Goal: Task Accomplishment & Management: Complete application form

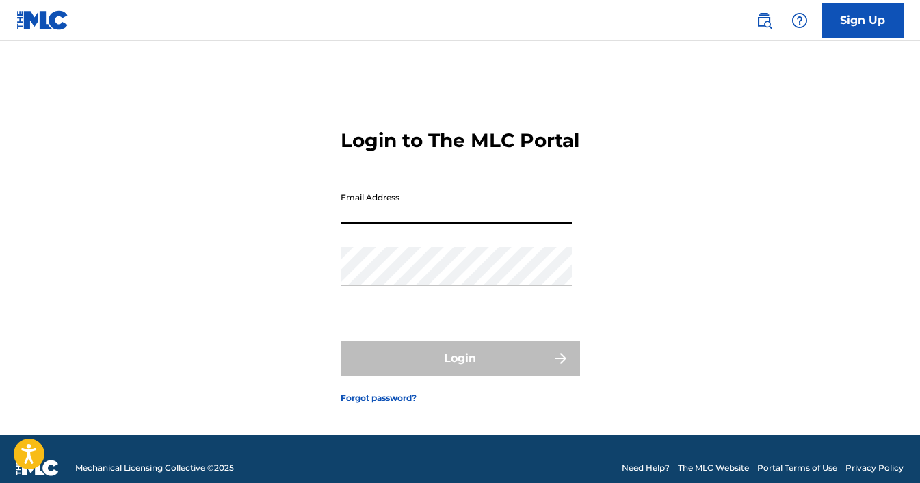
type input "[EMAIL_ADDRESS][DOMAIN_NAME]"
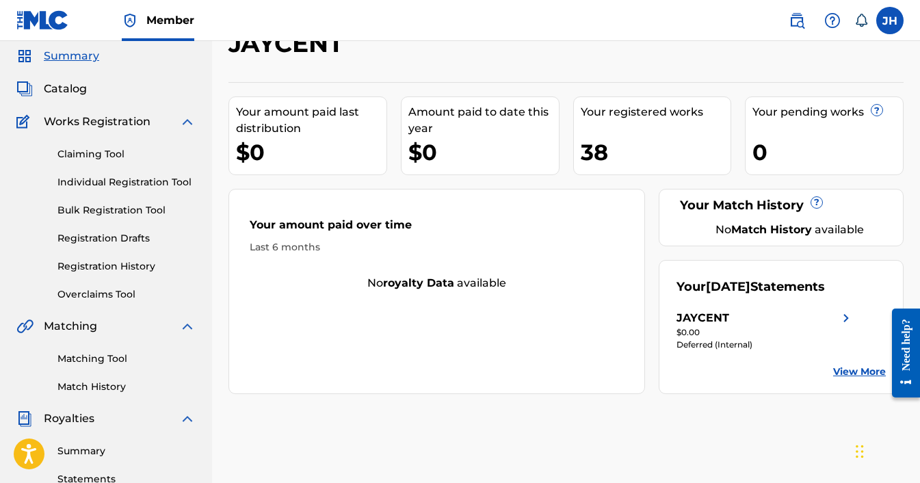
scroll to position [32, 0]
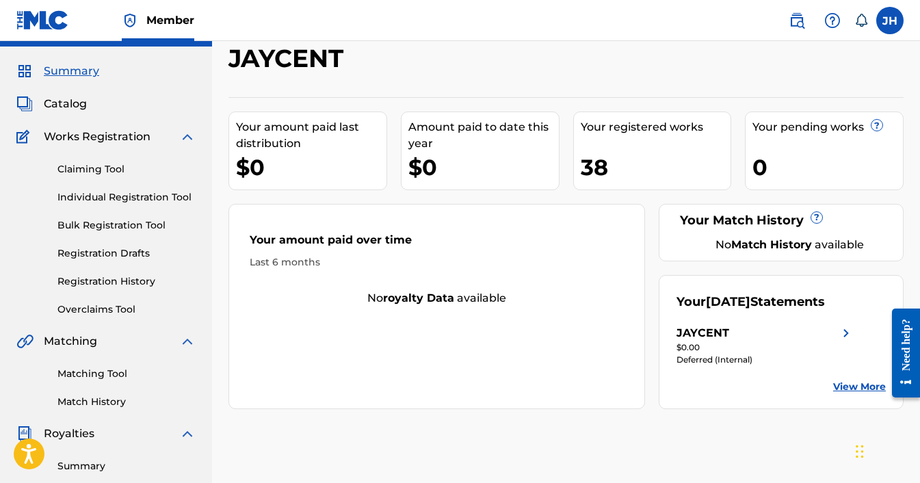
click at [605, 162] on div "38" at bounding box center [656, 167] width 151 height 31
click at [94, 168] on link "Claiming Tool" at bounding box center [126, 169] width 138 height 14
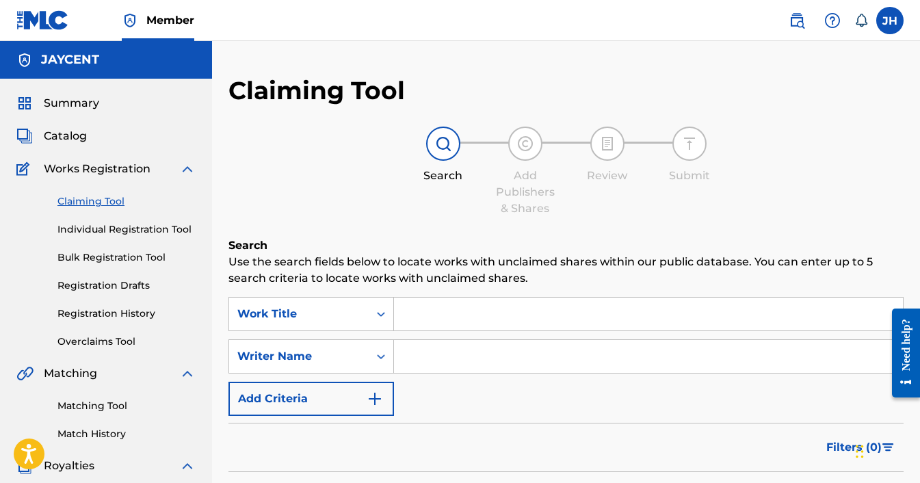
click at [144, 229] on link "Individual Registration Tool" at bounding box center [126, 229] width 138 height 14
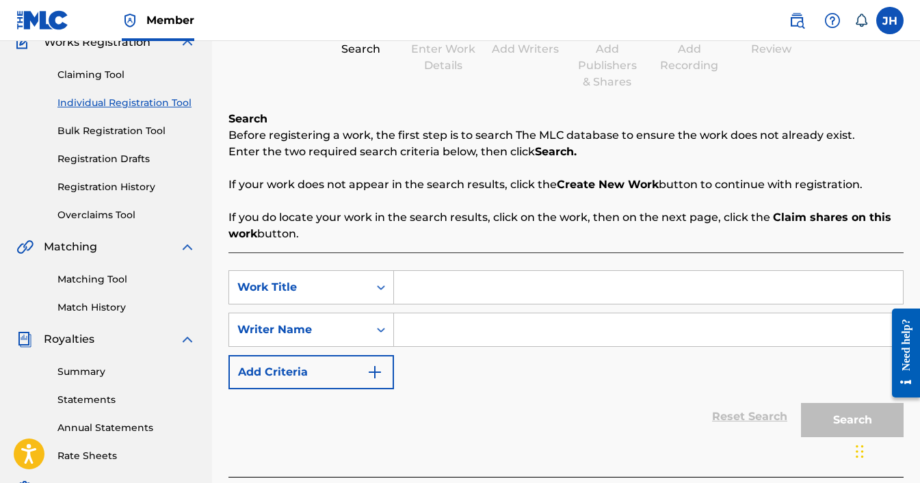
scroll to position [148, 0]
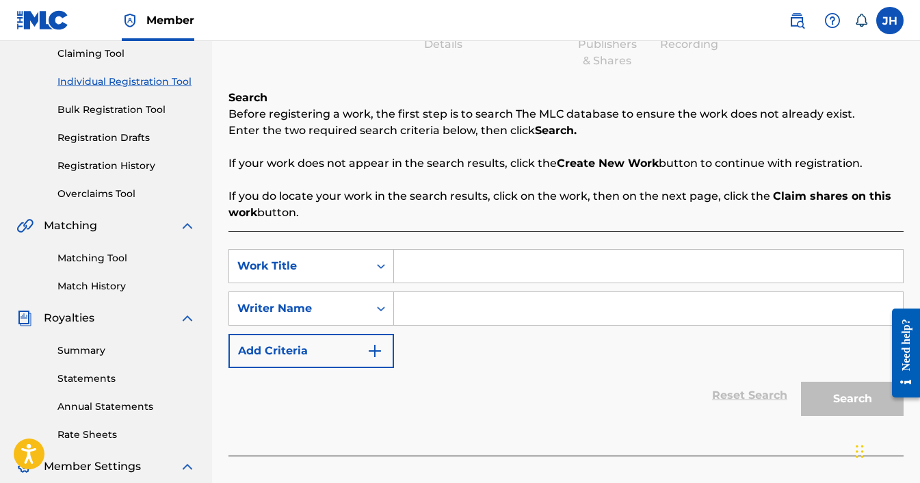
click at [432, 272] on input "Search Form" at bounding box center [648, 266] width 509 height 33
type input "New Worst Critic"
click at [475, 315] on input "Search Form" at bounding box center [648, 308] width 509 height 33
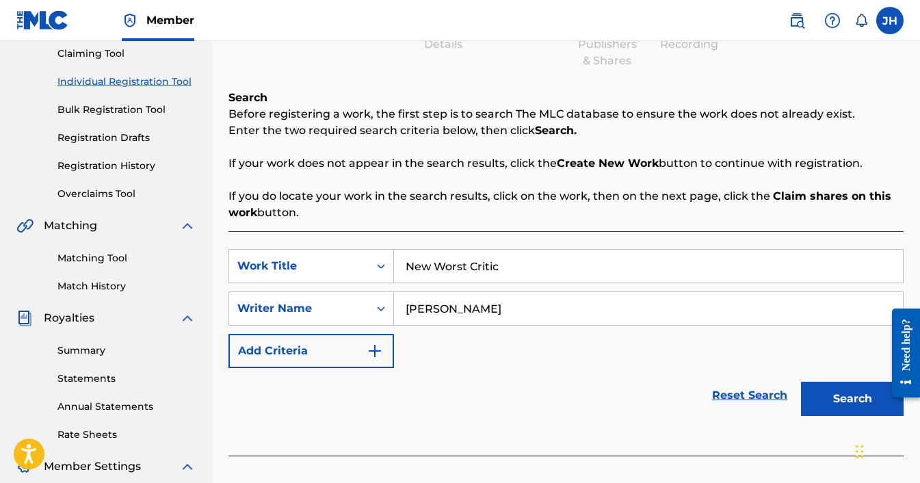
type input "Jared Hallock"
click at [858, 400] on button "Search" at bounding box center [852, 399] width 103 height 34
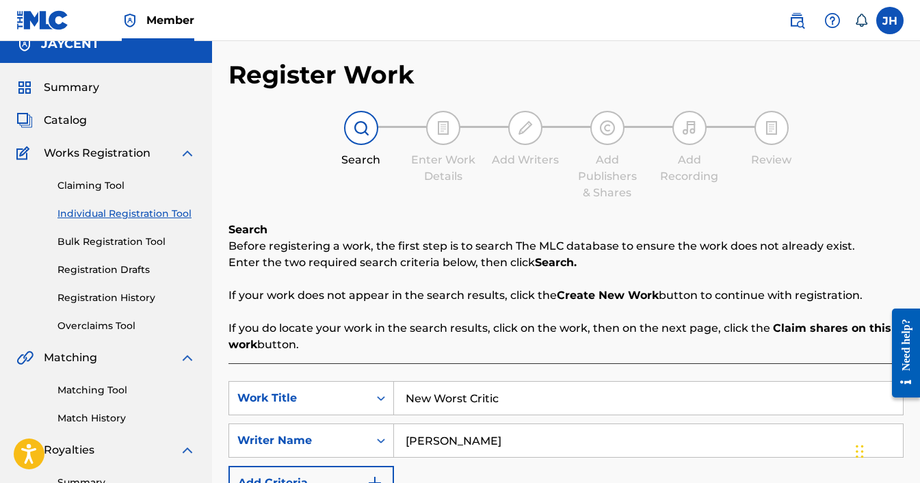
scroll to position [0, 0]
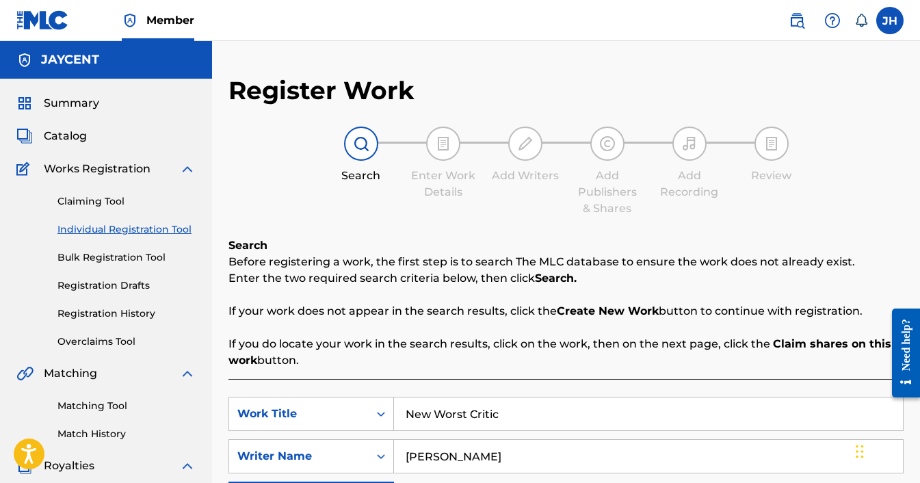
click at [63, 131] on span "Catalog" at bounding box center [65, 136] width 43 height 16
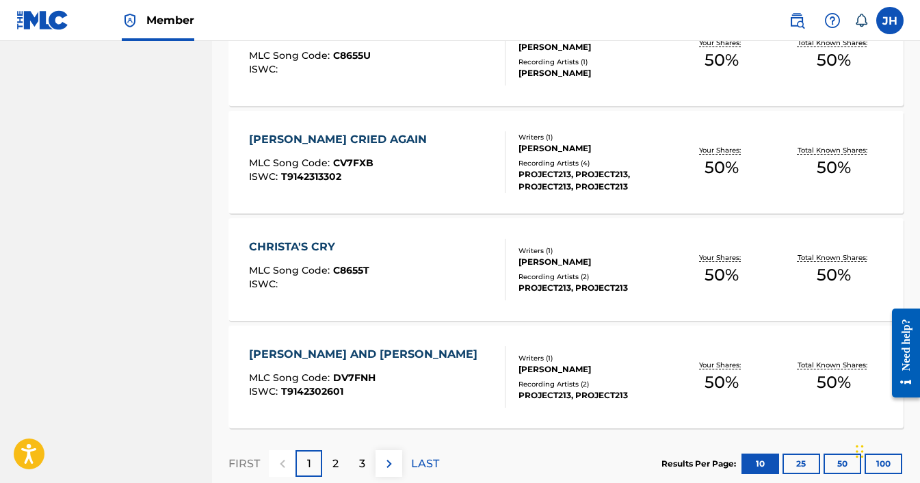
scroll to position [1083, 0]
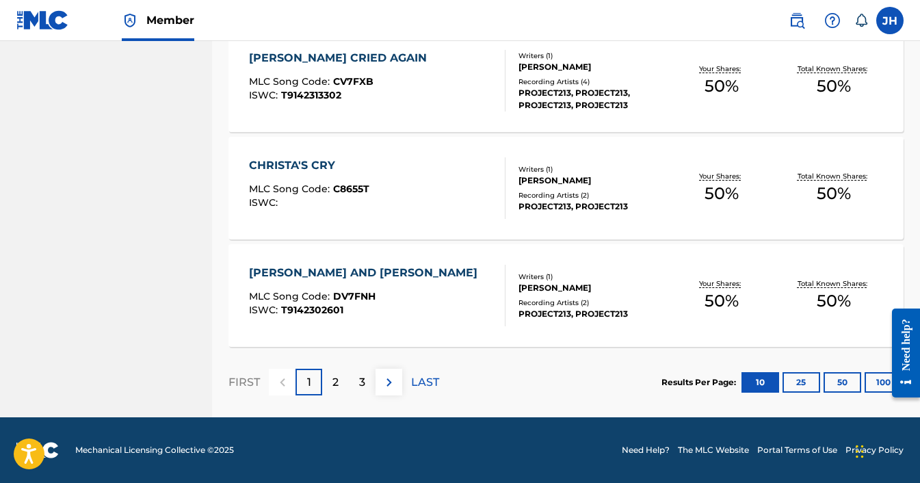
click at [430, 382] on p "LAST" at bounding box center [425, 382] width 28 height 16
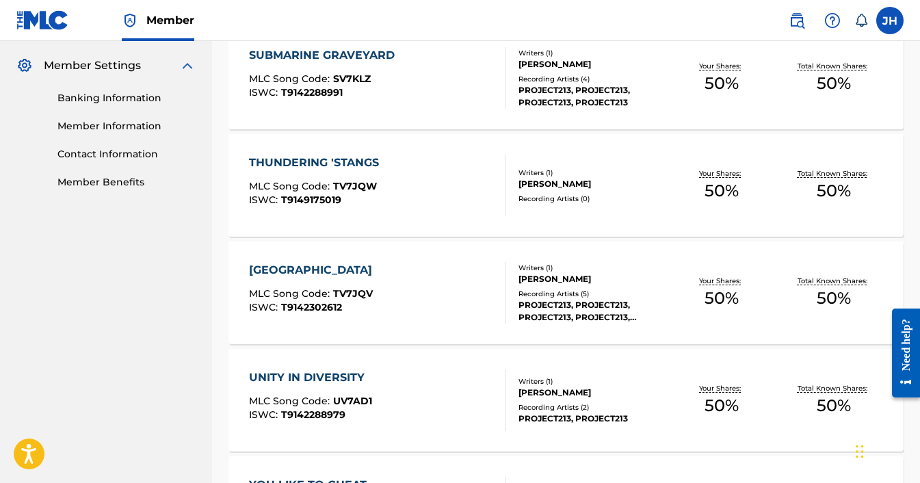
scroll to position [868, 0]
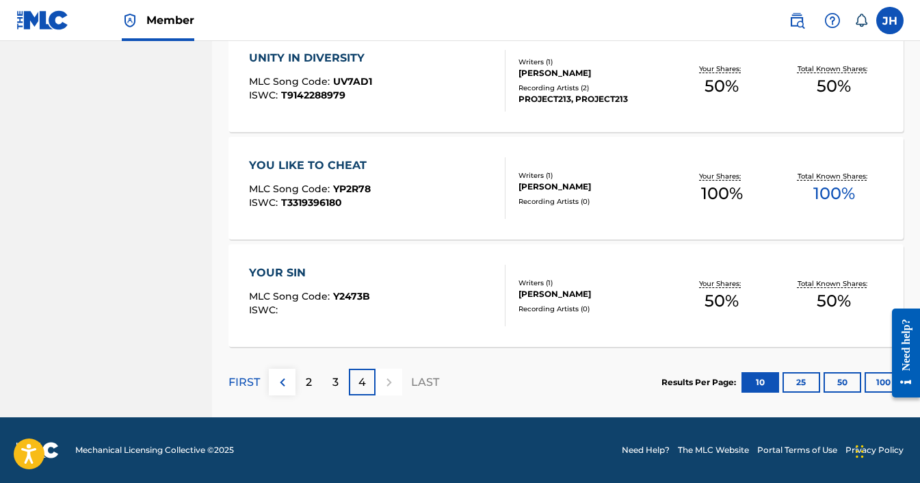
click at [339, 385] on div "3" at bounding box center [335, 382] width 27 height 27
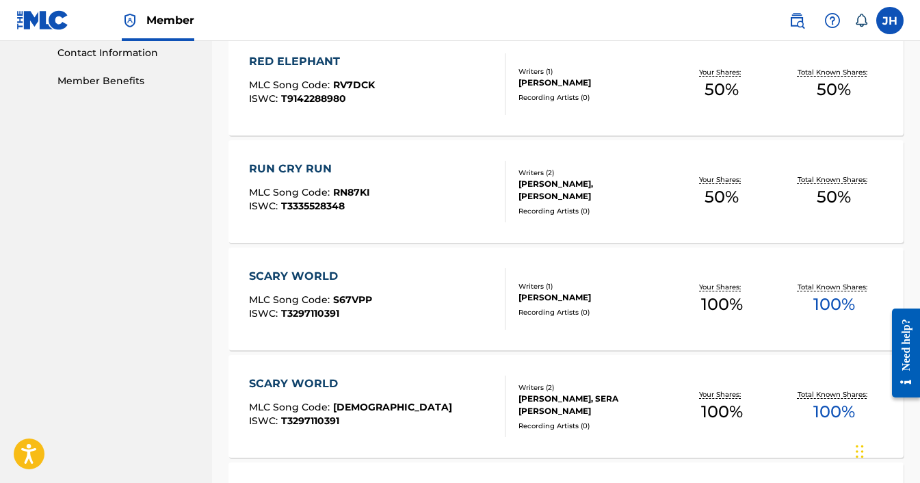
scroll to position [651, 0]
click at [409, 291] on div "SCARY WORLD MLC Song Code : S67VPP ISWC : T3297110391" at bounding box center [377, 299] width 257 height 62
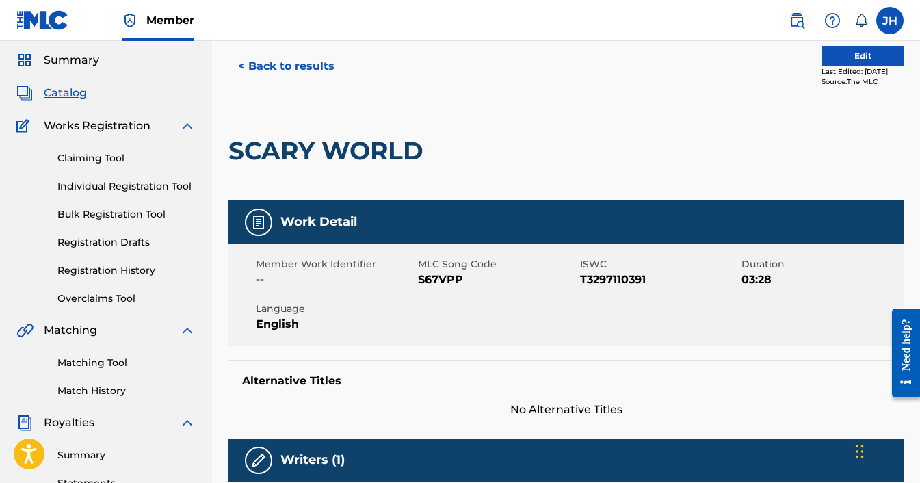
scroll to position [34, 0]
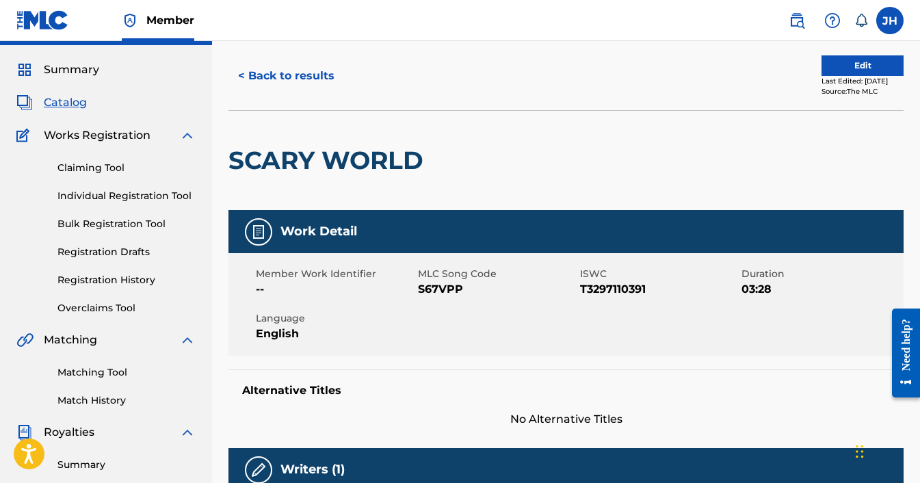
click at [81, 194] on link "Individual Registration Tool" at bounding box center [126, 196] width 138 height 14
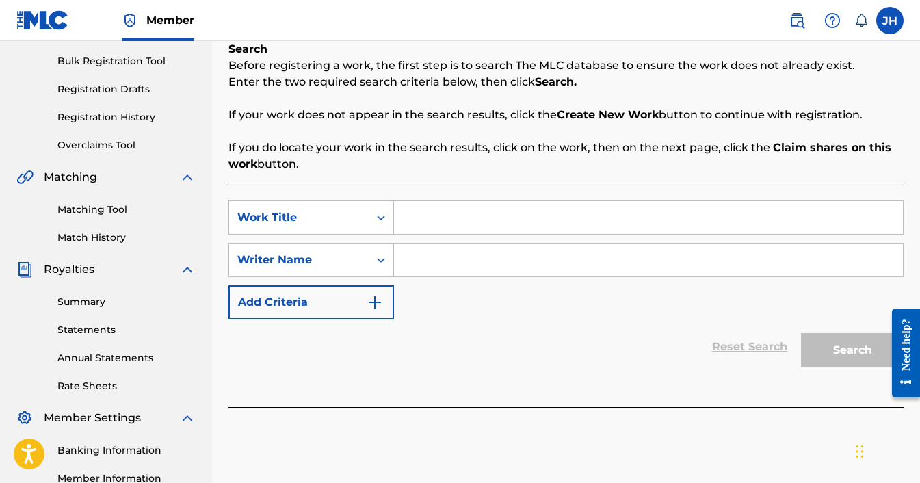
scroll to position [157, 0]
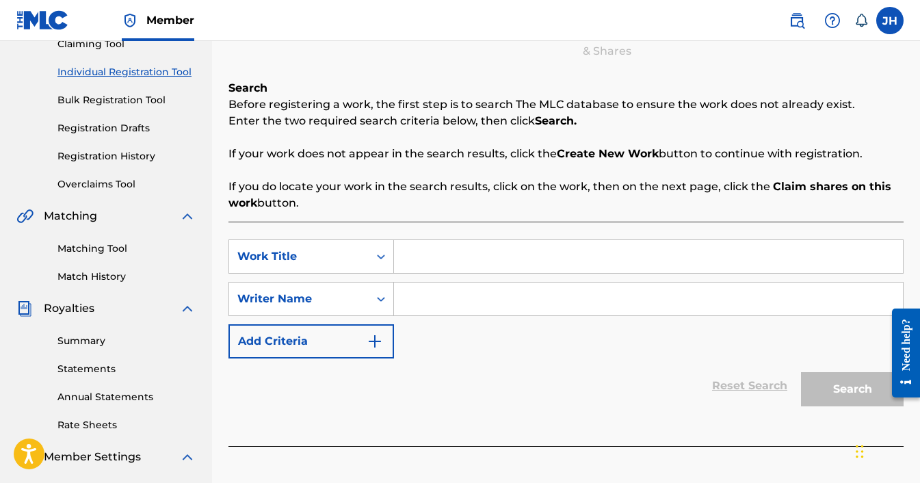
click at [414, 257] on input "Search Form" at bounding box center [648, 256] width 509 height 33
type input "New Worst Critic"
click at [467, 297] on input "Search Form" at bounding box center [648, 299] width 509 height 33
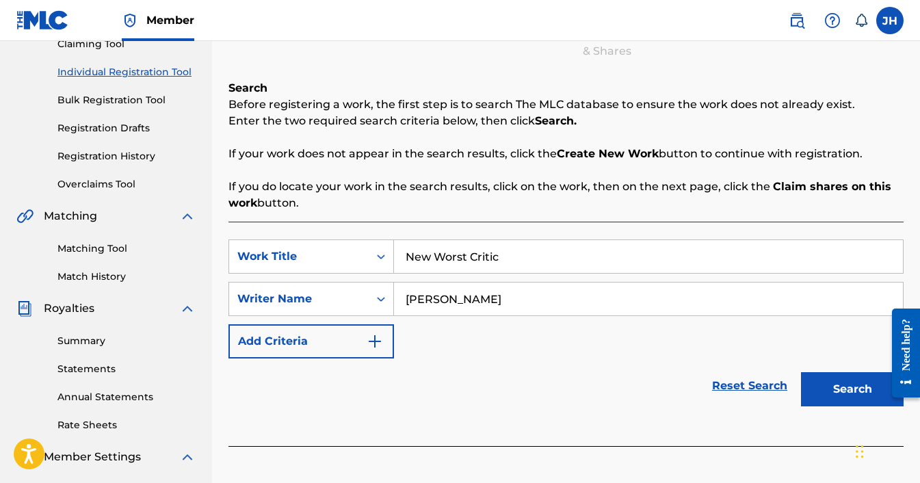
type input "Jared Hallock"
click at [850, 396] on button "Search" at bounding box center [852, 389] width 103 height 34
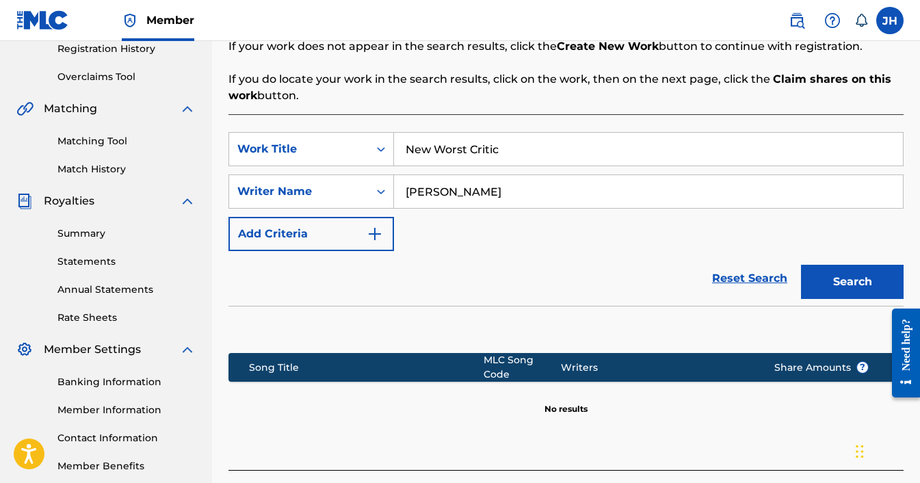
scroll to position [358, 0]
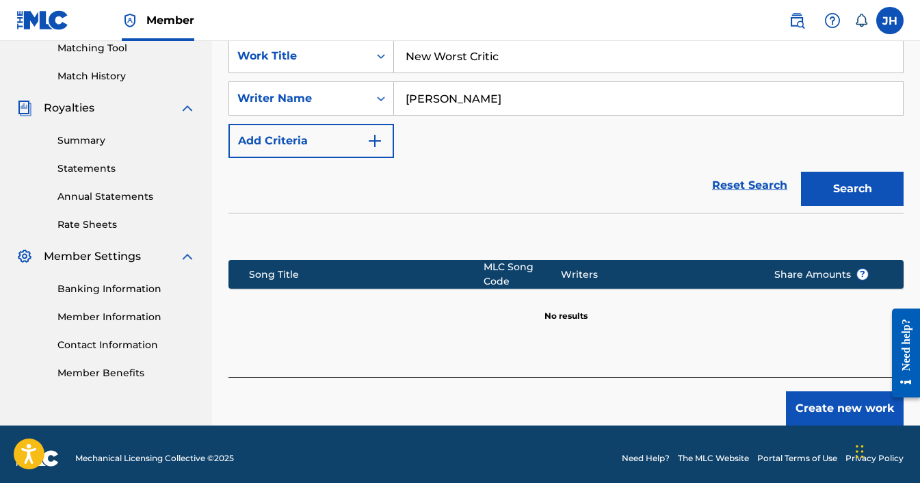
click at [824, 394] on button "Create new work" at bounding box center [845, 408] width 118 height 34
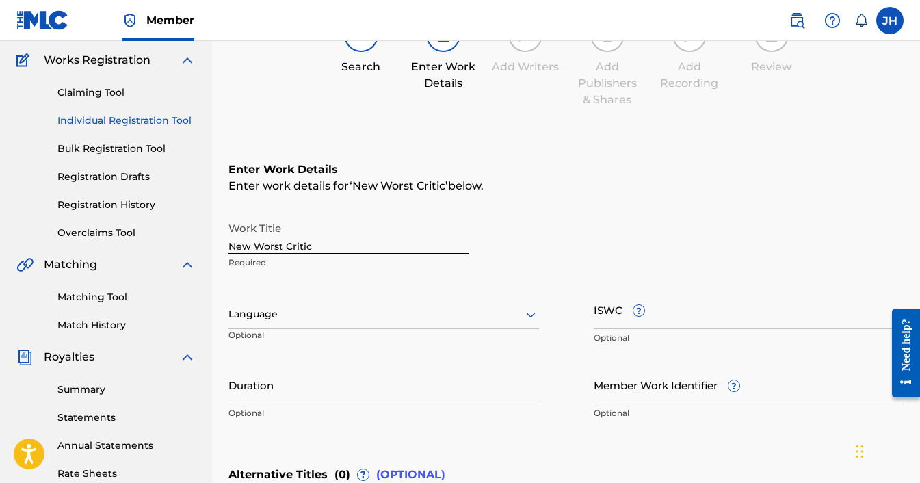
scroll to position [114, 0]
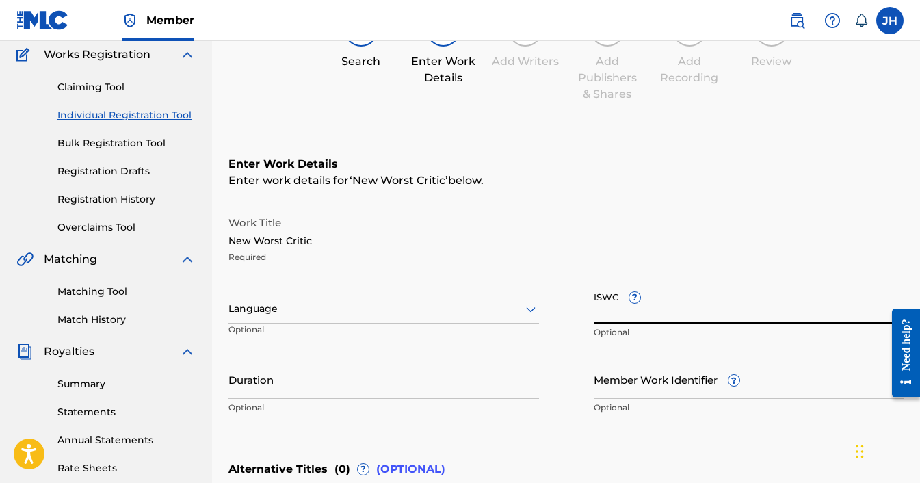
click at [603, 313] on input "ISWC ?" at bounding box center [749, 304] width 311 height 39
paste input "T3340863385"
type input "T3340863385"
click at [261, 385] on input "Duration" at bounding box center [384, 379] width 311 height 39
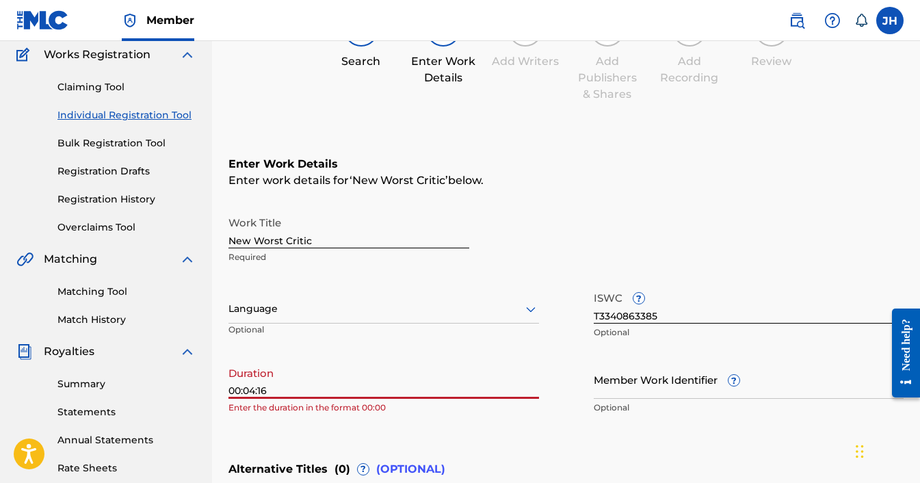
click at [244, 393] on input "00:04:16" at bounding box center [384, 379] width 311 height 39
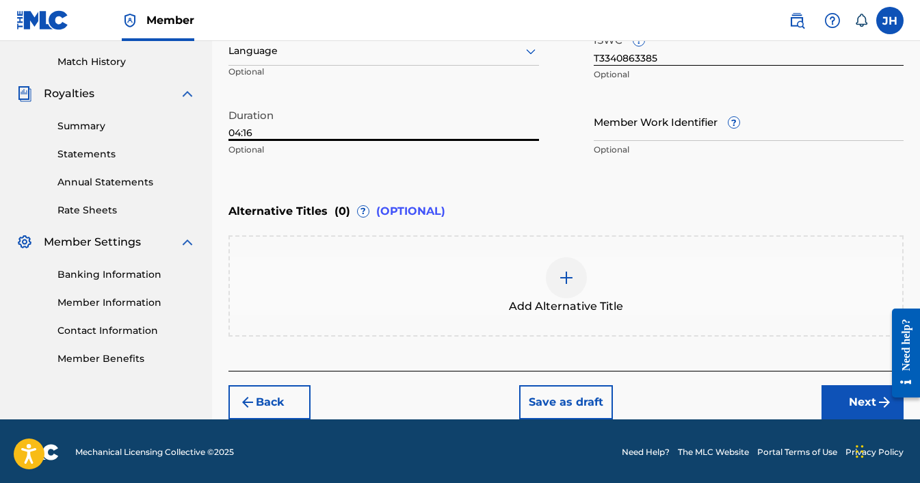
scroll to position [374, 0]
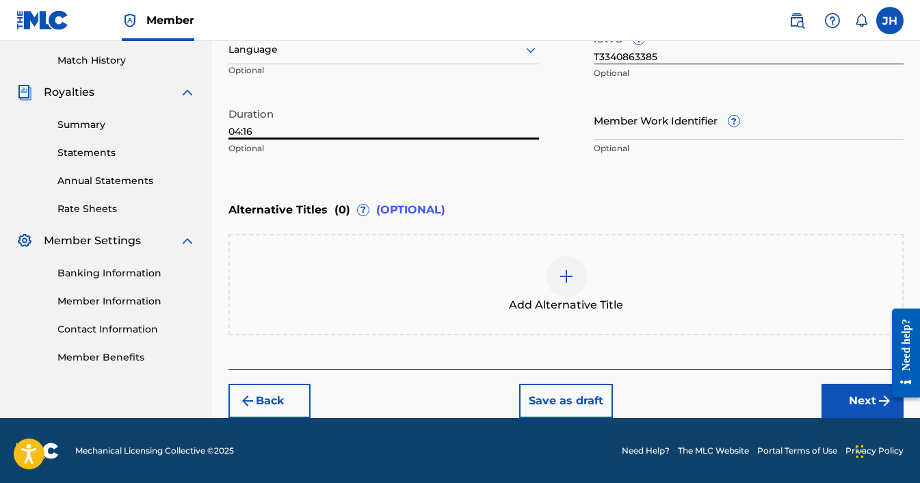
type input "04:16"
click at [859, 400] on button "Next" at bounding box center [863, 401] width 82 height 34
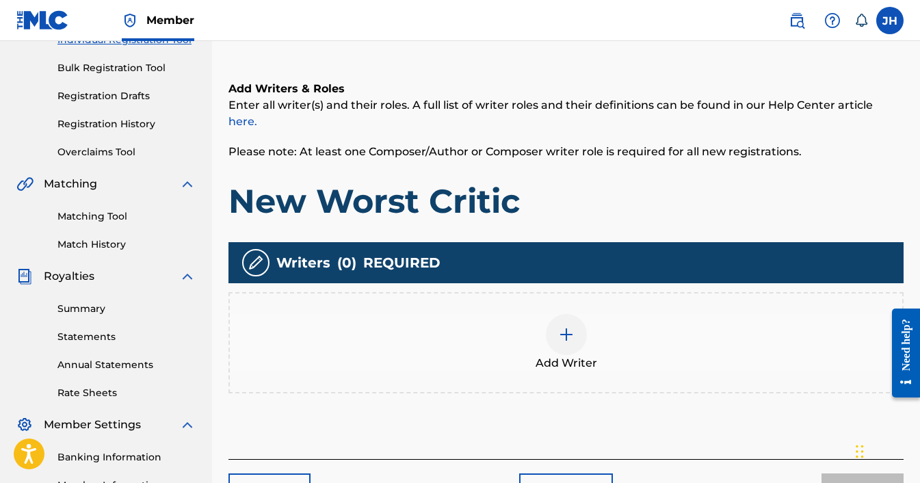
scroll to position [194, 0]
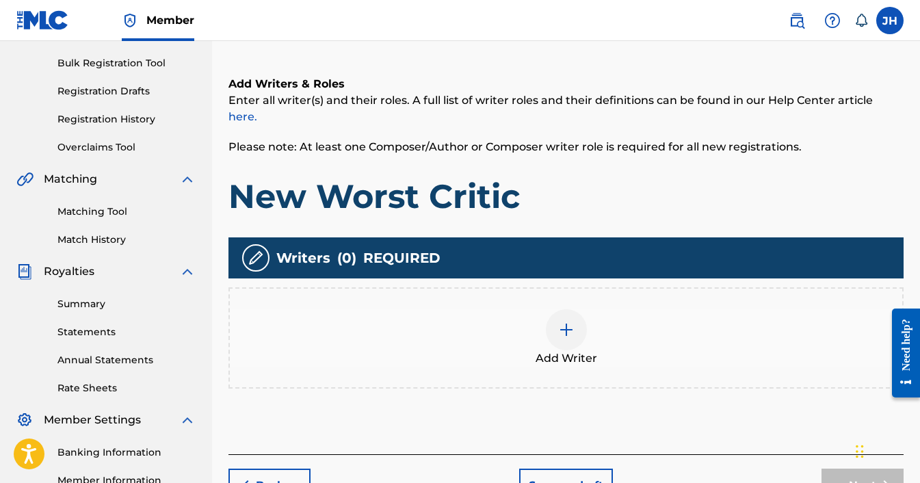
click at [566, 322] on img at bounding box center [566, 330] width 16 height 16
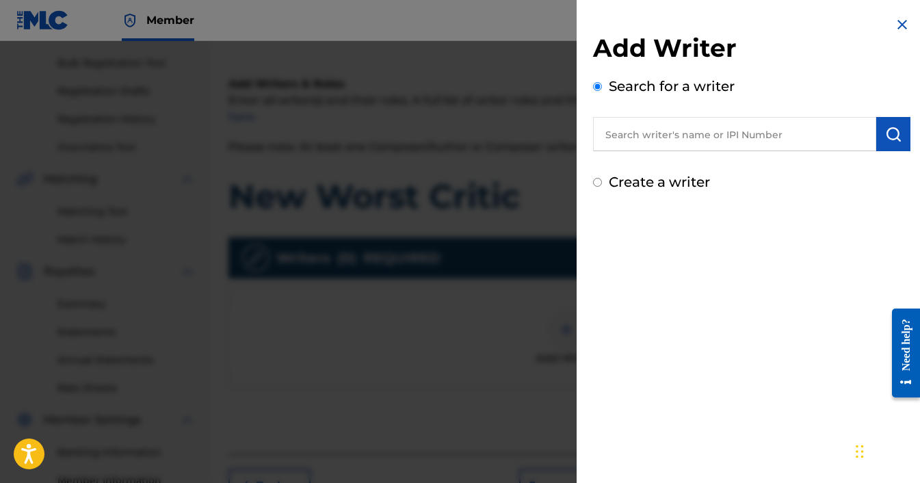
click at [634, 132] on input "text" at bounding box center [734, 134] width 283 height 34
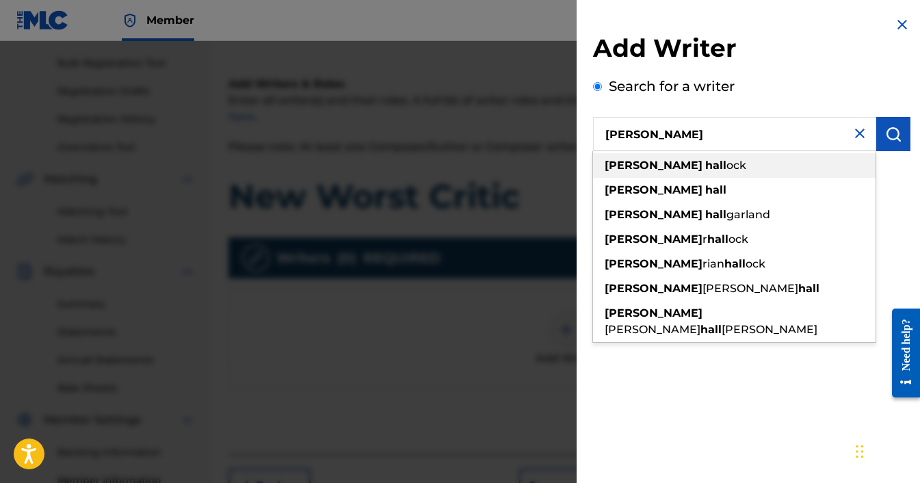
click at [705, 166] on strong "hall" at bounding box center [715, 165] width 21 height 13
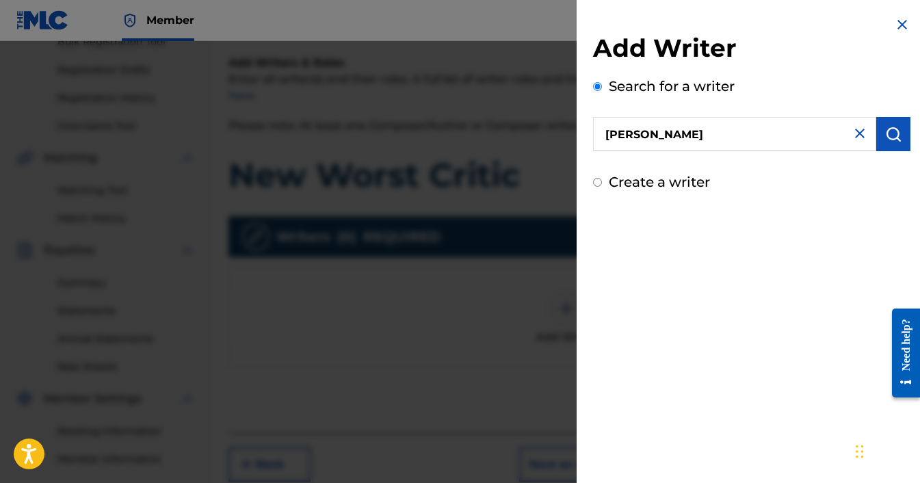
scroll to position [211, 0]
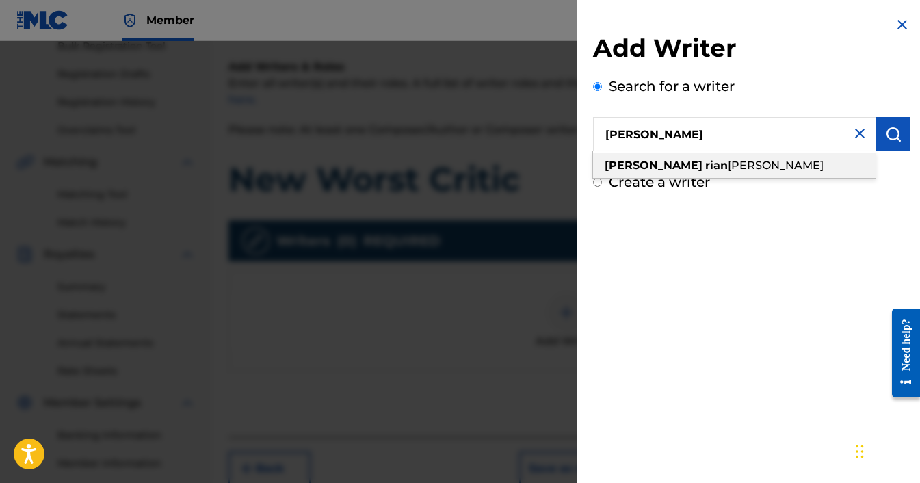
click at [728, 161] on span "hallock" at bounding box center [776, 165] width 96 height 13
type input "jared rian hallock"
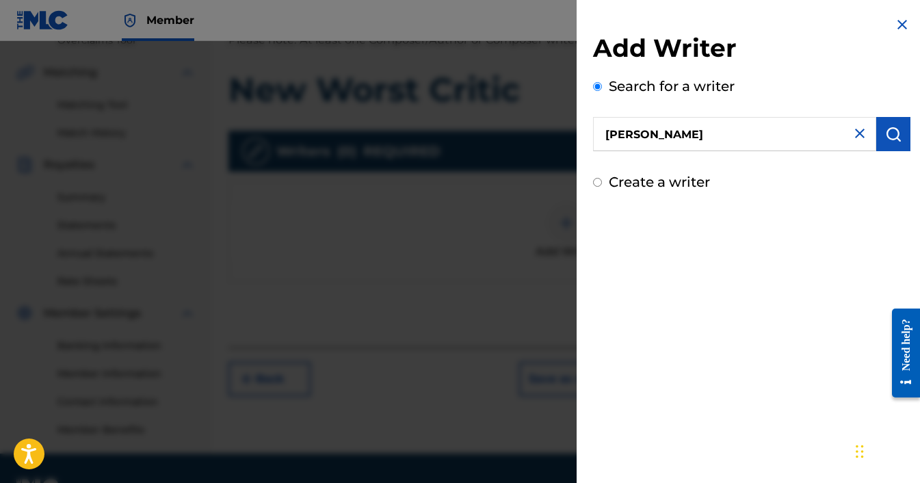
scroll to position [0, 0]
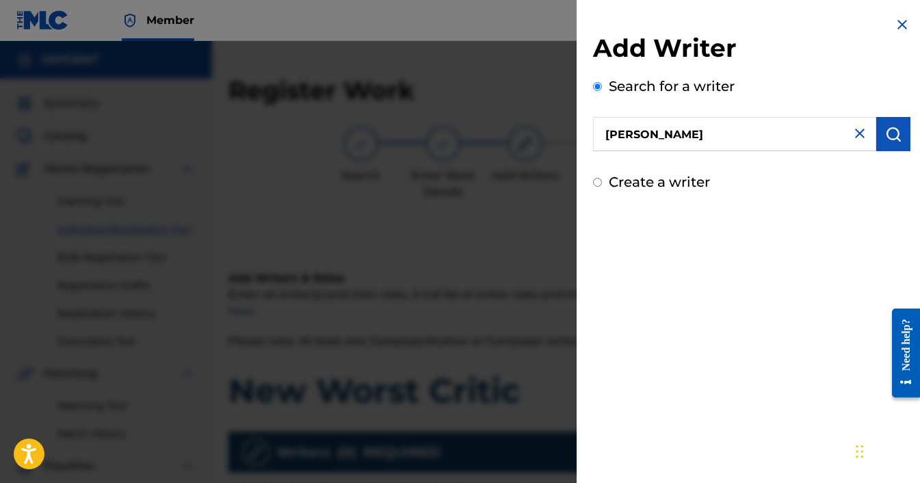
click at [854, 138] on img at bounding box center [860, 133] width 16 height 16
click at [625, 139] on input "text" at bounding box center [734, 134] width 283 height 34
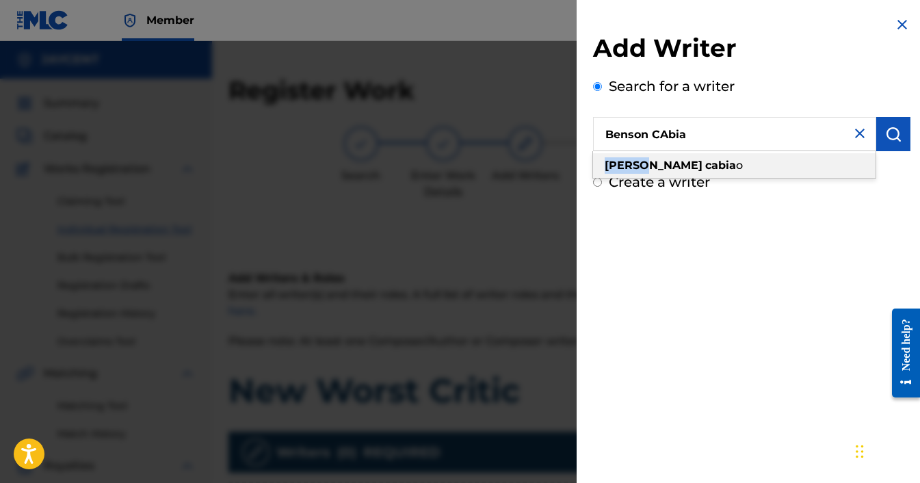
click at [625, 170] on strong "benson" at bounding box center [654, 165] width 98 height 13
type input "benson cabiao"
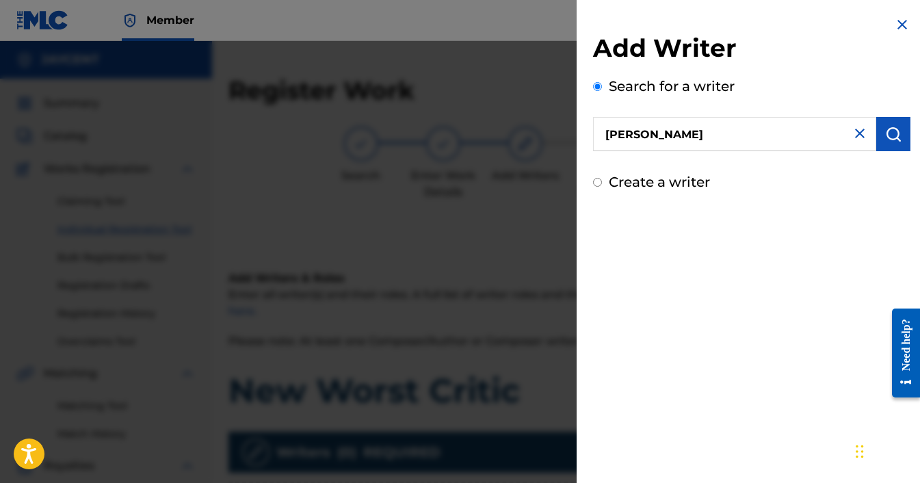
click at [595, 183] on input "Create a writer" at bounding box center [597, 182] width 9 height 9
radio input "false"
radio input "true"
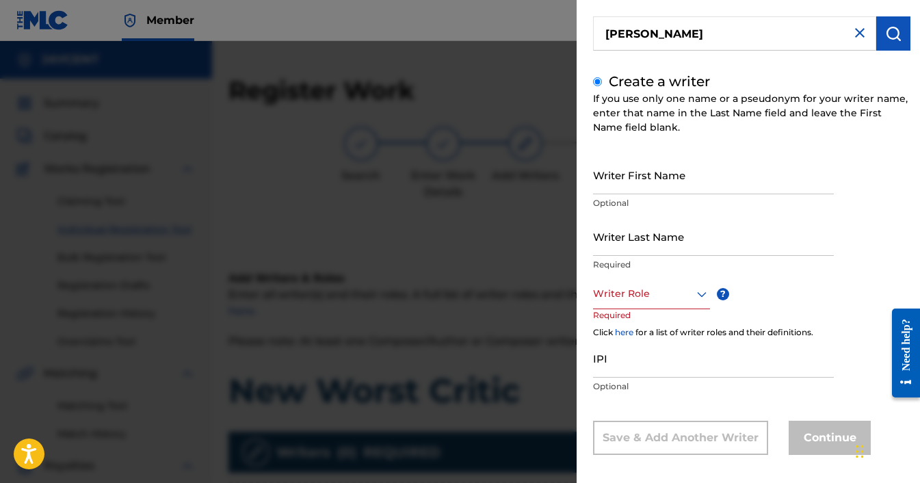
scroll to position [109, 0]
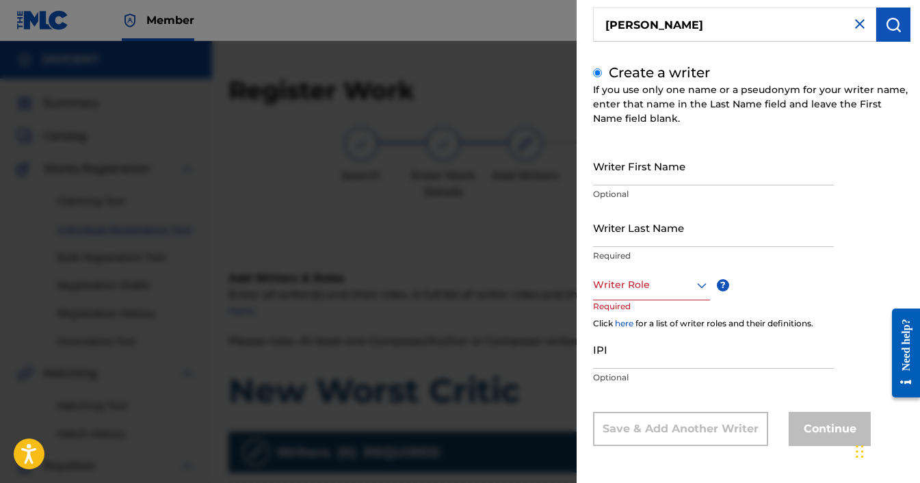
click at [521, 222] on div at bounding box center [460, 282] width 920 height 483
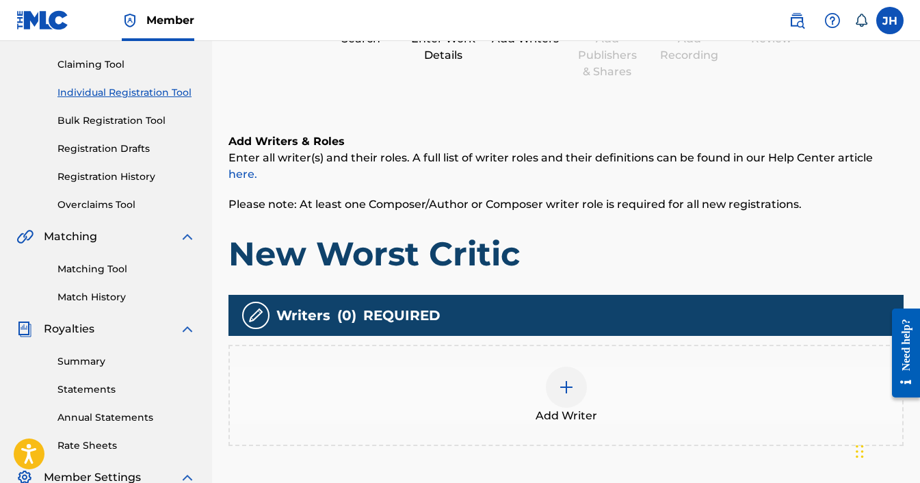
scroll to position [143, 0]
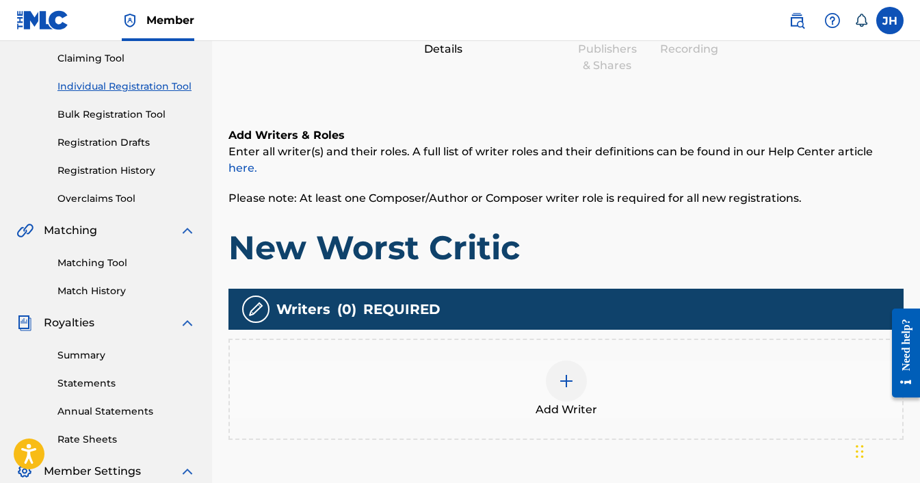
click at [567, 373] on img at bounding box center [566, 381] width 16 height 16
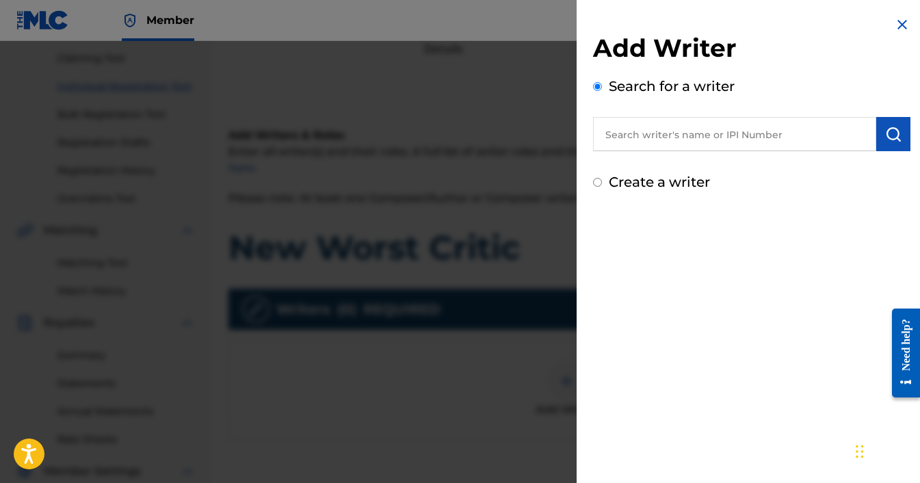
click at [623, 142] on input "text" at bounding box center [734, 134] width 283 height 34
paste input "585873982"
type input "585873982"
click at [889, 133] on img "submit" at bounding box center [893, 134] width 16 height 16
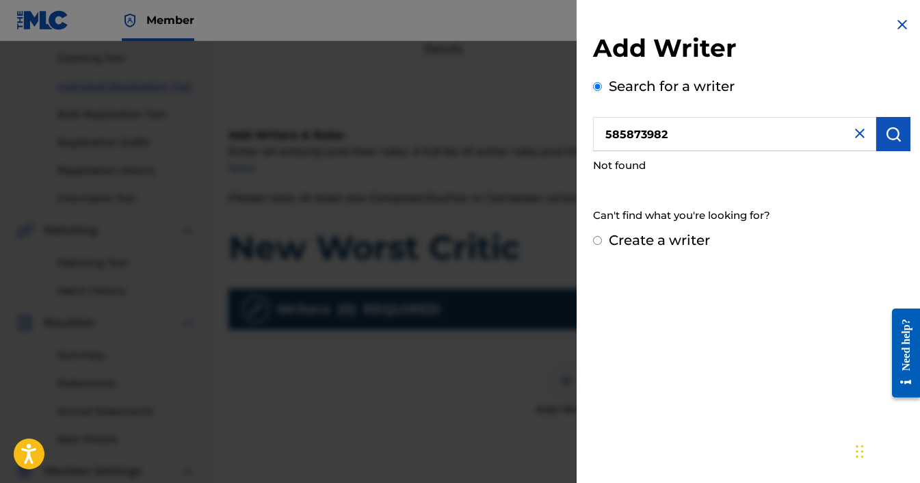
click at [896, 25] on img at bounding box center [902, 24] width 16 height 16
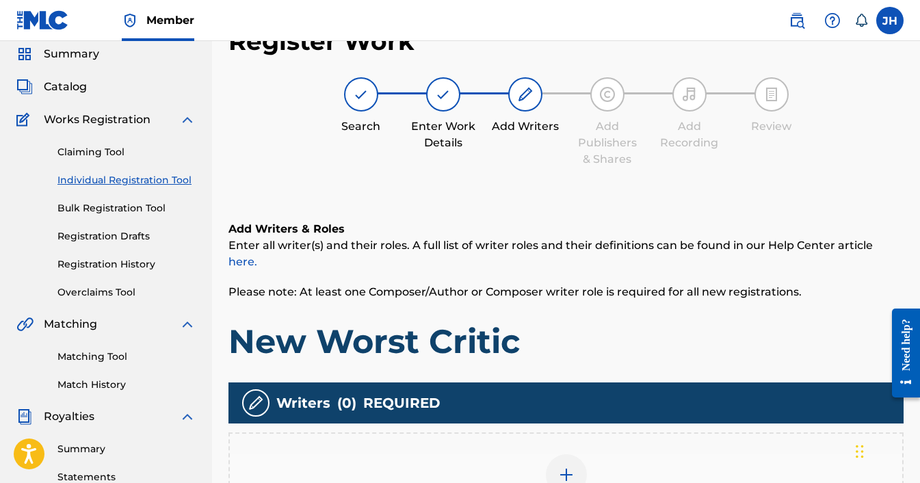
scroll to position [0, 0]
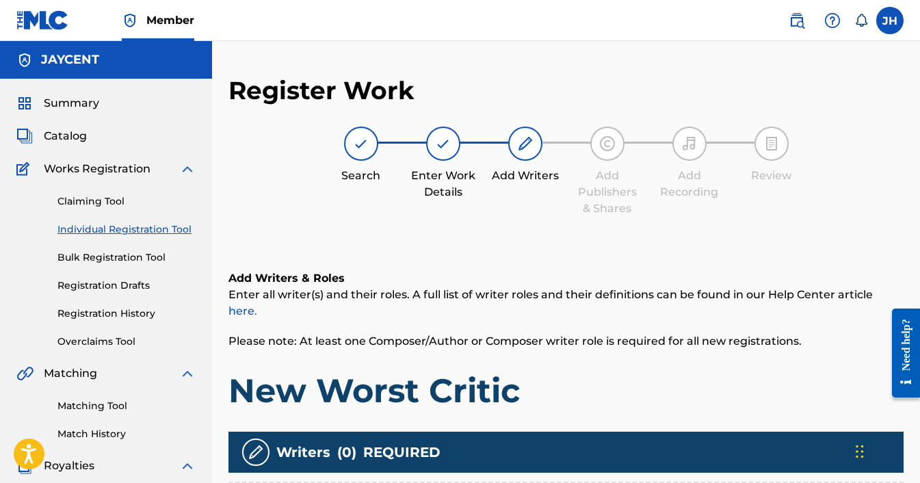
click at [68, 135] on span "Catalog" at bounding box center [65, 136] width 43 height 16
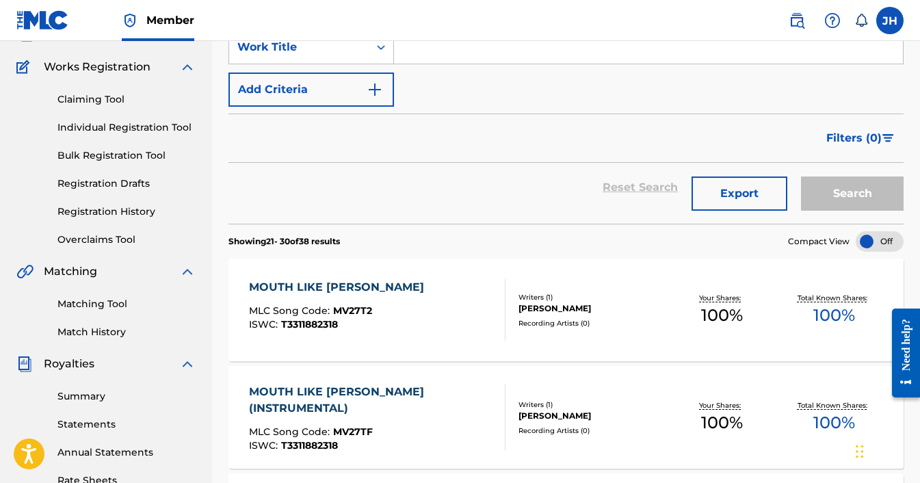
scroll to position [103, 0]
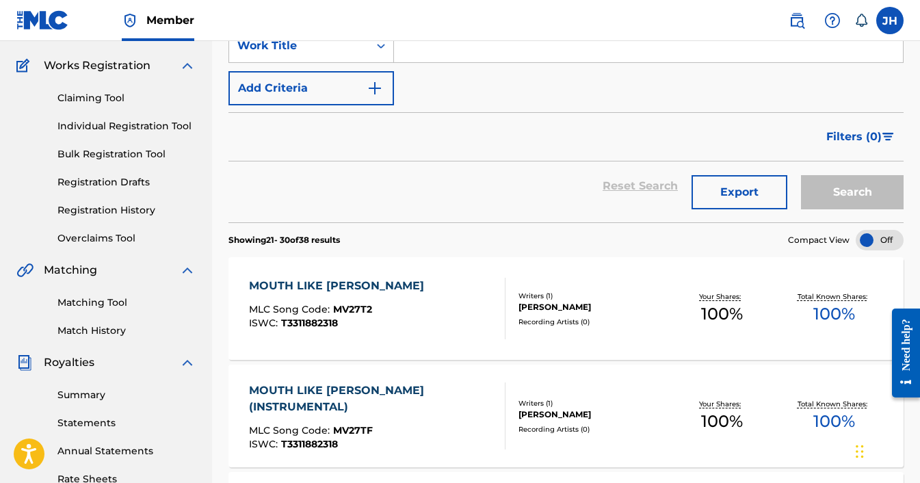
click at [389, 285] on div "MOUTH LIKE [PERSON_NAME]" at bounding box center [340, 286] width 182 height 16
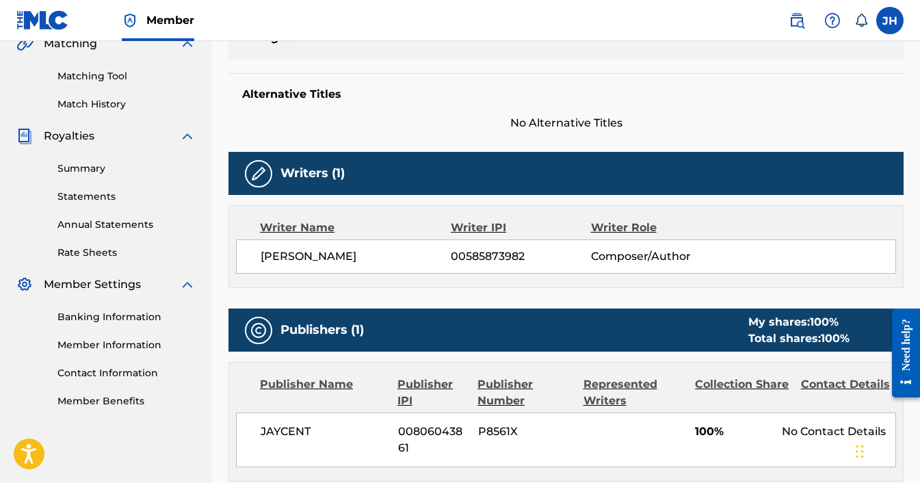
scroll to position [333, 0]
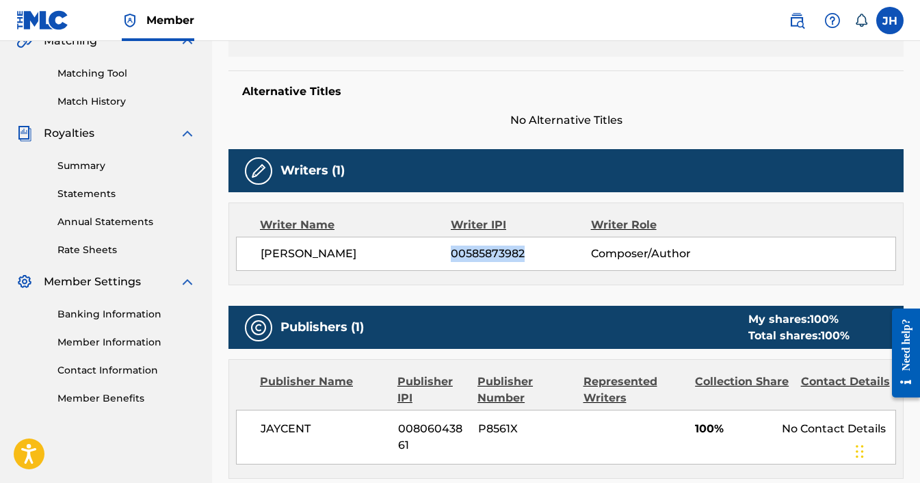
drag, startPoint x: 528, startPoint y: 252, endPoint x: 452, endPoint y: 257, distance: 75.4
click at [452, 257] on span "00585873982" at bounding box center [521, 254] width 140 height 16
copy span "00585873982"
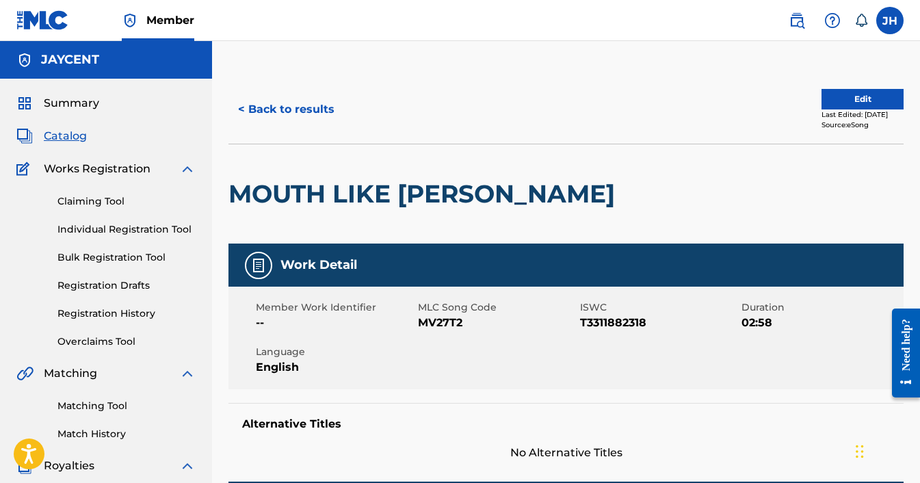
click at [100, 194] on div "Claiming Tool Individual Registration Tool Bulk Registration Tool Registration …" at bounding box center [105, 263] width 179 height 172
click at [97, 200] on link "Claiming Tool" at bounding box center [126, 201] width 138 height 14
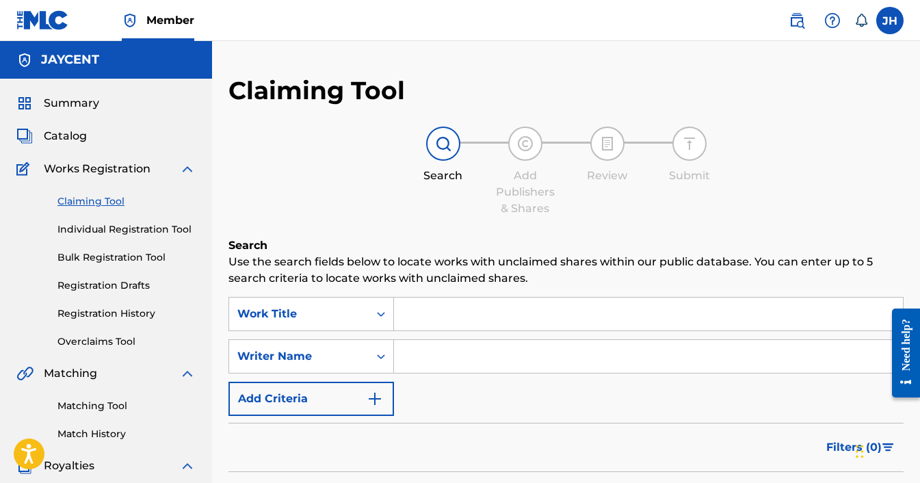
click at [428, 321] on input "Search Form" at bounding box center [648, 314] width 509 height 33
type input "New Worst Critic"
click at [448, 363] on input "Search Form" at bounding box center [648, 356] width 509 height 33
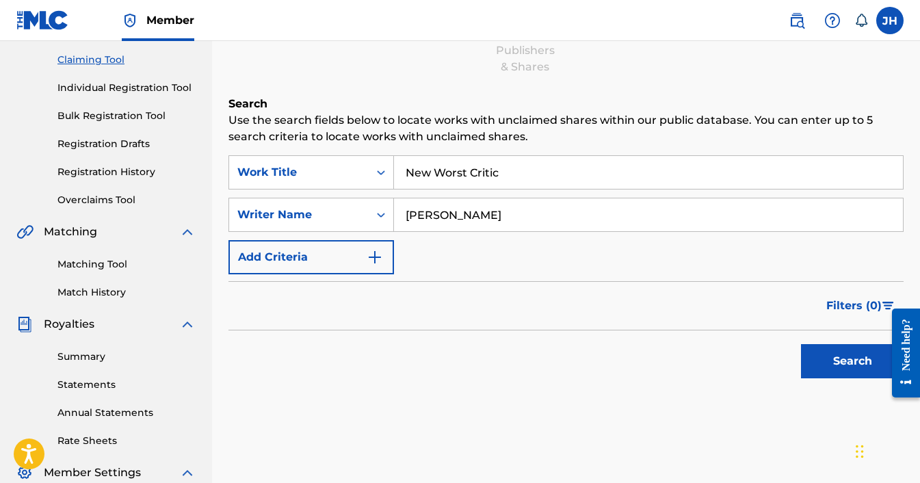
scroll to position [150, 0]
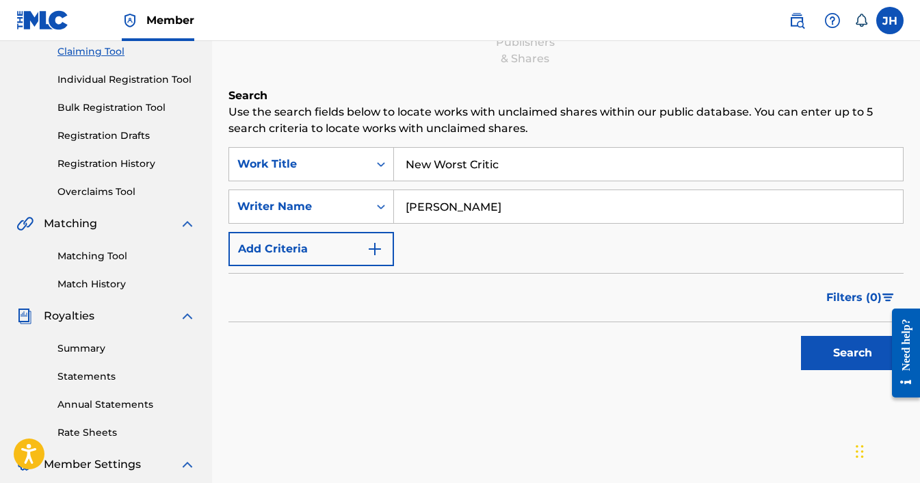
type input "Jared Hallock"
click at [851, 359] on button "Search" at bounding box center [852, 353] width 103 height 34
click at [835, 359] on button "Search" at bounding box center [852, 353] width 103 height 34
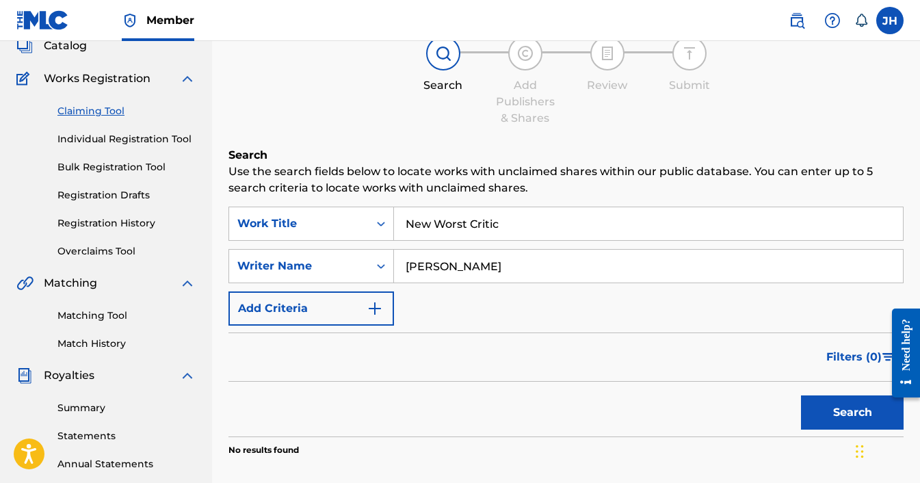
scroll to position [89, 0]
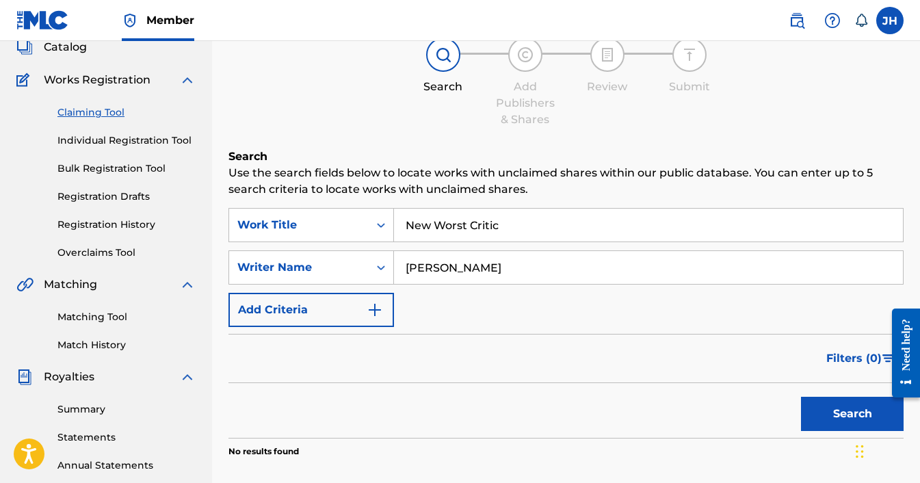
click at [153, 142] on link "Individual Registration Tool" at bounding box center [126, 140] width 138 height 14
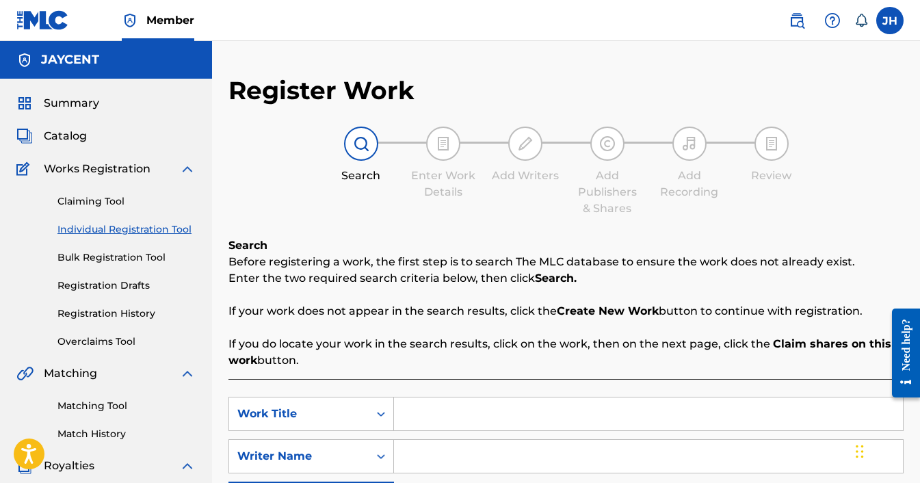
click at [442, 421] on input "Search Form" at bounding box center [648, 414] width 509 height 33
type input "New Worst Critic"
click at [450, 459] on input "Search Form" at bounding box center [648, 456] width 509 height 33
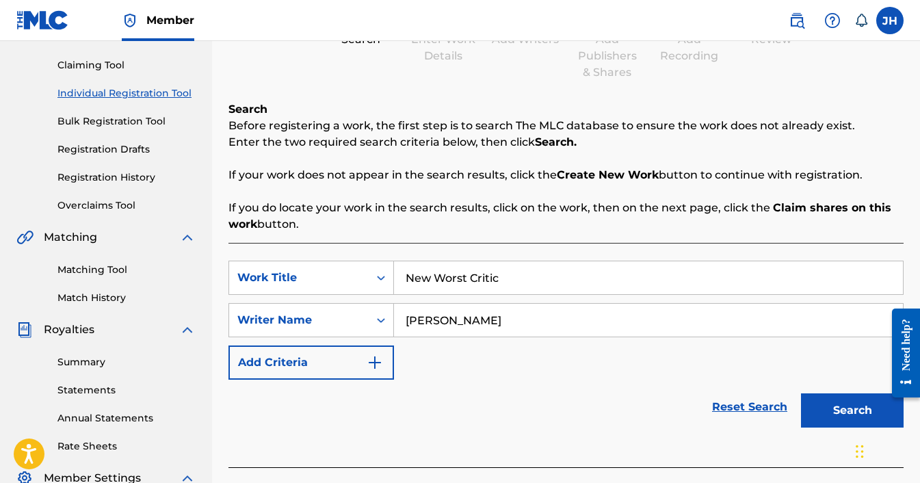
scroll to position [141, 0]
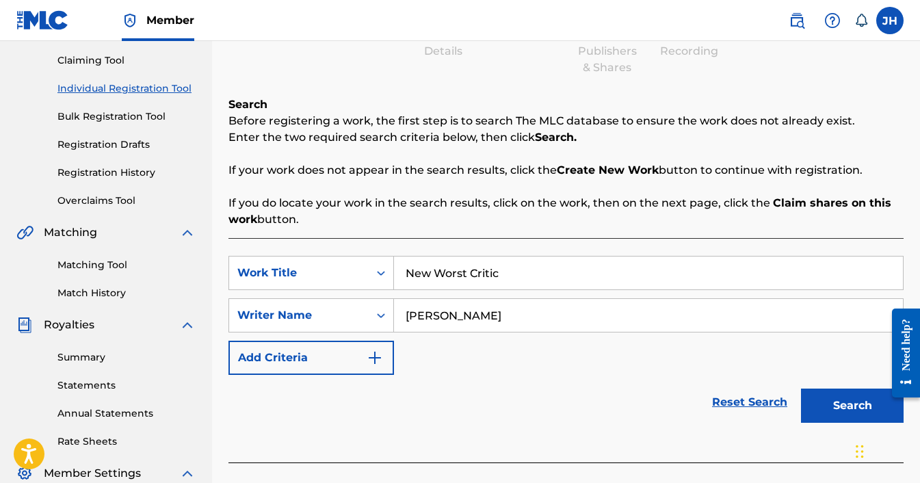
type input "Jared Hallock"
click at [844, 406] on button "Search" at bounding box center [852, 406] width 103 height 34
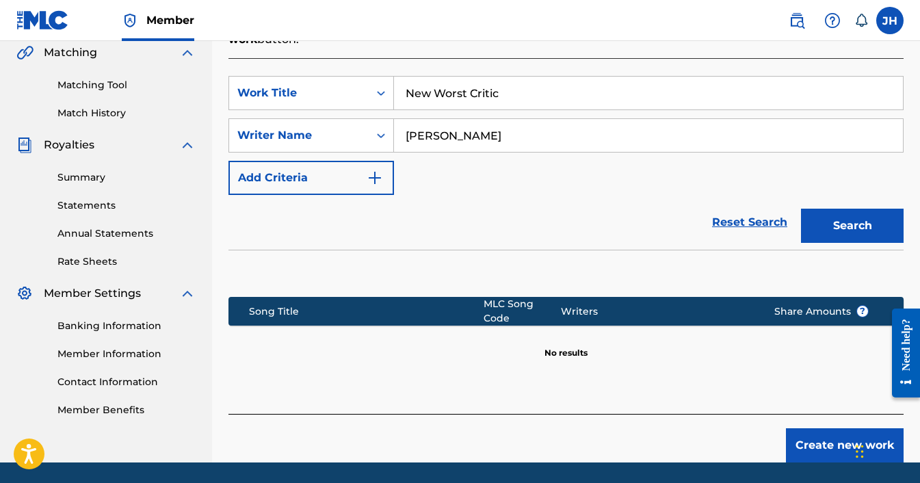
scroll to position [337, 0]
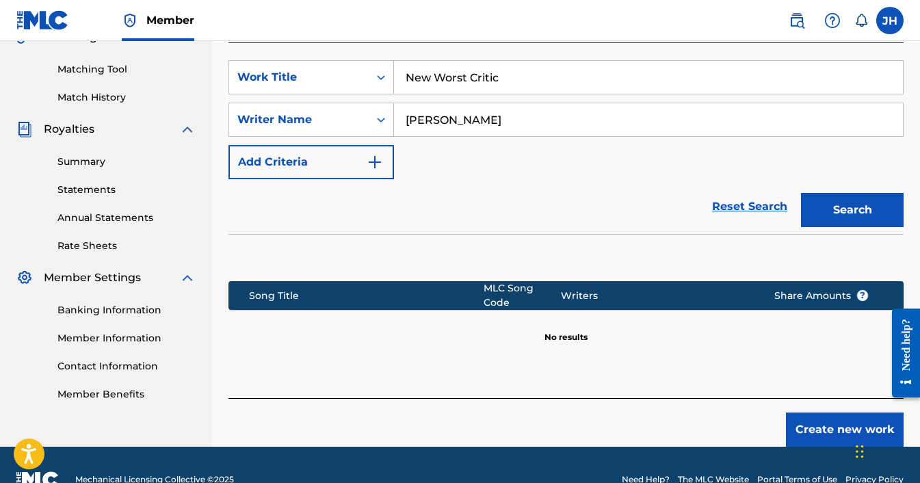
click at [824, 418] on button "Create new work" at bounding box center [845, 430] width 118 height 34
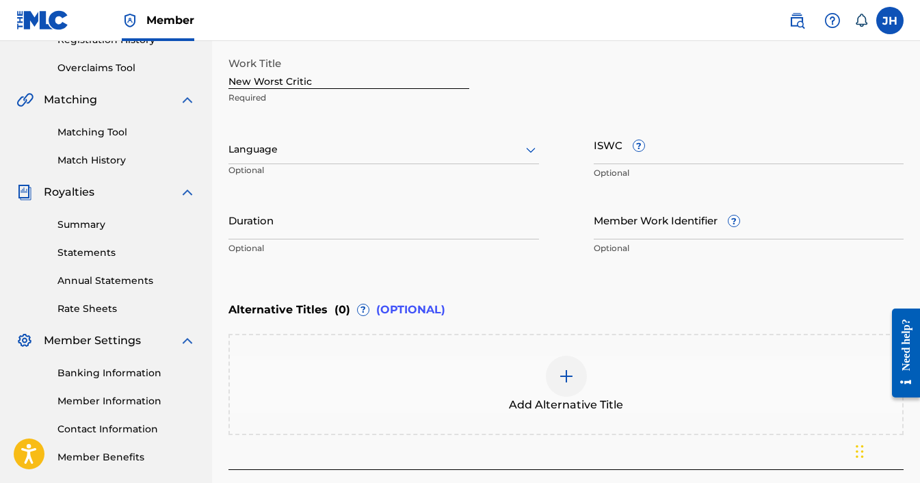
scroll to position [255, 0]
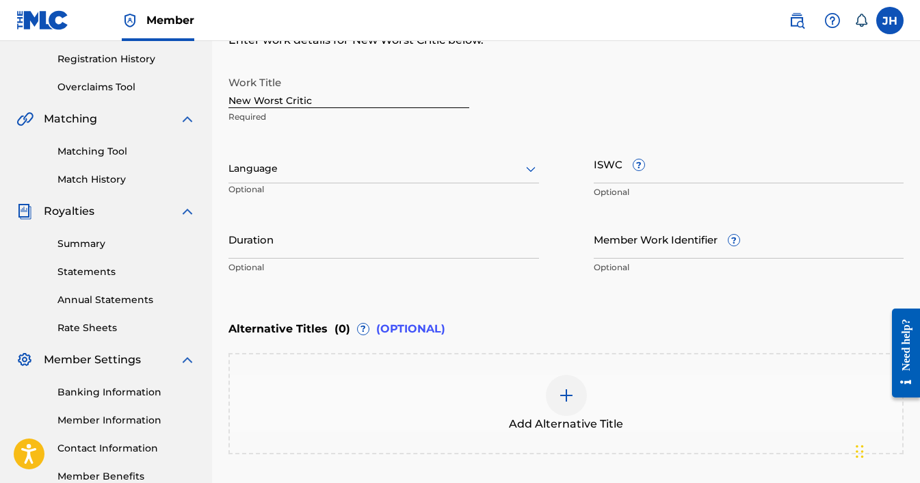
click at [603, 245] on input "Member Work Identifier ?" at bounding box center [749, 239] width 311 height 39
paste input "00585873982"
type input "0"
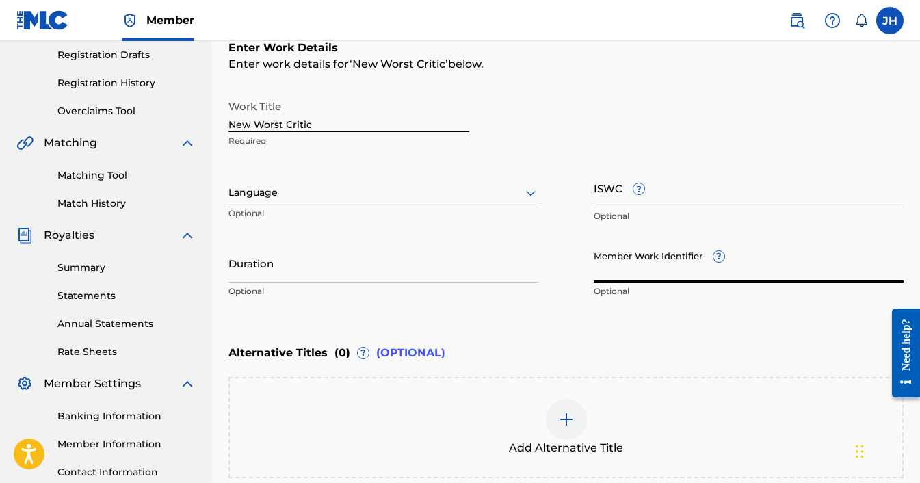
scroll to position [232, 0]
click at [601, 189] on input "ISWC ?" at bounding box center [749, 186] width 311 height 39
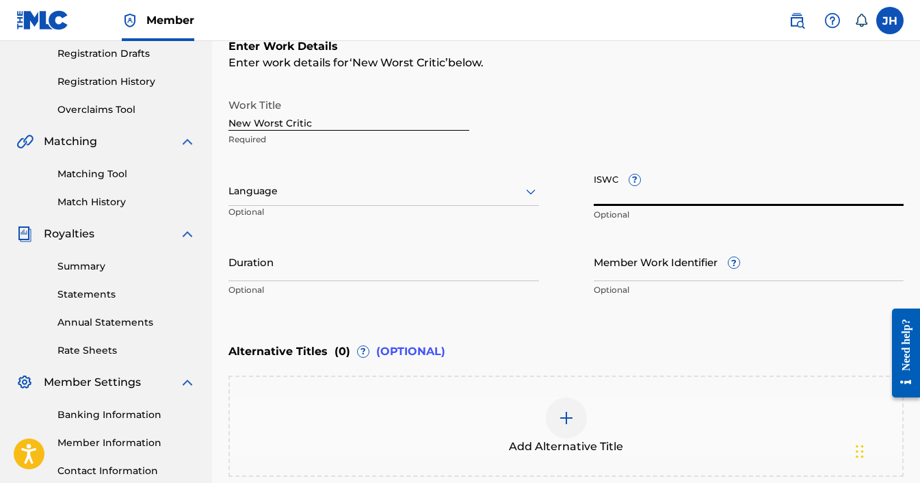
paste input "T3340863385"
type input "T3340863385"
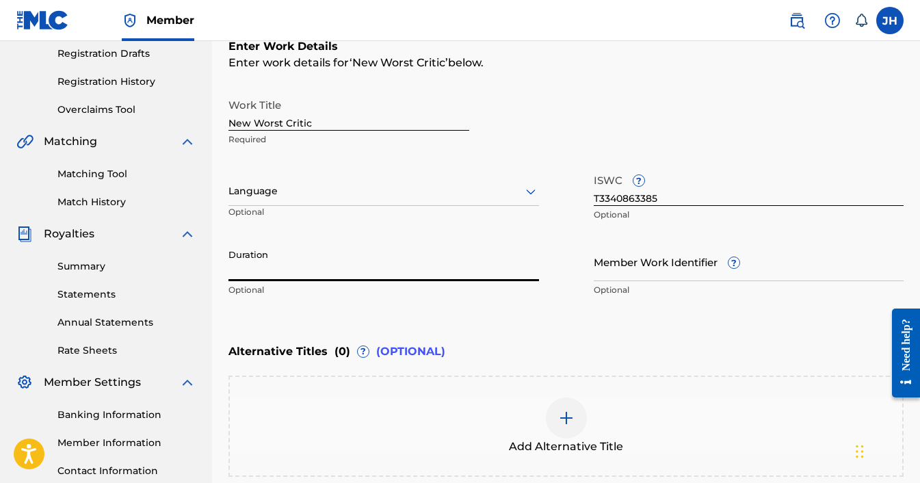
click at [252, 268] on input "Duration" at bounding box center [384, 261] width 311 height 39
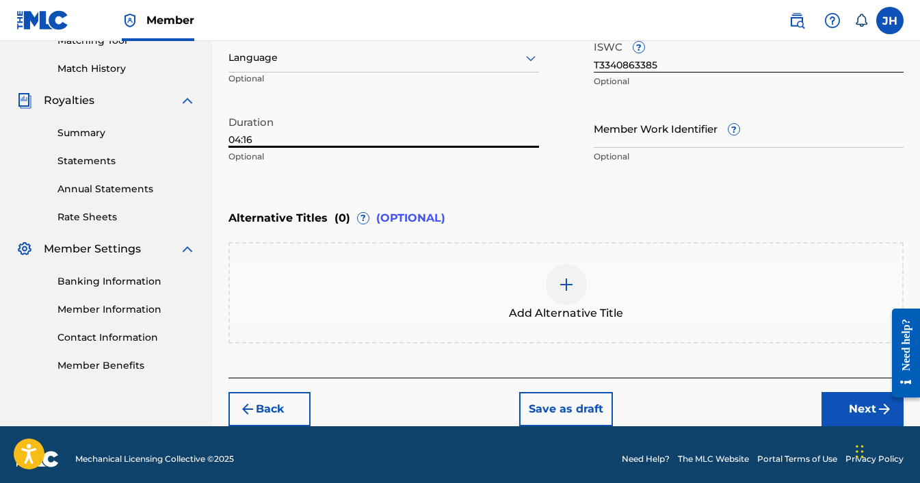
scroll to position [374, 0]
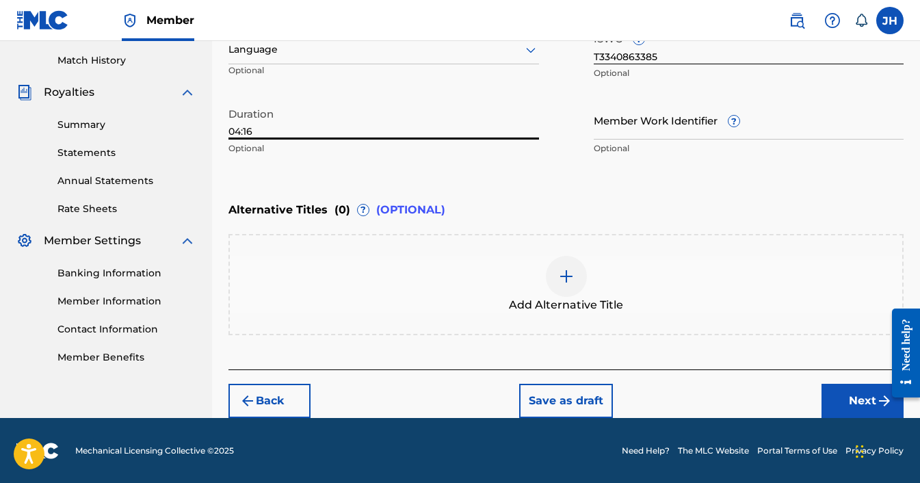
type input "04:16"
click at [859, 404] on button "Next" at bounding box center [863, 401] width 82 height 34
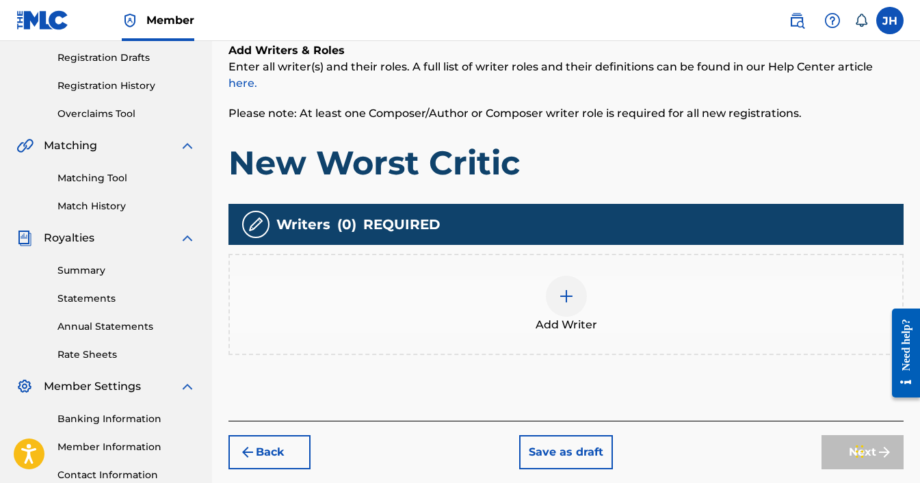
scroll to position [235, 0]
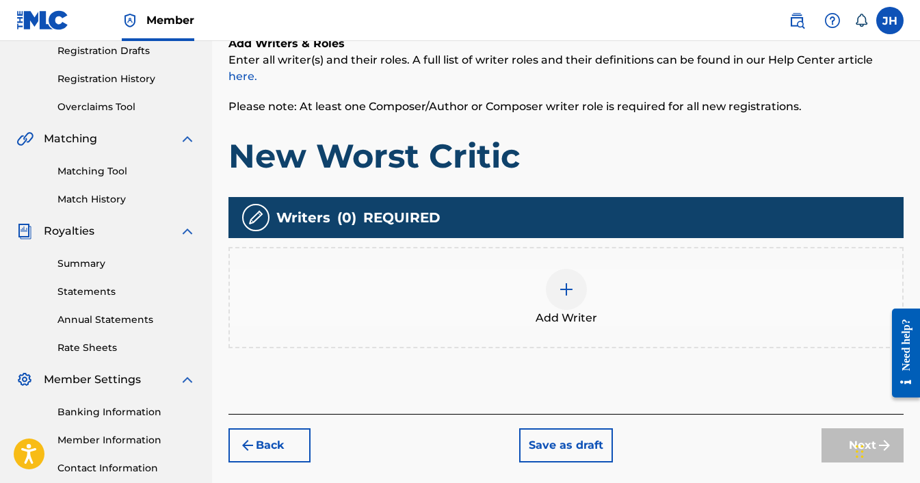
click at [564, 281] on img at bounding box center [566, 289] width 16 height 16
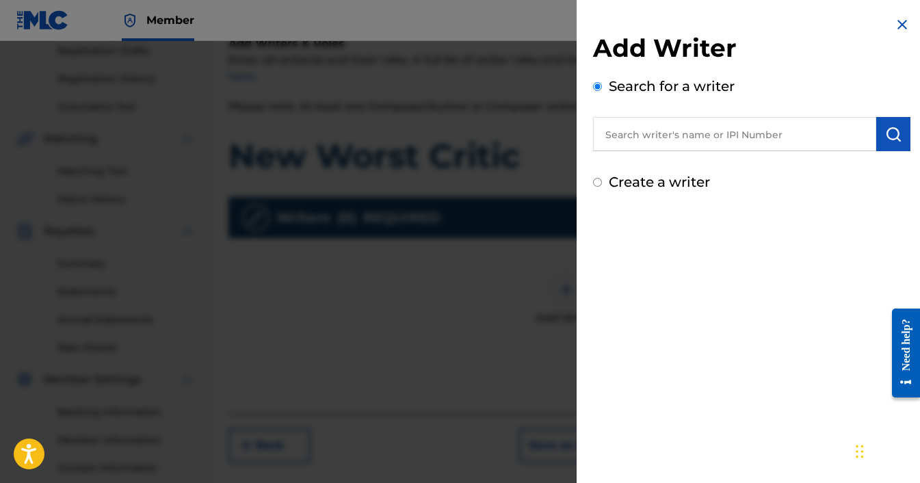
click at [686, 139] on input "text" at bounding box center [734, 134] width 283 height 34
paste input "00585873982"
type input "00585873982"
click at [889, 136] on img "submit" at bounding box center [893, 134] width 16 height 16
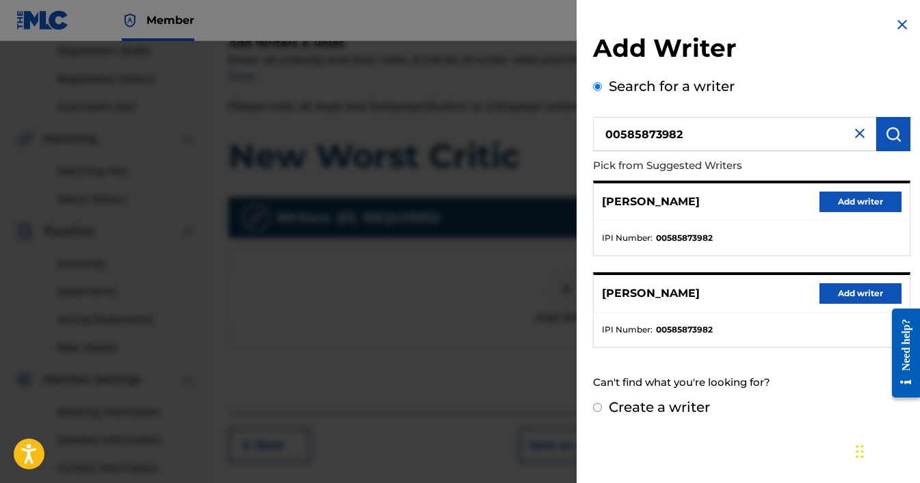
click at [842, 205] on button "Add writer" at bounding box center [861, 202] width 82 height 21
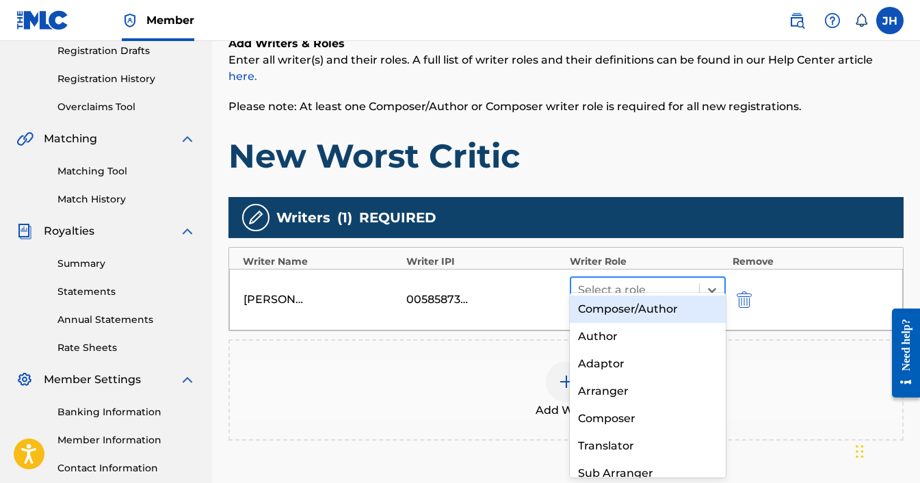
click at [651, 281] on div at bounding box center [635, 290] width 114 height 19
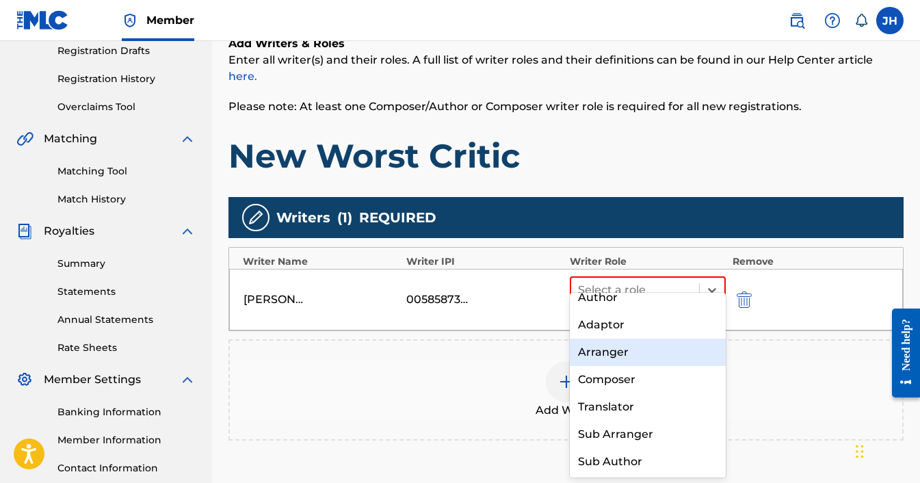
scroll to position [0, 0]
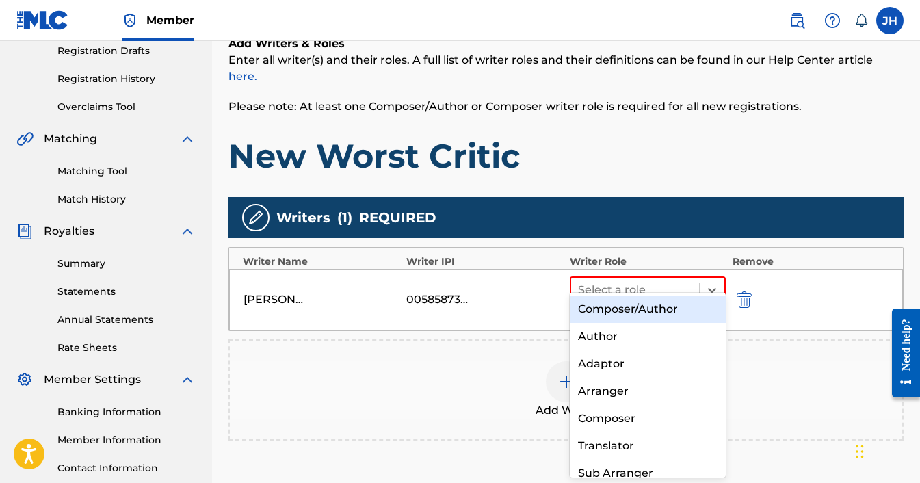
click at [634, 309] on div "Composer/Author" at bounding box center [648, 309] width 156 height 27
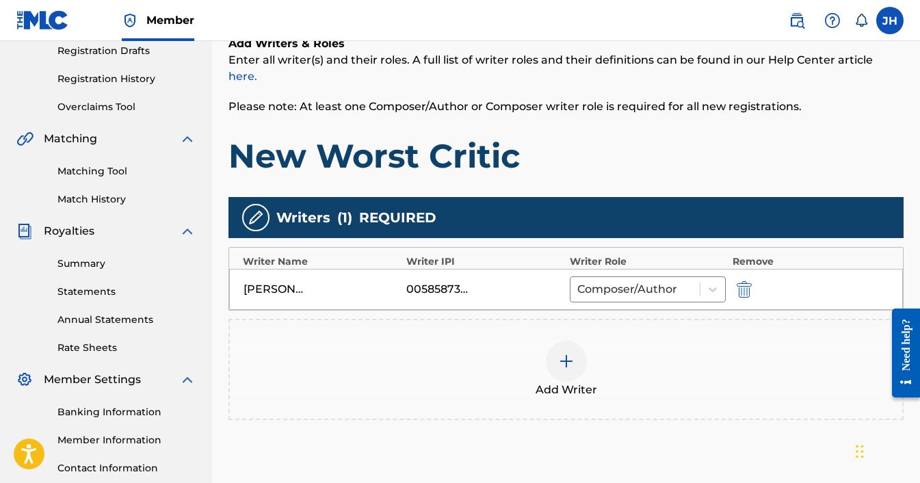
click at [568, 353] on img at bounding box center [566, 361] width 16 height 16
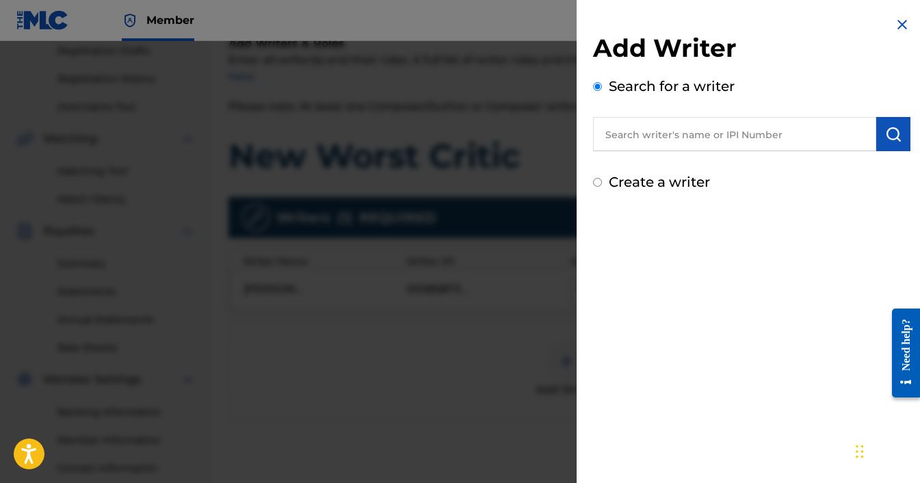
click at [643, 140] on input "text" at bounding box center [734, 134] width 283 height 34
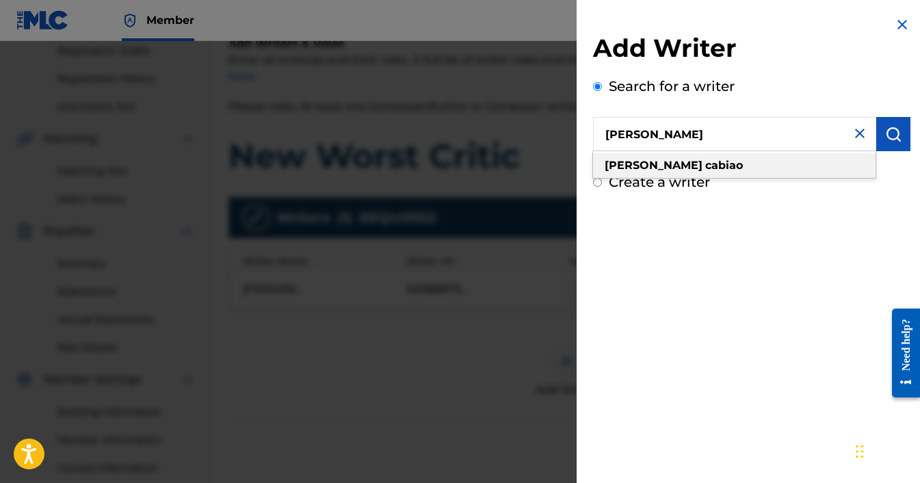
click at [703, 168] on span at bounding box center [704, 165] width 3 height 13
type input "benson cabiao"
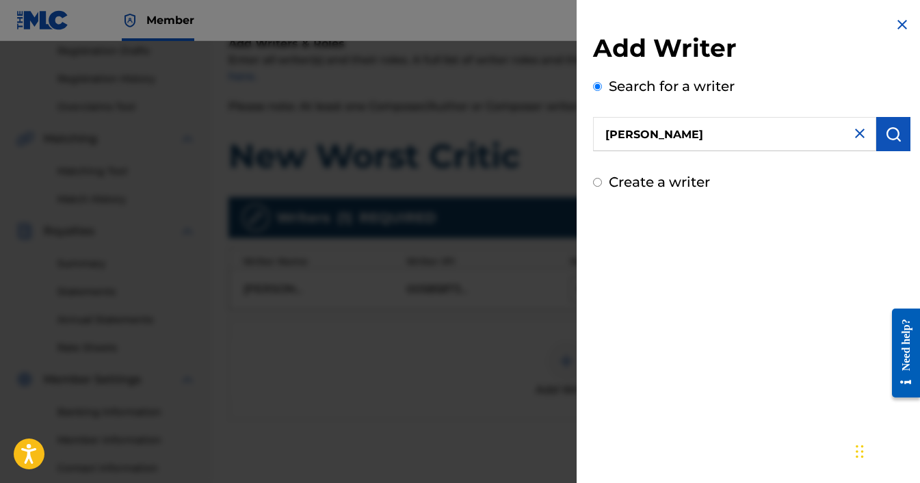
click at [855, 133] on img at bounding box center [860, 133] width 16 height 16
click at [624, 140] on input "text" at bounding box center [734, 134] width 283 height 34
paste input "1077142467"
click at [894, 136] on img "submit" at bounding box center [893, 134] width 16 height 16
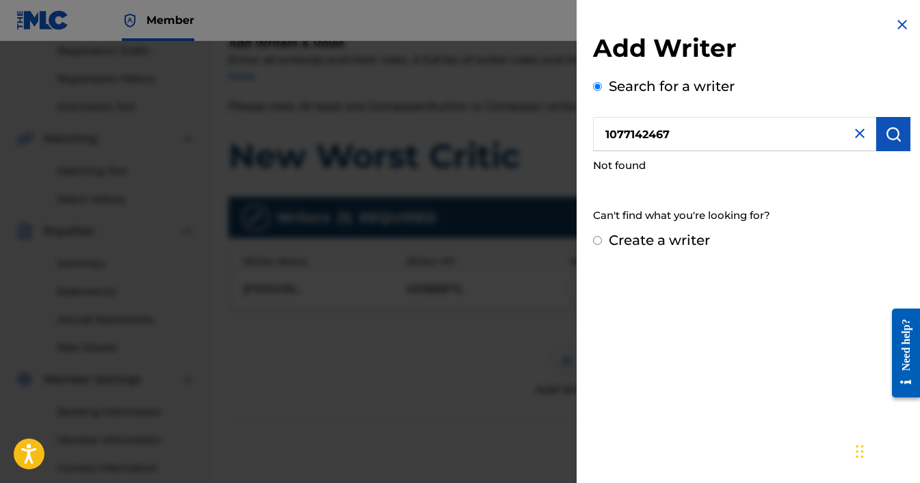
click at [606, 137] on input "1077142467" at bounding box center [734, 134] width 283 height 34
type input "01077142467"
click at [892, 134] on img "submit" at bounding box center [893, 134] width 16 height 16
click at [852, 138] on img at bounding box center [860, 133] width 16 height 16
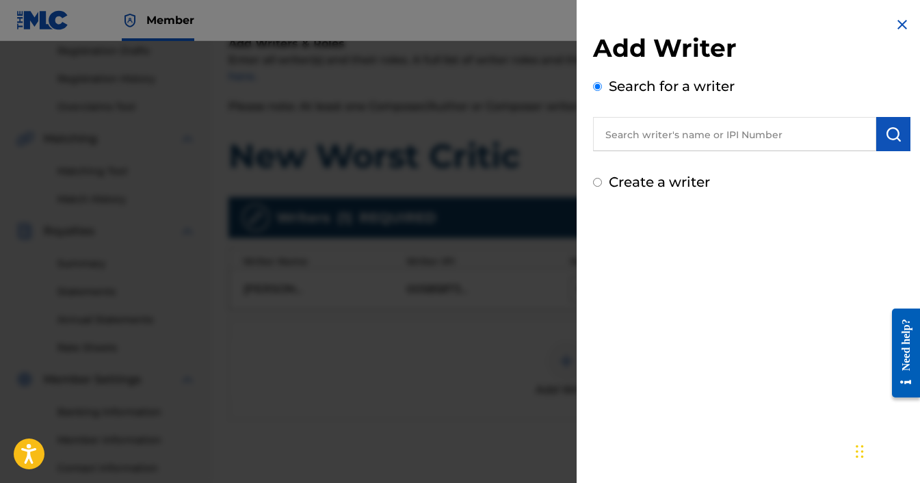
click at [668, 138] on input "text" at bounding box center [734, 134] width 283 height 34
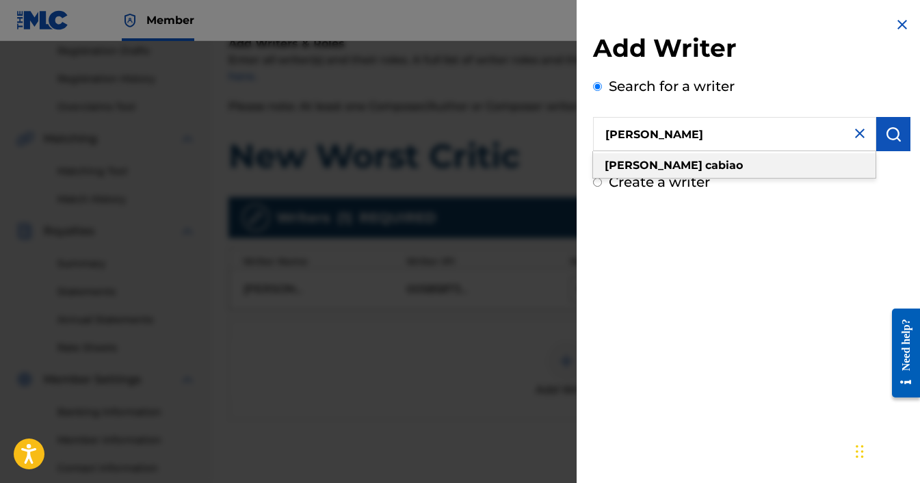
click at [705, 168] on strong "cabiao" at bounding box center [724, 165] width 38 height 13
type input "benson cabiao"
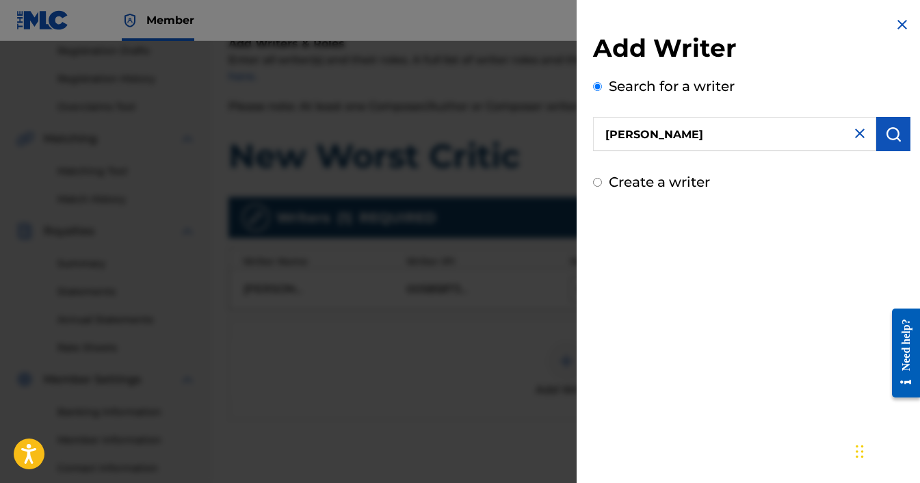
click at [599, 182] on input "Create a writer" at bounding box center [597, 182] width 9 height 9
radio input "false"
radio input "true"
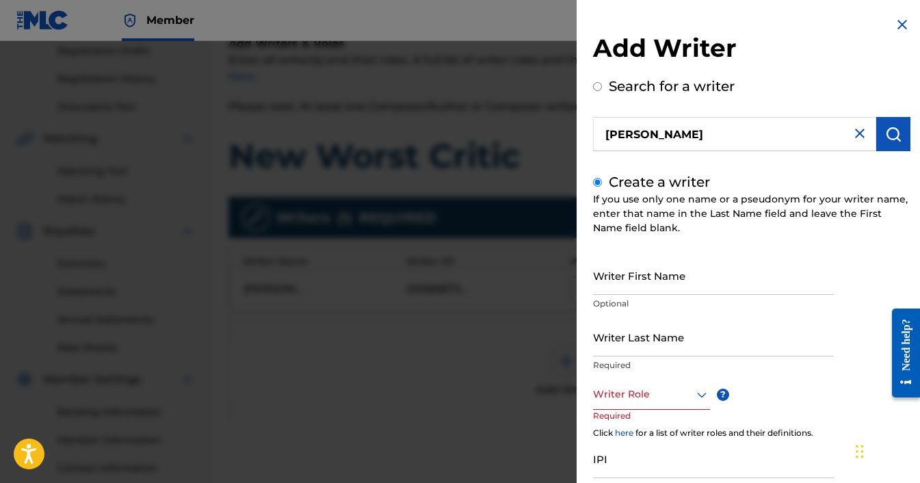
click at [642, 285] on input "Writer First Name" at bounding box center [713, 275] width 241 height 39
type input "Benson"
click at [614, 350] on input "Writer Last Name" at bounding box center [713, 336] width 241 height 39
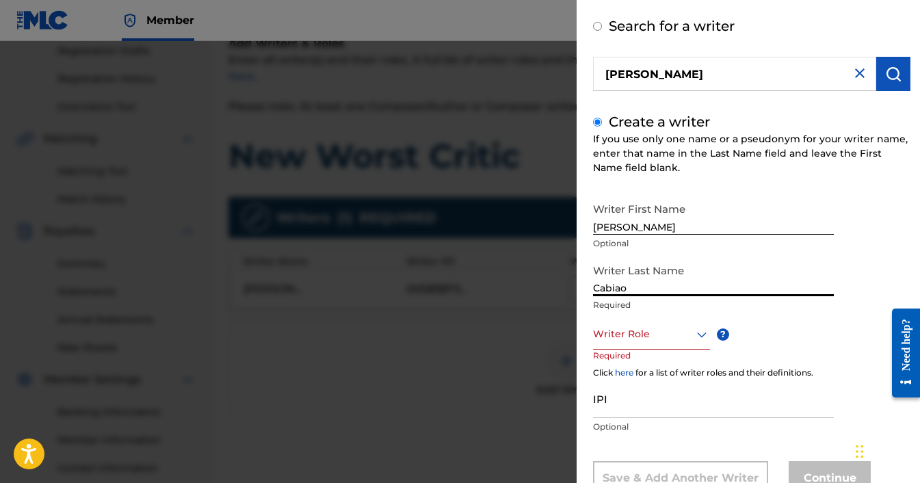
scroll to position [91, 0]
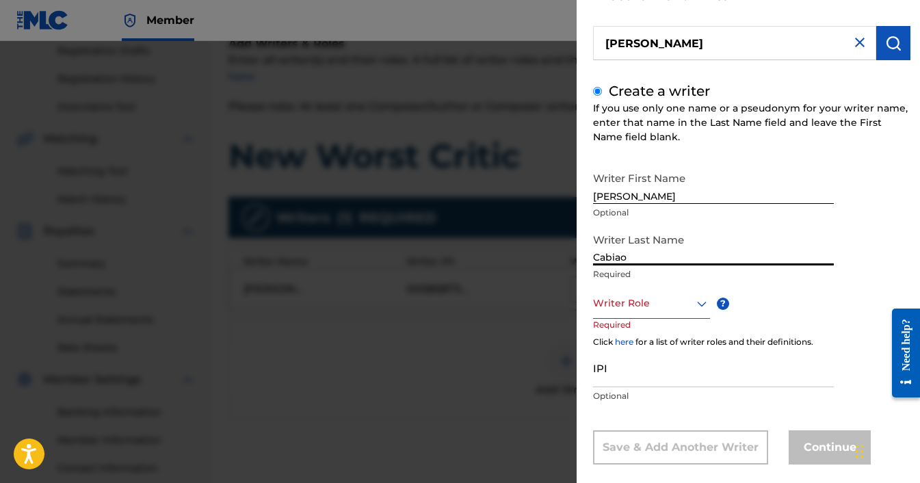
type input "Cabiao"
click at [655, 303] on div at bounding box center [651, 303] width 117 height 17
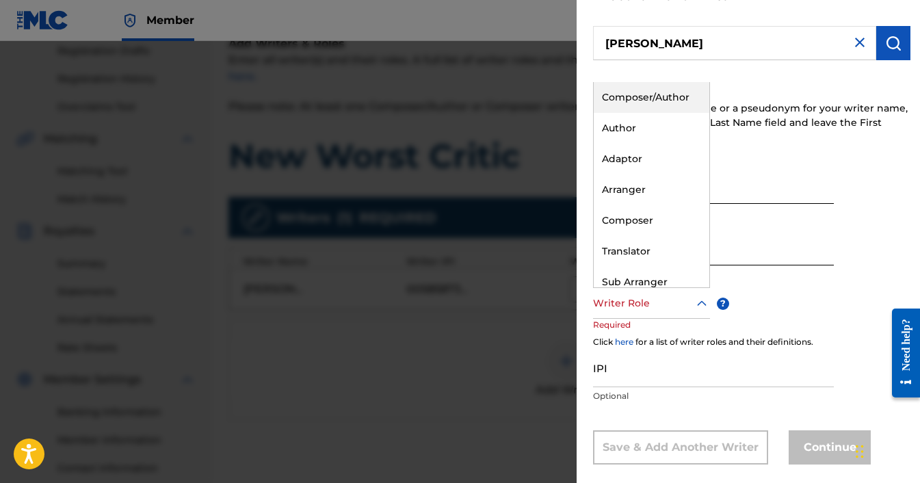
click at [644, 99] on div "Composer/Author" at bounding box center [652, 97] width 116 height 31
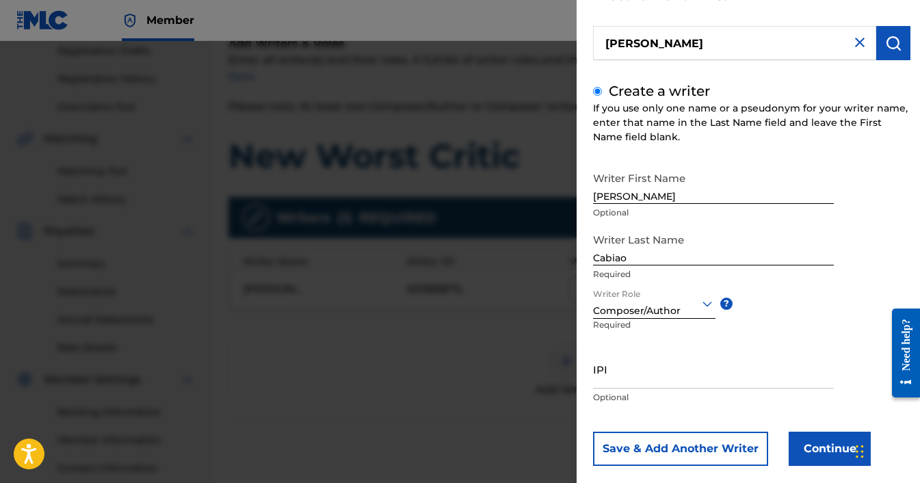
scroll to position [111, 0]
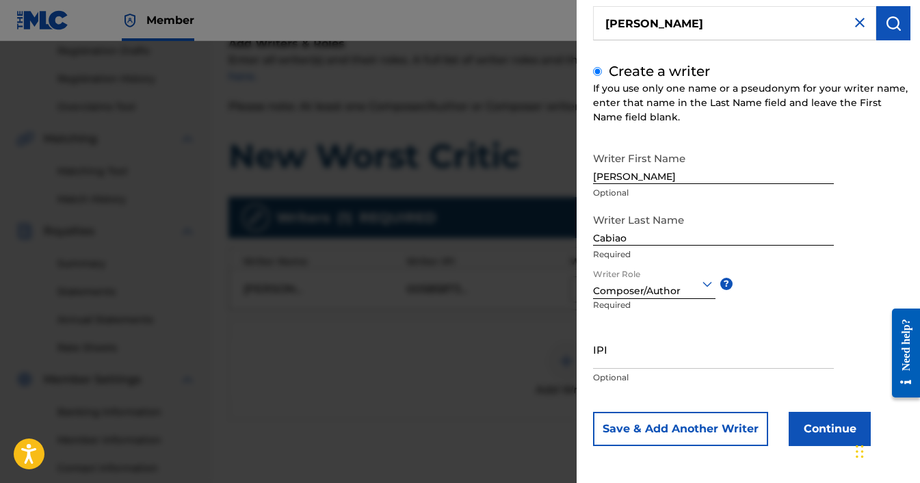
click at [608, 356] on input "IPI" at bounding box center [713, 349] width 241 height 39
paste input "1077142467"
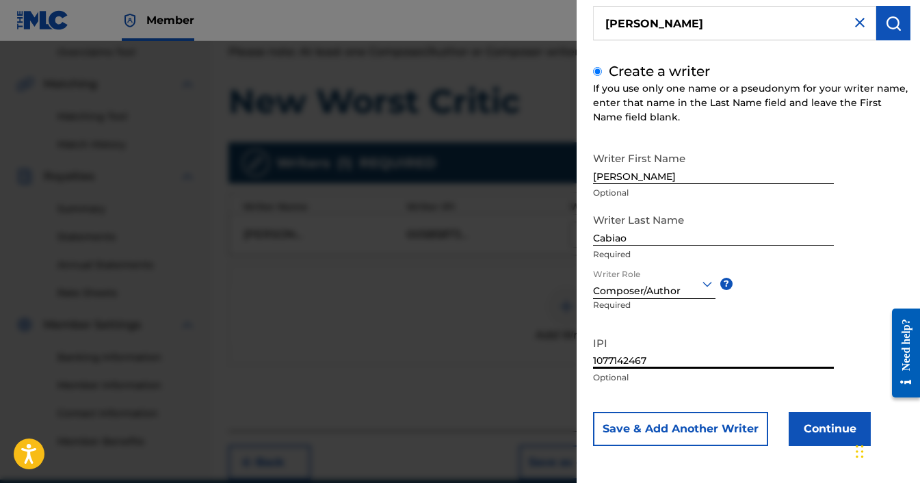
scroll to position [295, 0]
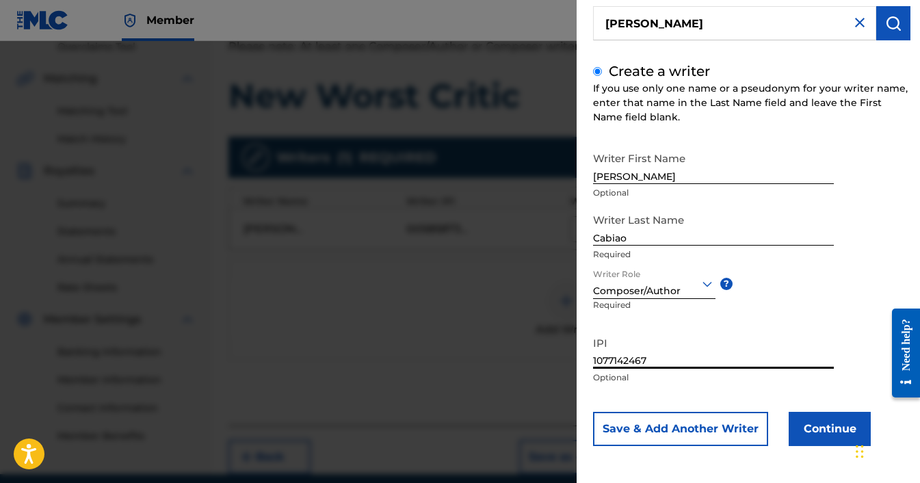
type input "1077142467"
click at [710, 430] on button "Save & Add Another Writer" at bounding box center [680, 429] width 175 height 34
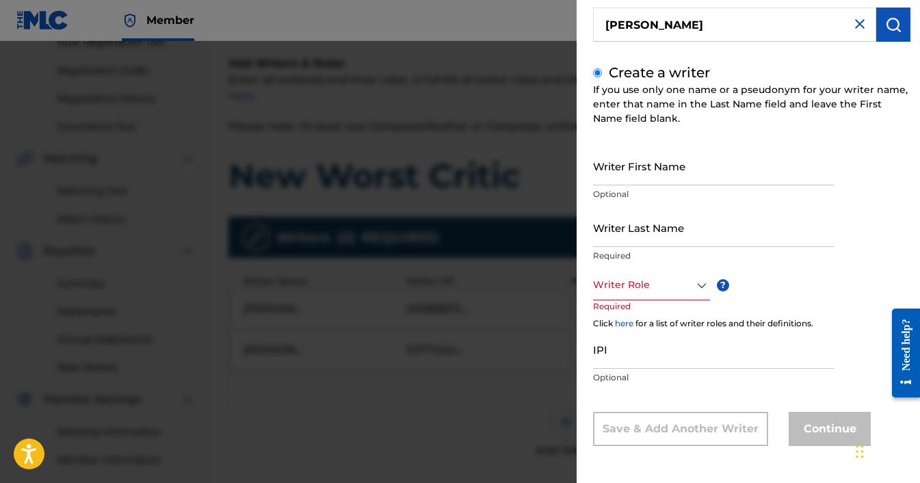
scroll to position [210, 0]
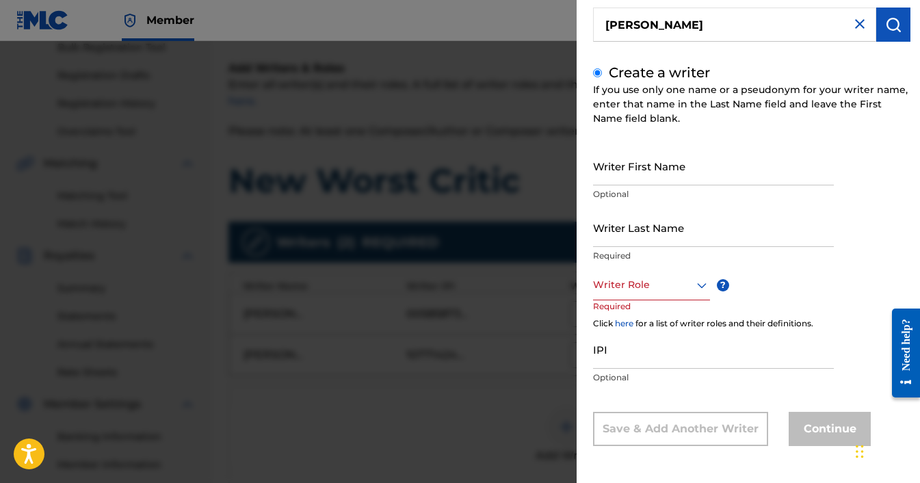
click at [855, 20] on img at bounding box center [860, 24] width 16 height 16
click at [497, 370] on div at bounding box center [460, 282] width 920 height 483
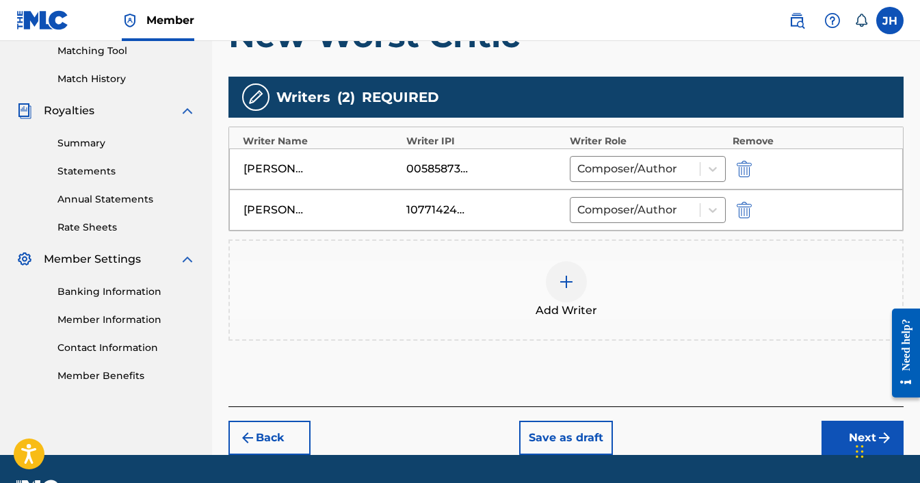
scroll to position [376, 0]
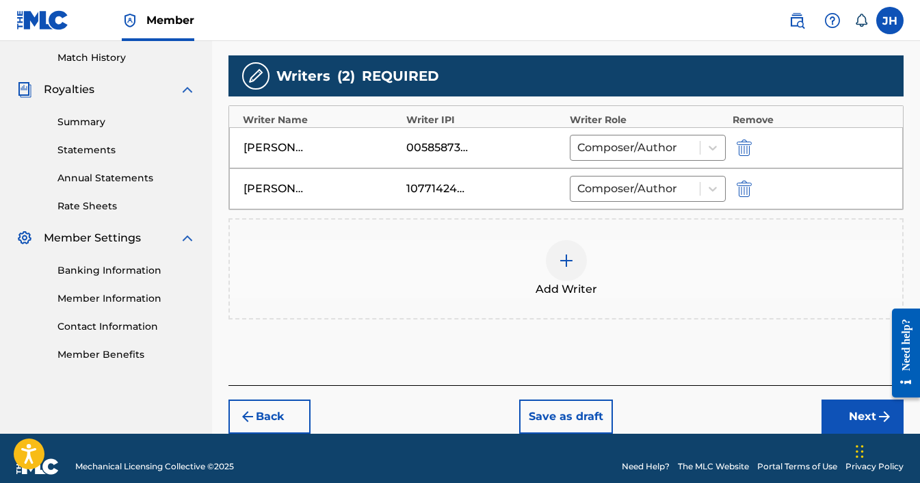
click at [842, 400] on button "Next" at bounding box center [863, 417] width 82 height 34
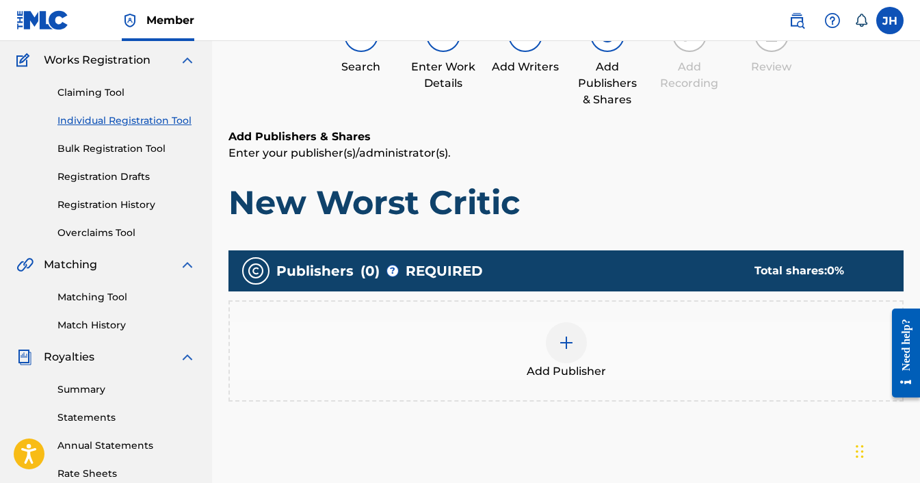
scroll to position [128, 0]
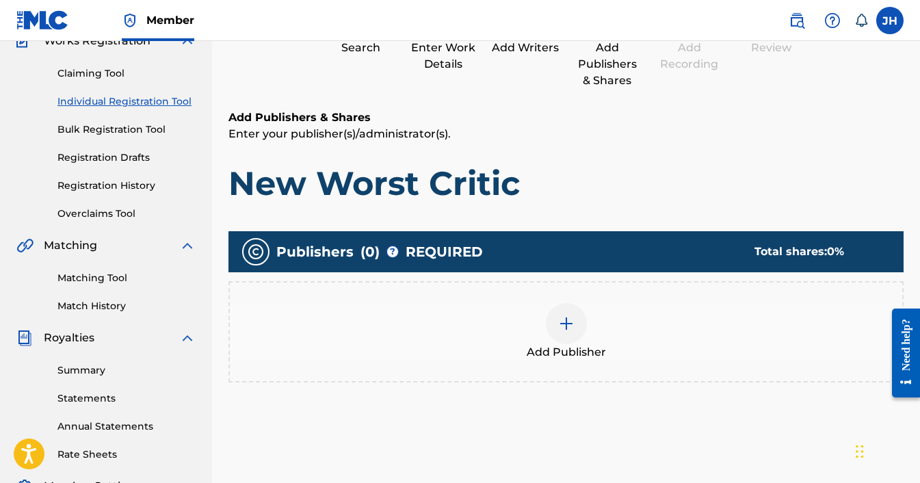
click at [569, 324] on img at bounding box center [566, 323] width 16 height 16
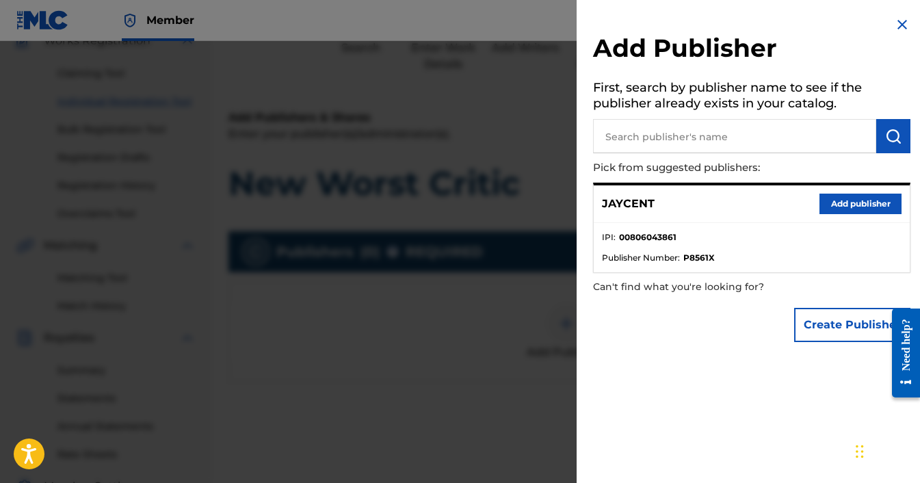
click at [850, 202] on button "Add publisher" at bounding box center [861, 204] width 82 height 21
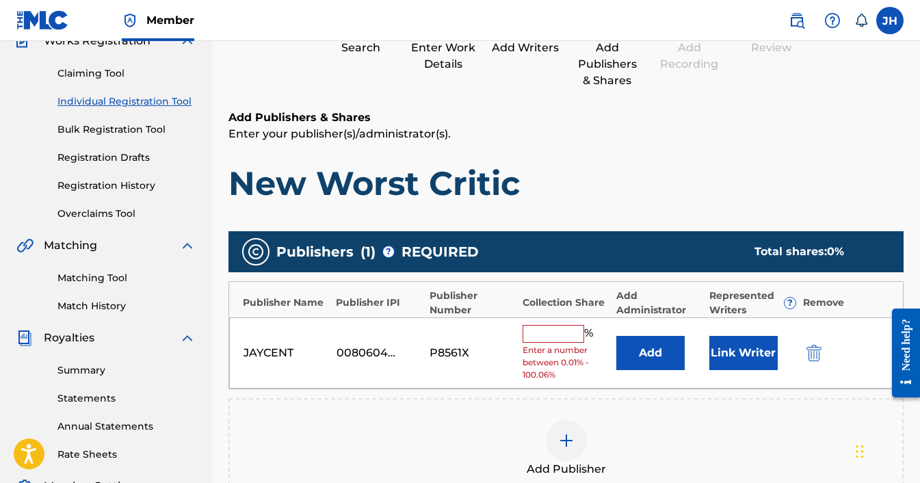
click at [538, 340] on input "text" at bounding box center [554, 334] width 62 height 18
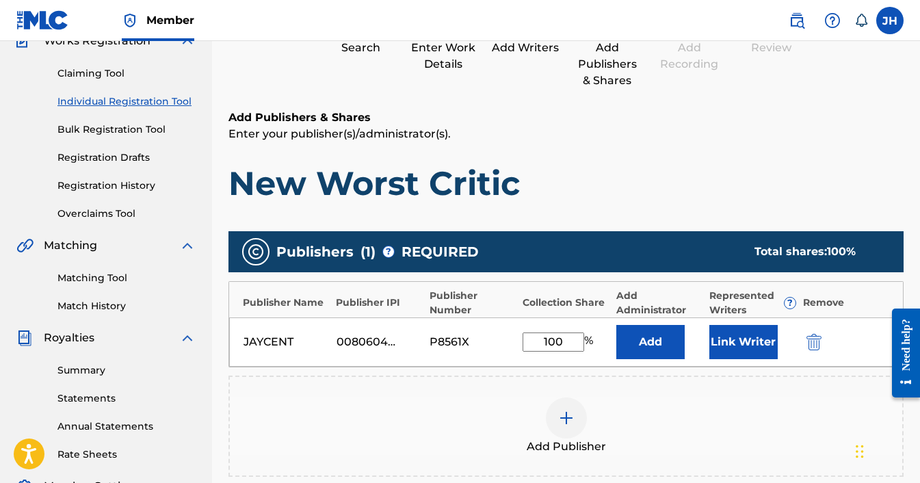
type input "100"
click at [743, 346] on button "Link Writer" at bounding box center [744, 342] width 68 height 34
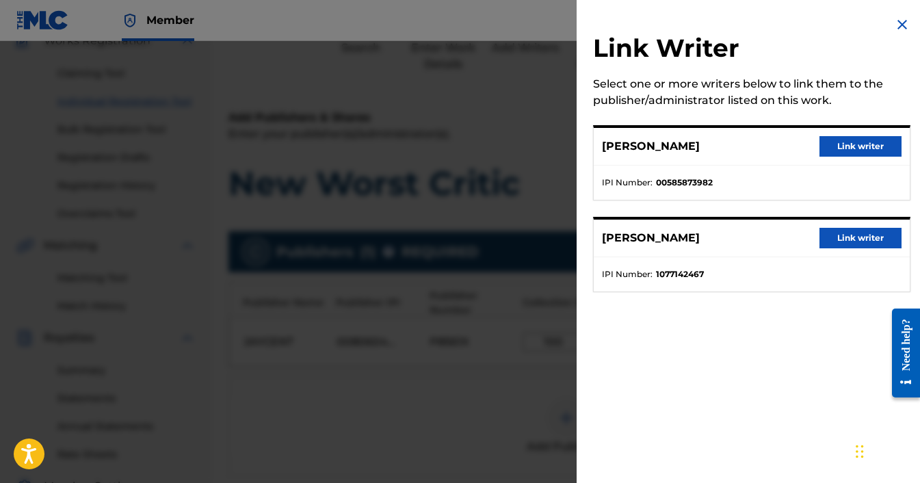
click at [843, 146] on button "Link writer" at bounding box center [861, 146] width 82 height 21
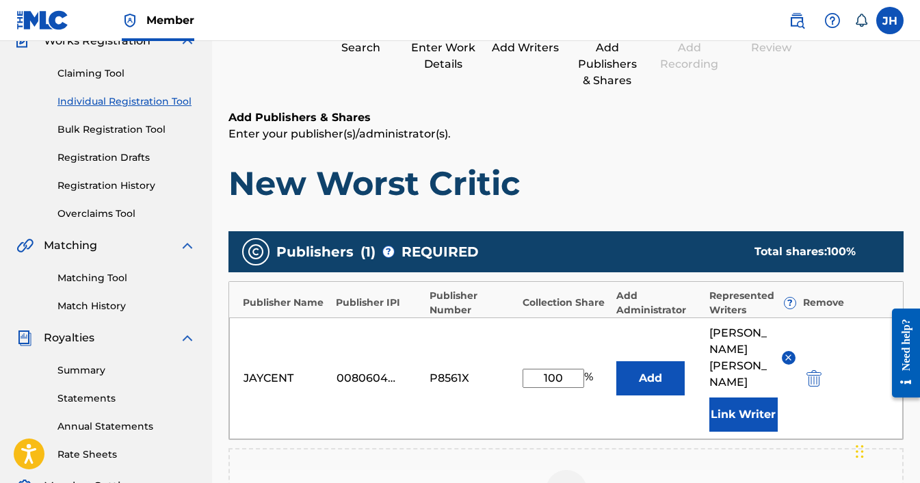
click at [740, 398] on button "Link Writer" at bounding box center [744, 415] width 68 height 34
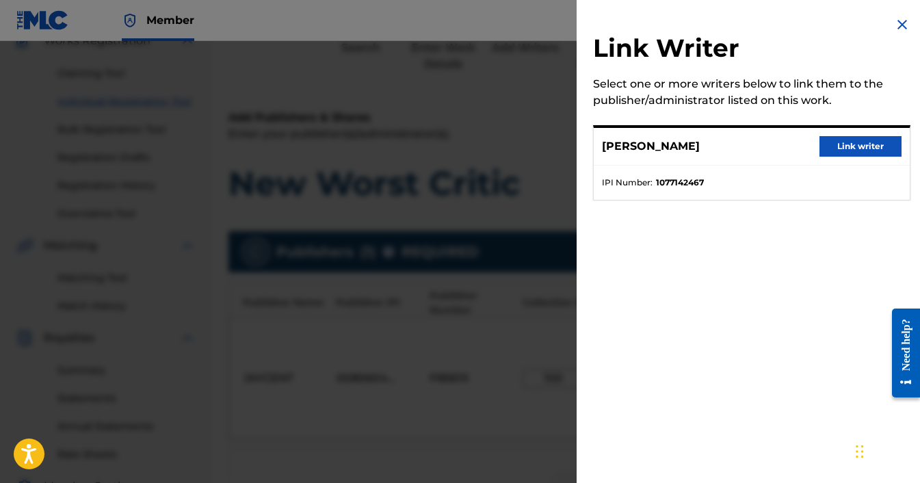
click at [850, 145] on button "Link writer" at bounding box center [861, 146] width 82 height 21
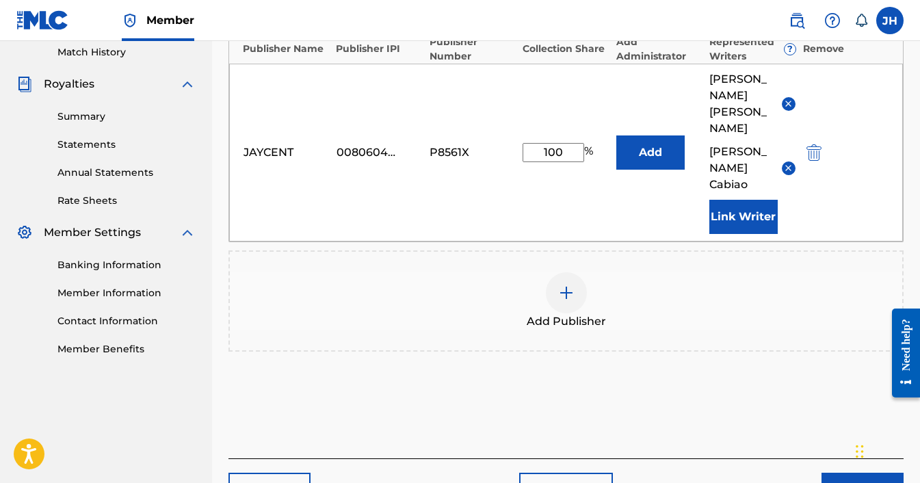
scroll to position [422, 0]
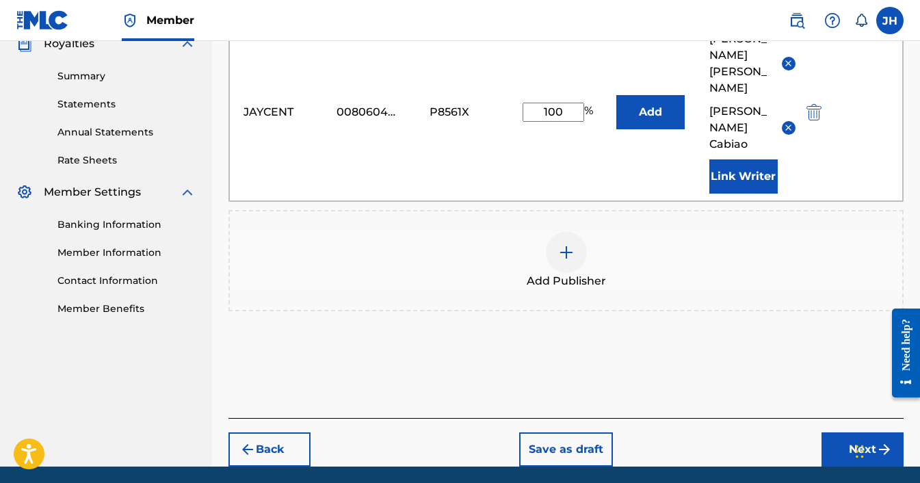
click at [843, 432] on button "Next" at bounding box center [863, 449] width 82 height 34
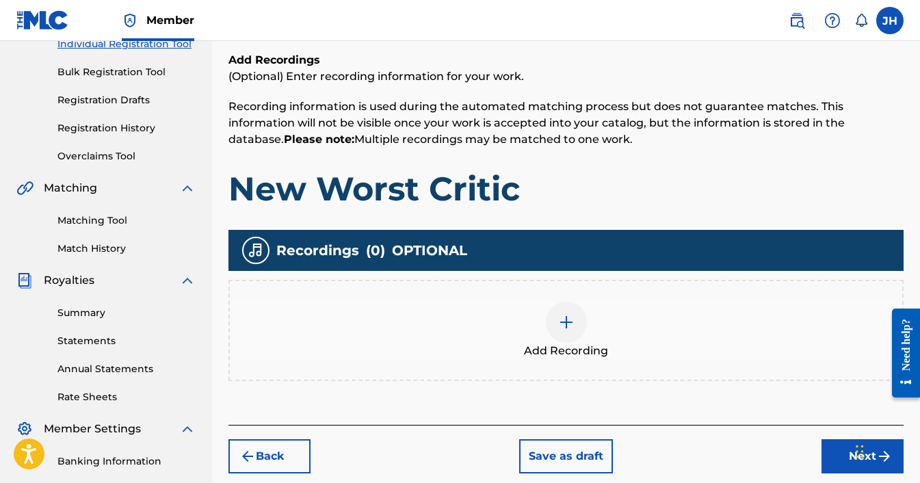
scroll to position [203, 0]
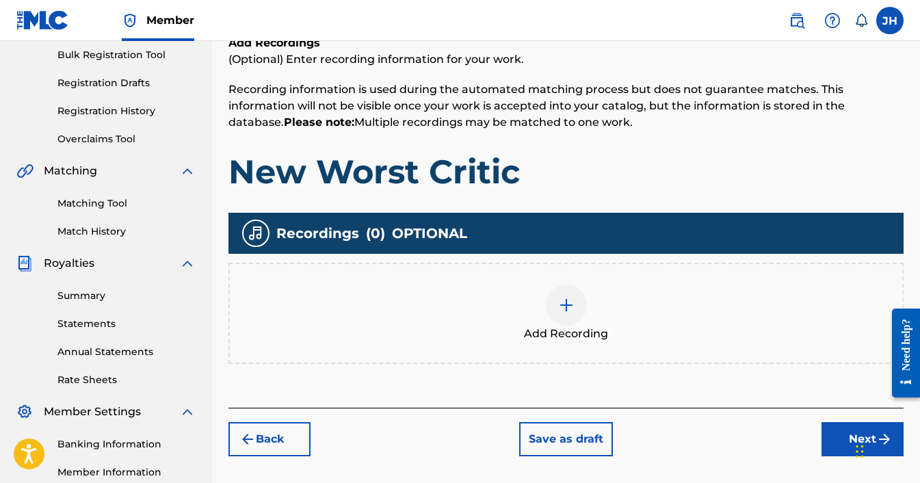
click at [575, 303] on div at bounding box center [566, 305] width 41 height 41
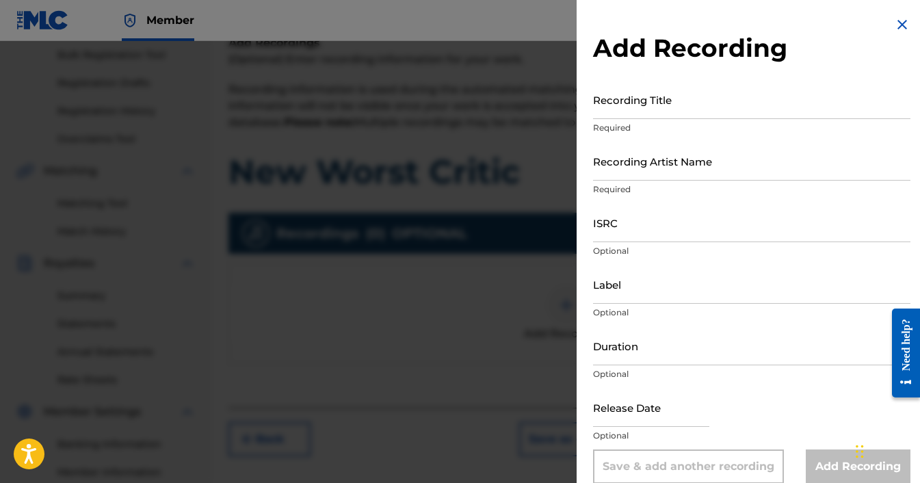
click at [619, 112] on input "Recording Title" at bounding box center [751, 99] width 317 height 39
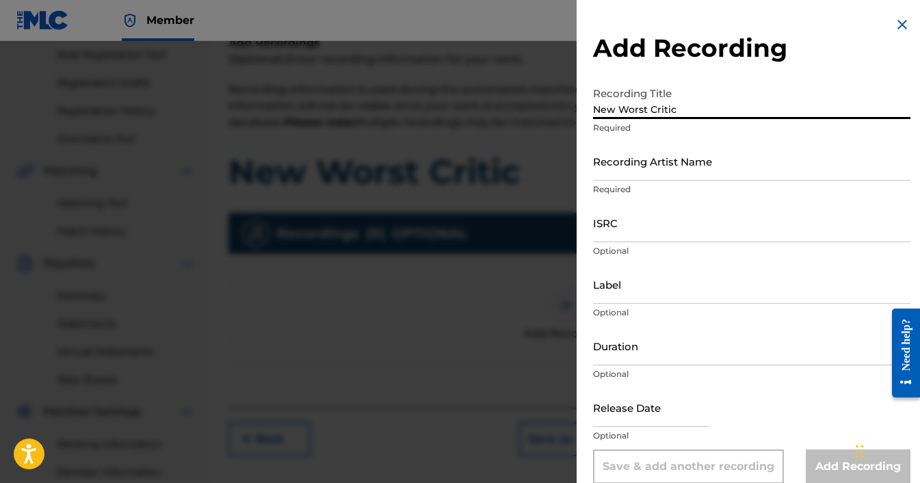
type input "New Worst Critic"
click at [642, 172] on input "Recording Artist Name" at bounding box center [751, 161] width 317 height 39
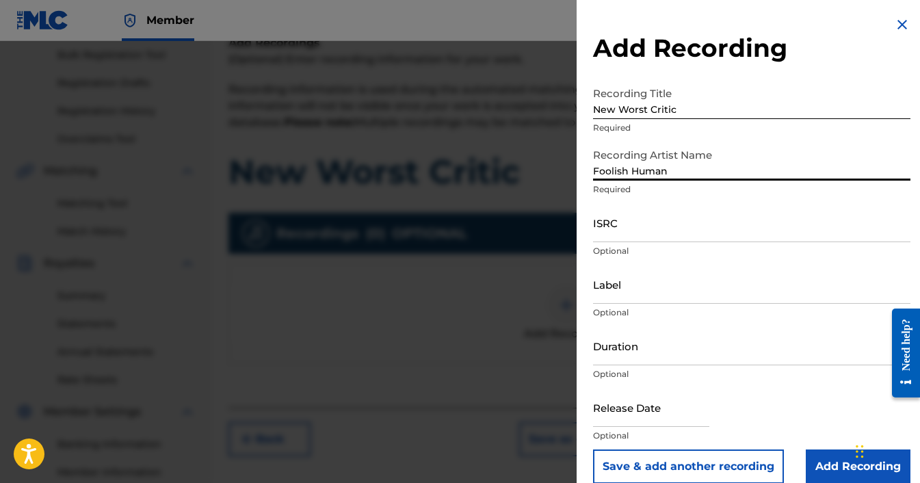
type input "Foolish Human"
click at [628, 232] on input "ISRC" at bounding box center [751, 222] width 317 height 39
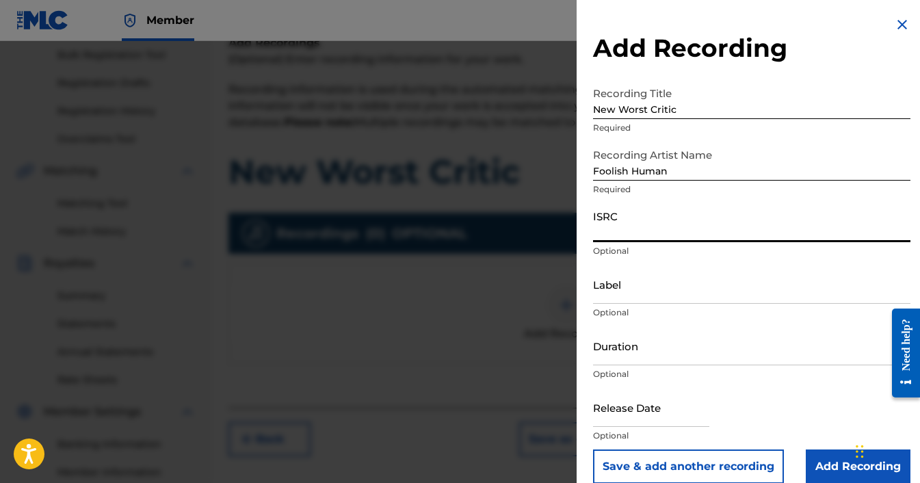
paste input "QZZ8A2572447"
type input "QZZ8A2572447"
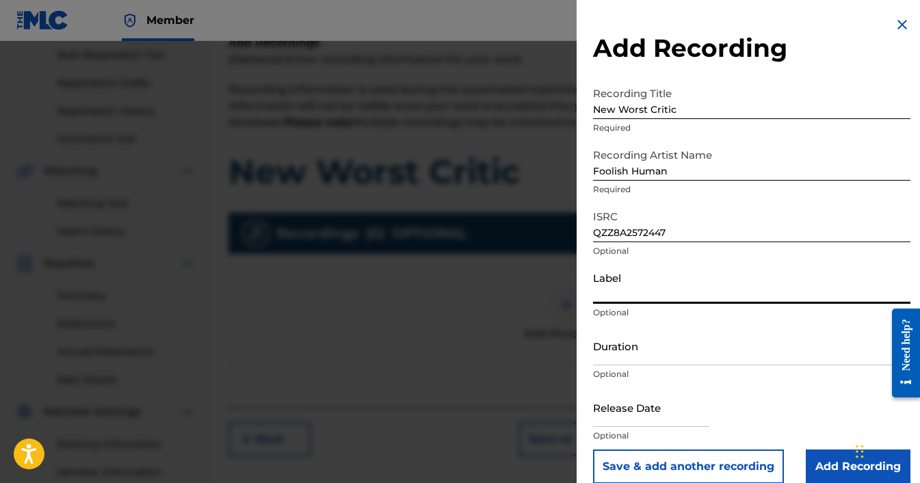
click at [608, 302] on input "Label" at bounding box center [751, 284] width 317 height 39
type input "Independent"
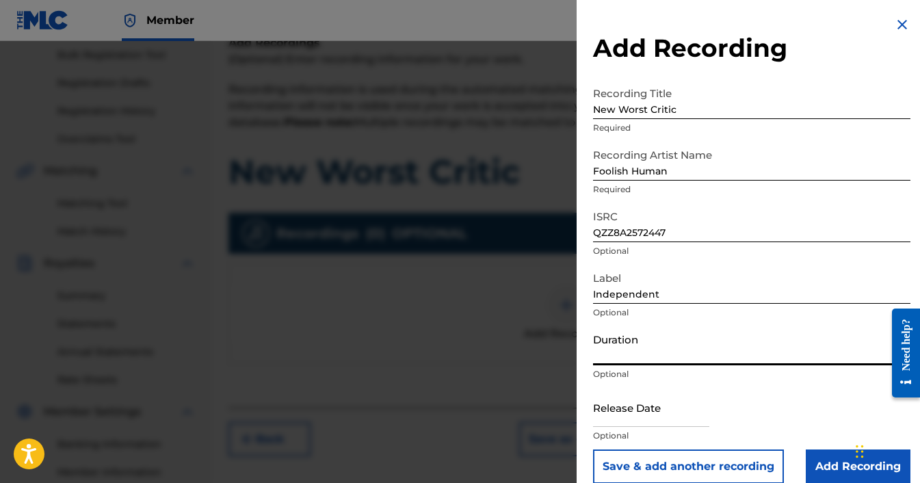
click at [625, 361] on input "Duration" at bounding box center [751, 345] width 317 height 39
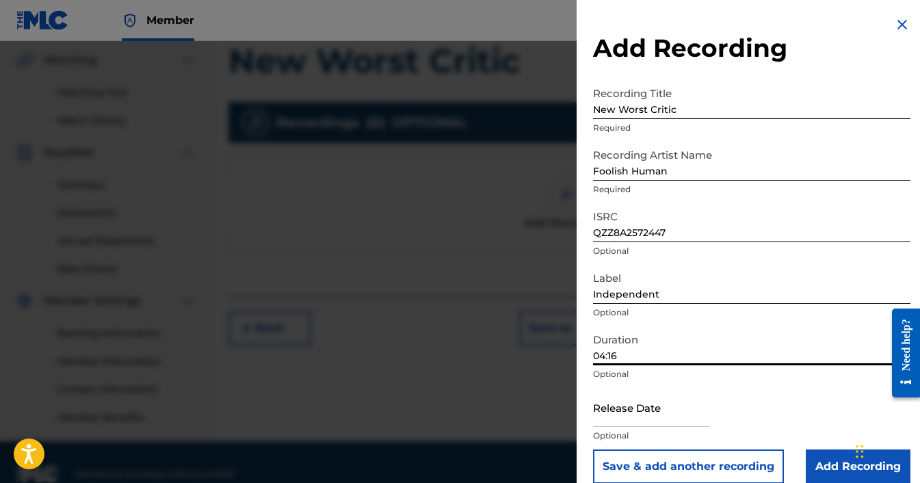
scroll to position [320, 0]
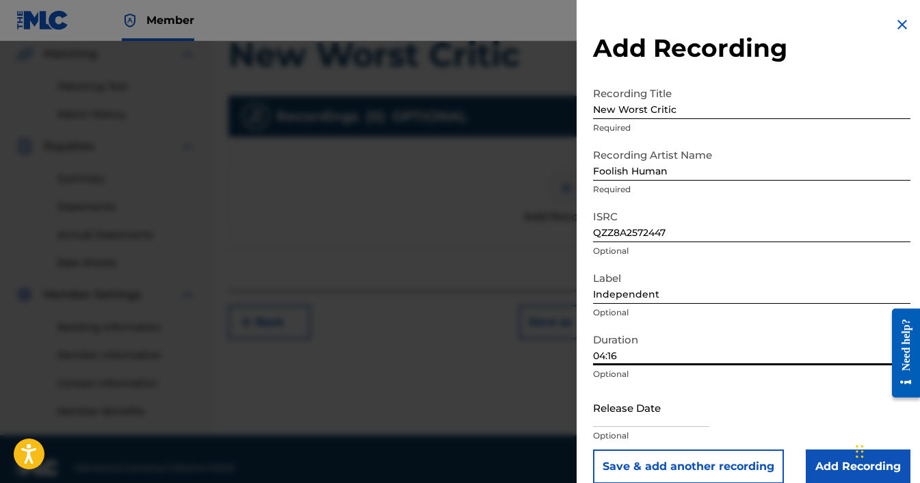
type input "04:16"
click at [618, 423] on input "text" at bounding box center [651, 407] width 116 height 39
select select "8"
select select "2025"
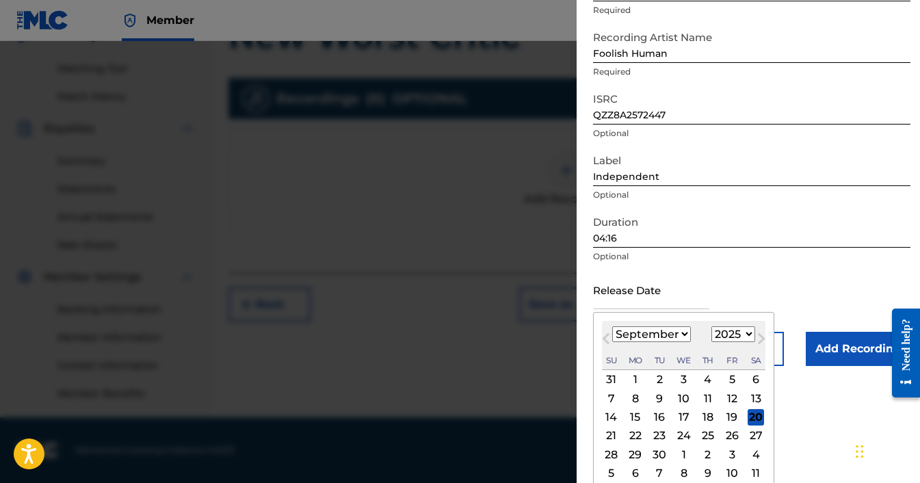
scroll to position [126, 0]
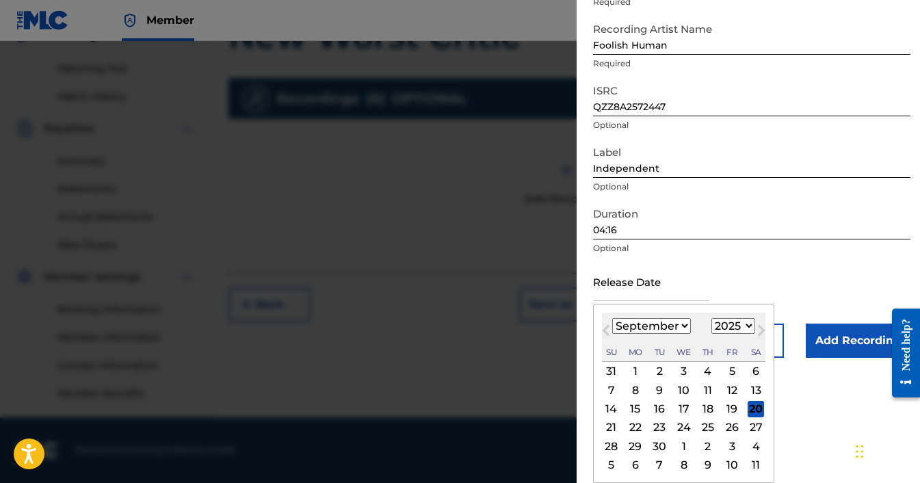
click at [761, 333] on button "Next Month" at bounding box center [762, 333] width 22 height 22
select select "9"
click at [734, 428] on div "24" at bounding box center [732, 427] width 16 height 16
type input "October 24 2025"
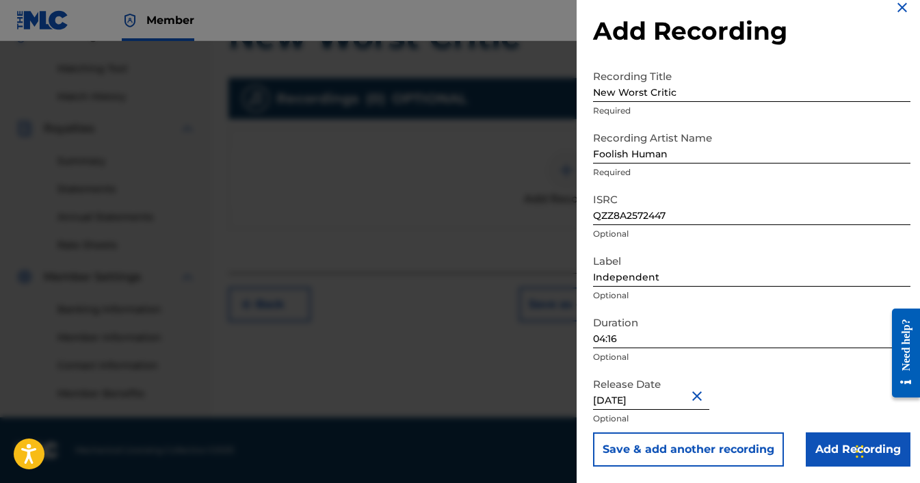
scroll to position [17, 0]
click at [731, 450] on button "Save & add another recording" at bounding box center [688, 449] width 191 height 34
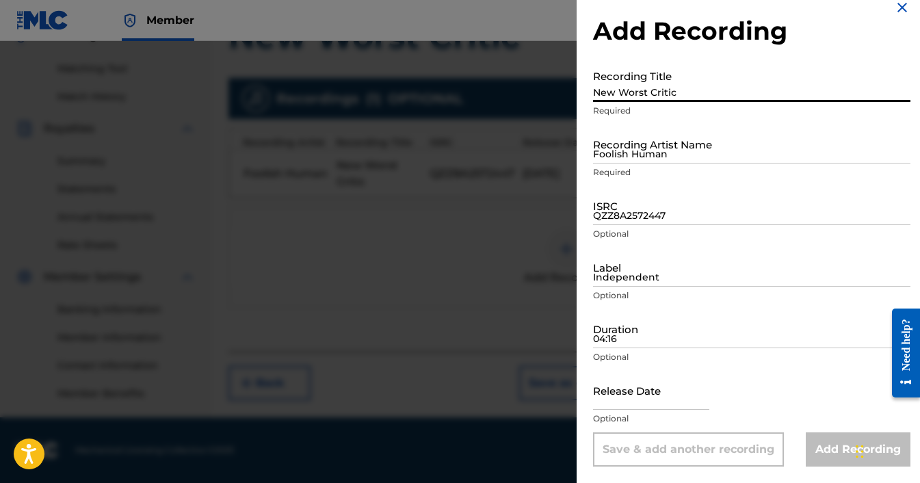
click at [619, 94] on input "New Worst Critic" at bounding box center [751, 82] width 317 height 39
type input "New Worst Critic (Instrumental)"
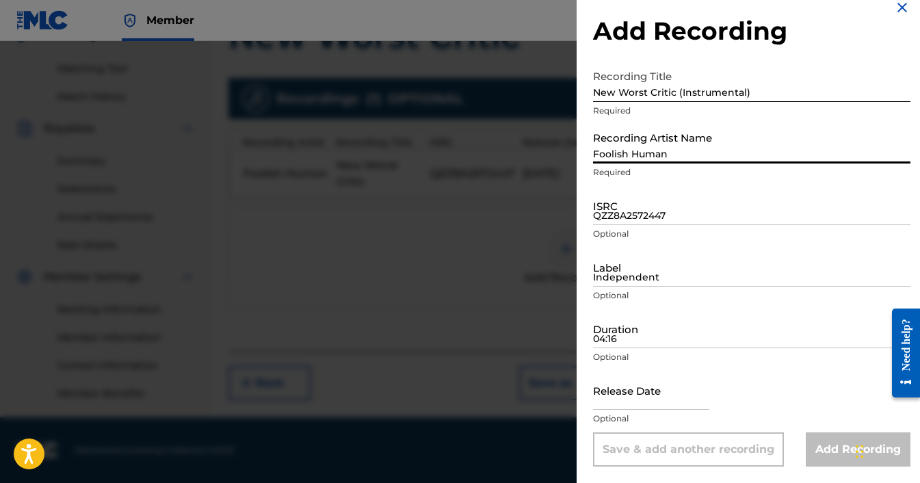
click at [654, 154] on input "Foolish Human" at bounding box center [751, 144] width 317 height 39
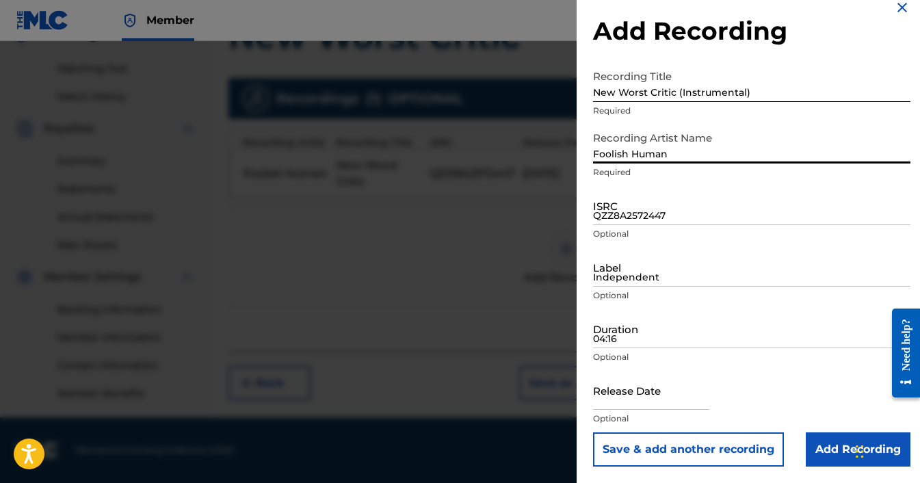
type input "Foolish Human"
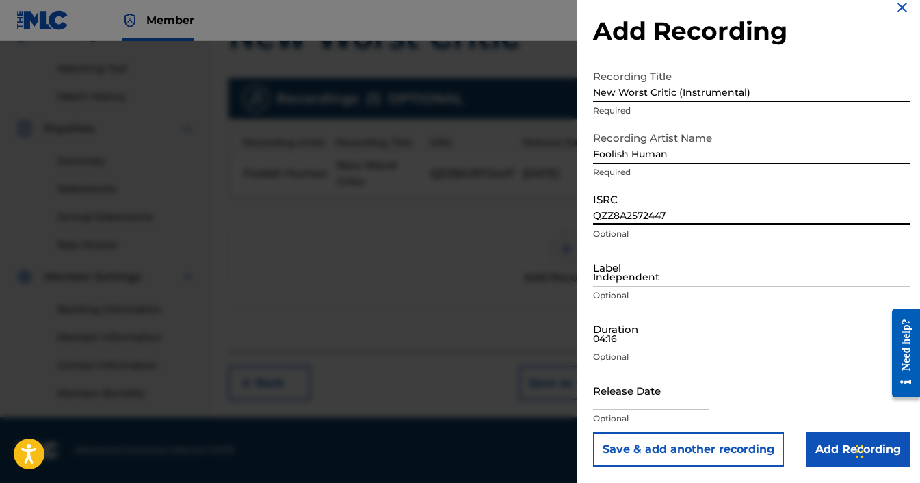
click at [636, 215] on input "QZZ8A2572447" at bounding box center [751, 205] width 317 height 39
paste input "QZZ8A2572474"
type input "QZZ8A2572474"
click at [649, 275] on input "Independent" at bounding box center [751, 267] width 317 height 39
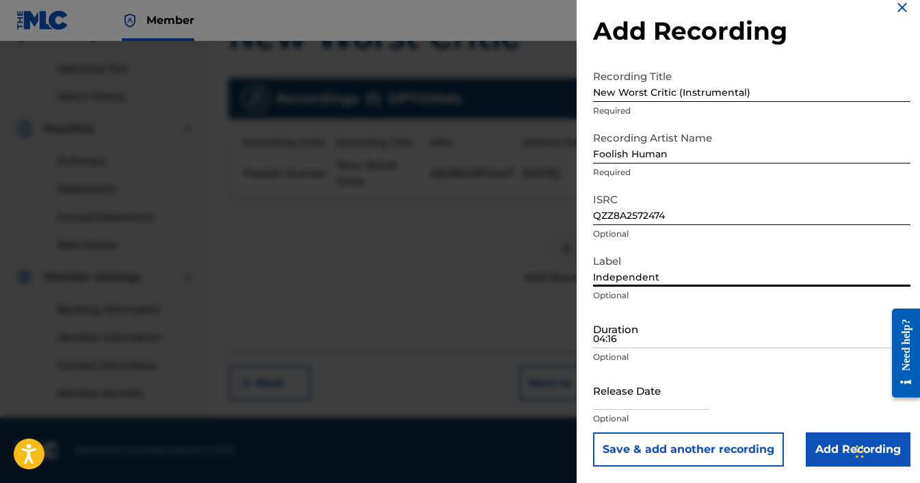
type input "Independent"
click at [635, 343] on input "04:16" at bounding box center [751, 328] width 317 height 39
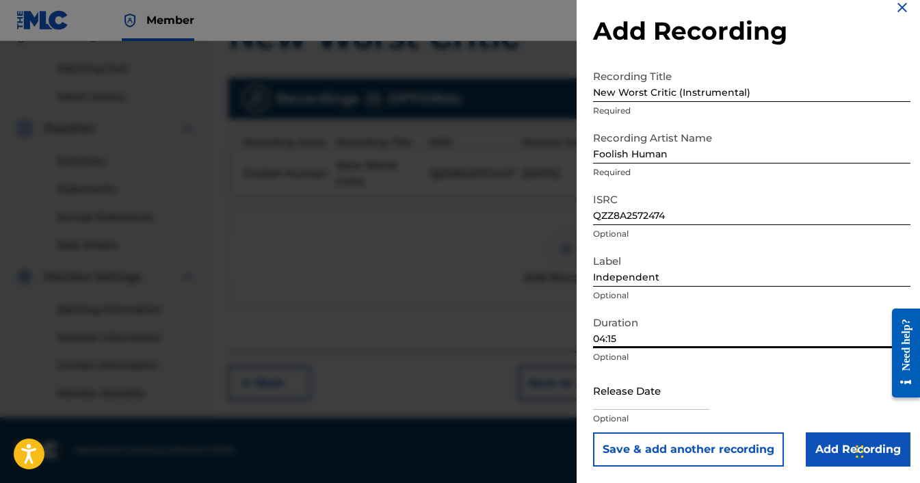
type input "04:15"
click at [656, 395] on input "text" at bounding box center [651, 390] width 116 height 39
select select "8"
select select "2025"
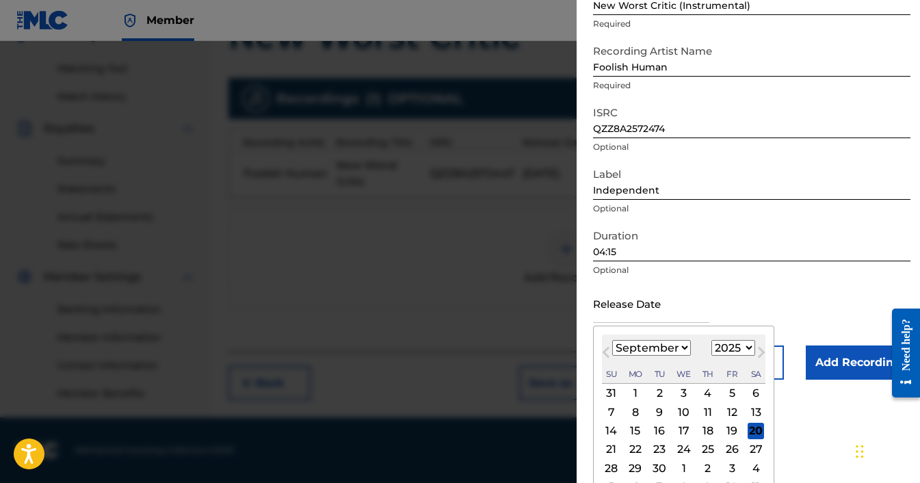
scroll to position [126, 0]
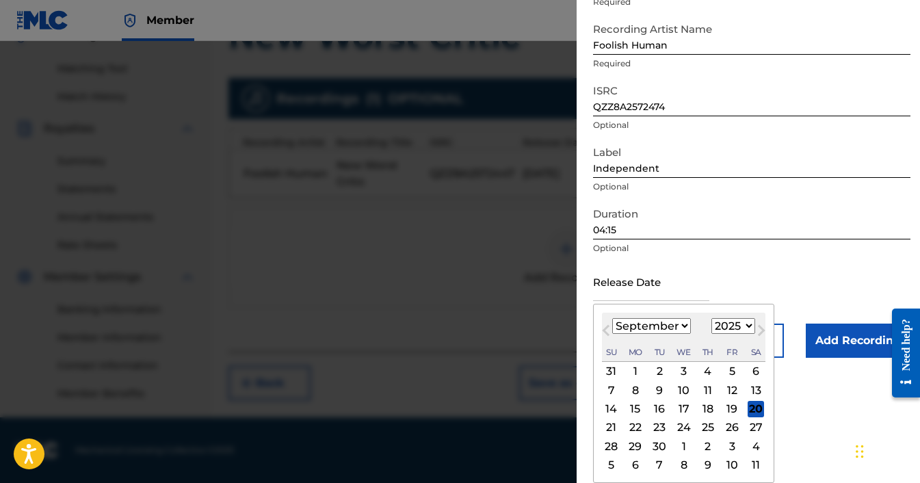
click at [760, 332] on span "Next Month" at bounding box center [760, 332] width 0 height 21
select select "9"
click at [736, 428] on div "24" at bounding box center [732, 427] width 16 height 16
type input "October 24 2025"
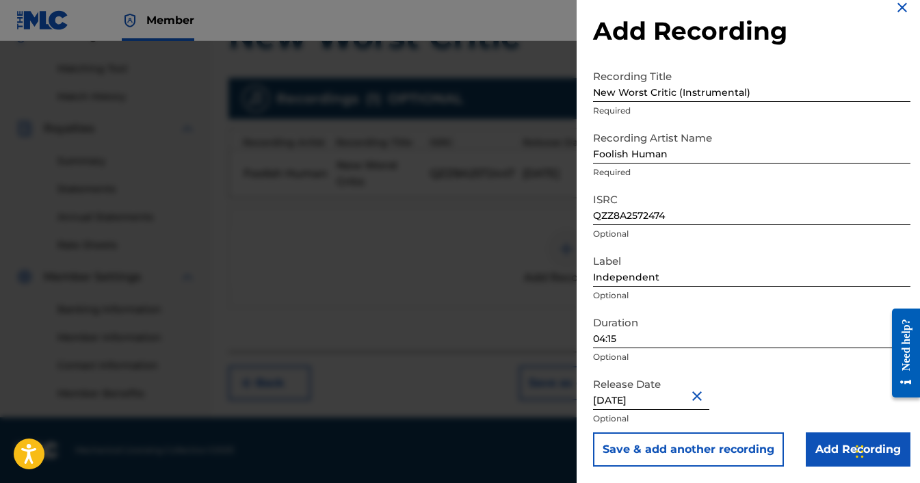
click at [830, 450] on input "Add Recording" at bounding box center [858, 449] width 105 height 34
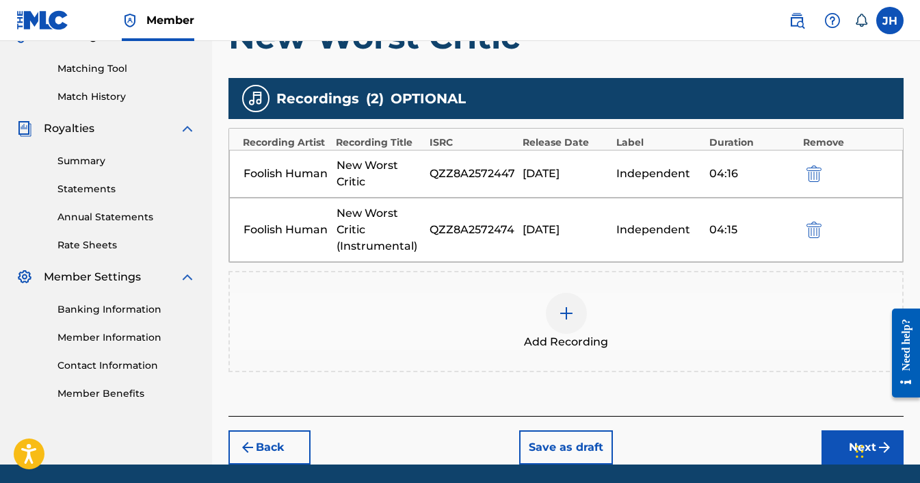
click at [844, 451] on button "Next" at bounding box center [863, 447] width 82 height 34
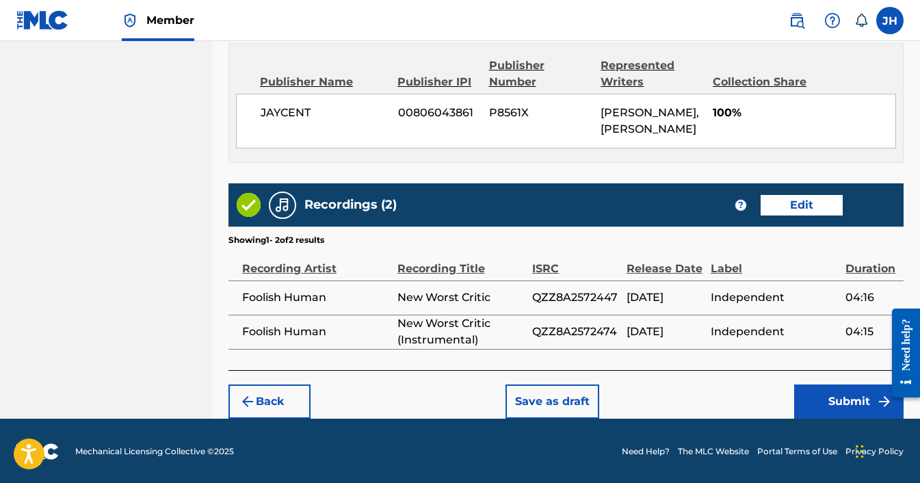
scroll to position [766, 0]
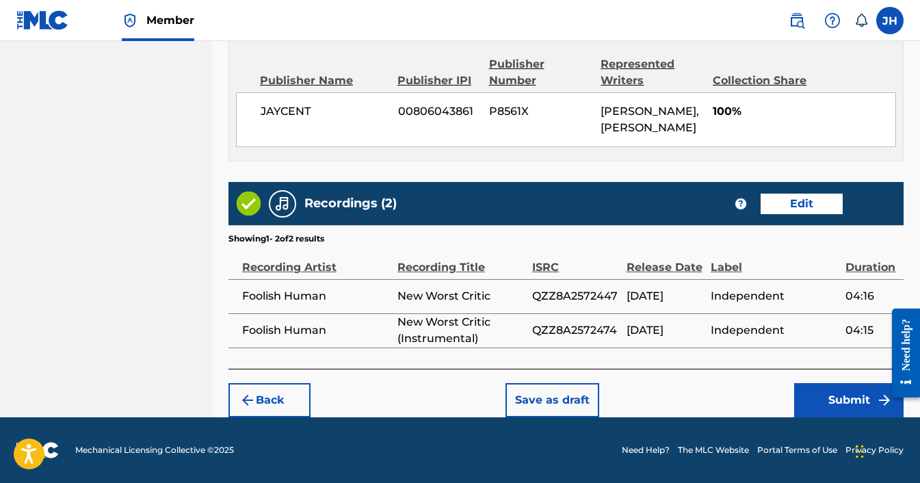
click at [859, 398] on button "Submit" at bounding box center [848, 400] width 109 height 34
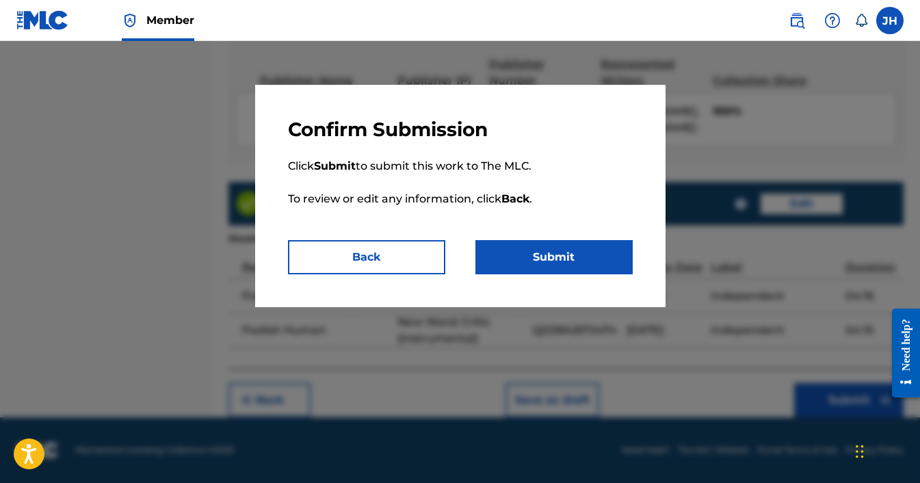
click at [570, 261] on button "Submit" at bounding box center [554, 257] width 157 height 34
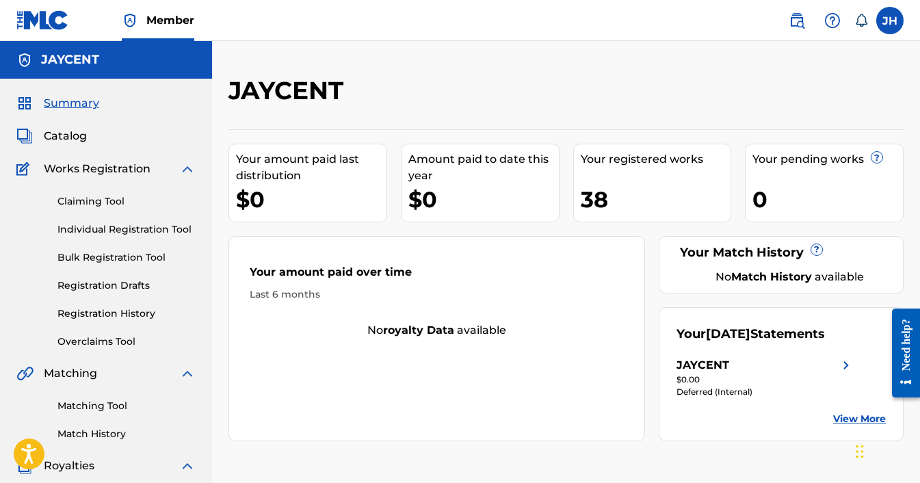
click at [68, 137] on span "Catalog" at bounding box center [65, 136] width 43 height 16
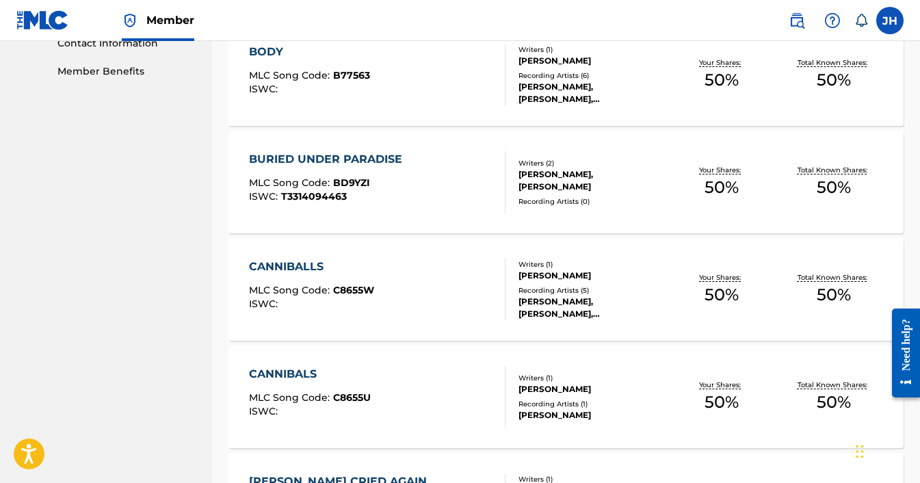
scroll to position [653, 0]
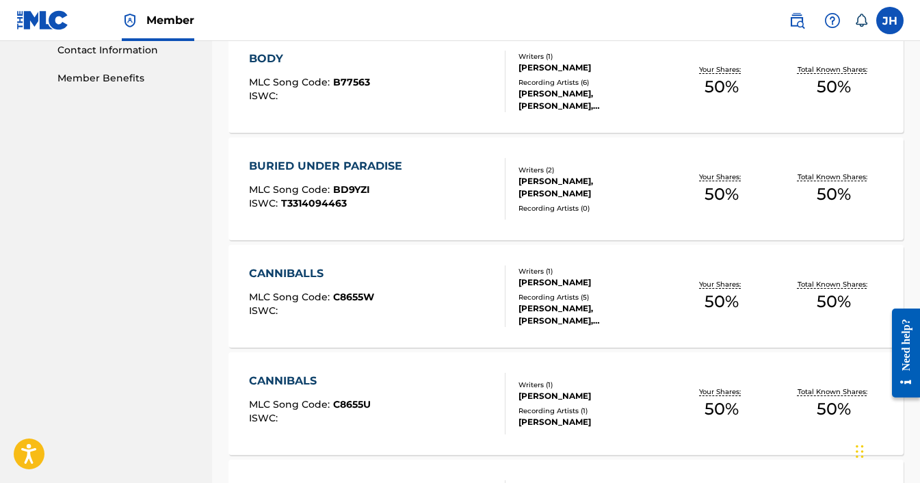
click at [357, 164] on div "BURIED UNDER PARADISE" at bounding box center [329, 166] width 160 height 16
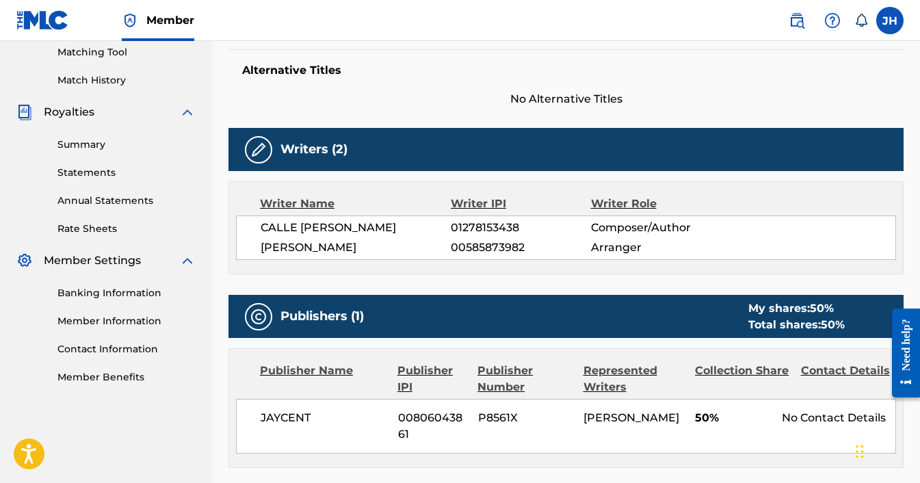
scroll to position [357, 0]
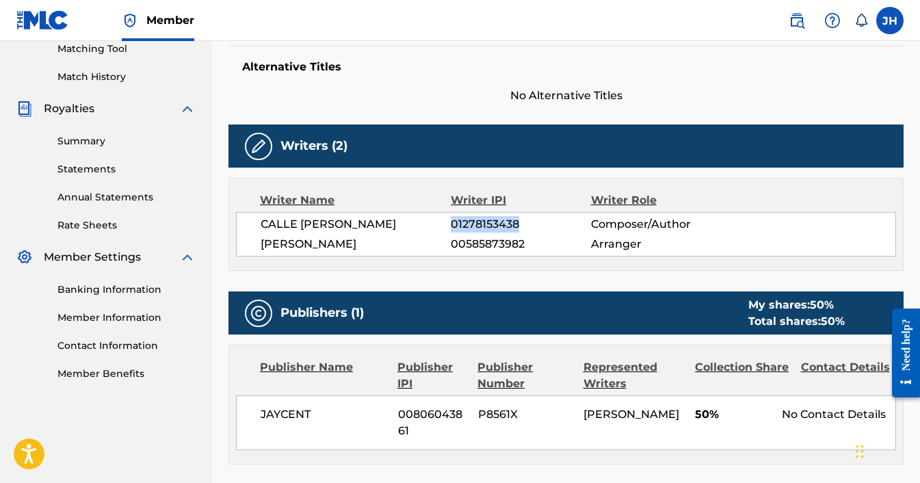
drag, startPoint x: 521, startPoint y: 224, endPoint x: 453, endPoint y: 228, distance: 67.8
click at [453, 228] on span "01278153438" at bounding box center [521, 224] width 140 height 16
click at [526, 246] on span "00585873982" at bounding box center [521, 244] width 140 height 16
drag, startPoint x: 526, startPoint y: 246, endPoint x: 452, endPoint y: 252, distance: 74.8
click at [452, 252] on span "00585873982" at bounding box center [521, 244] width 140 height 16
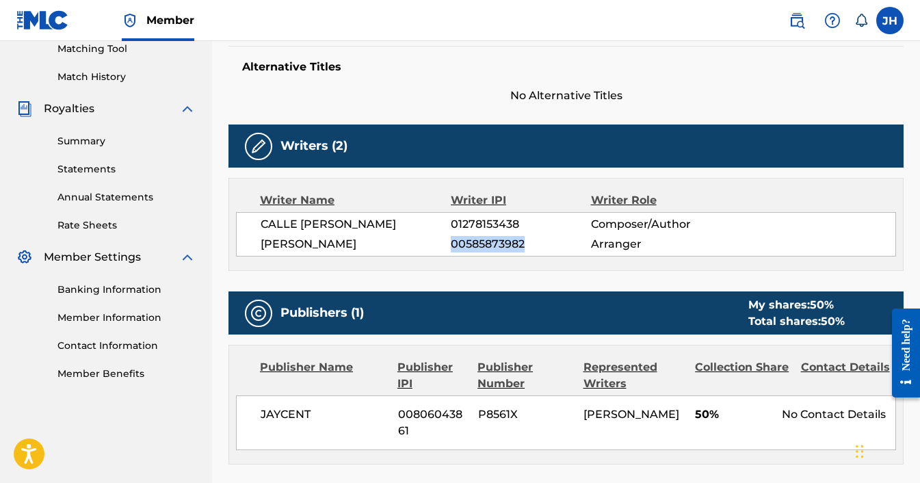
copy span "00585873982"
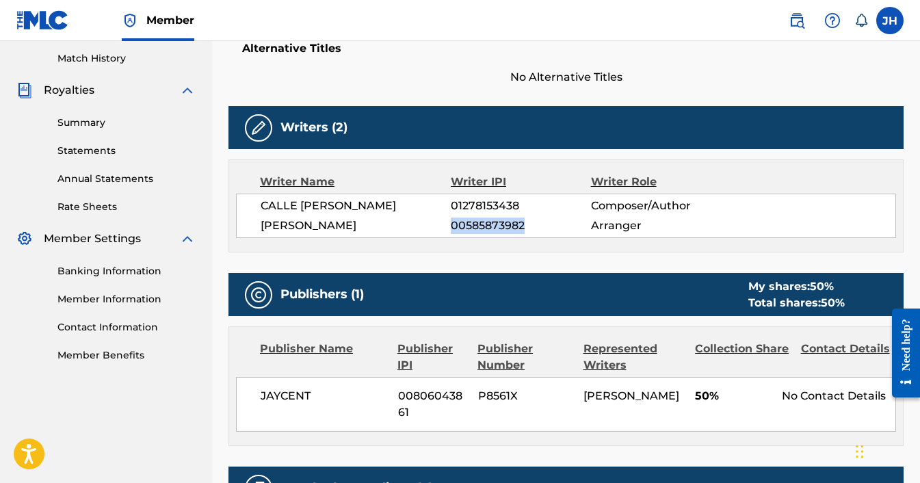
scroll to position [359, 0]
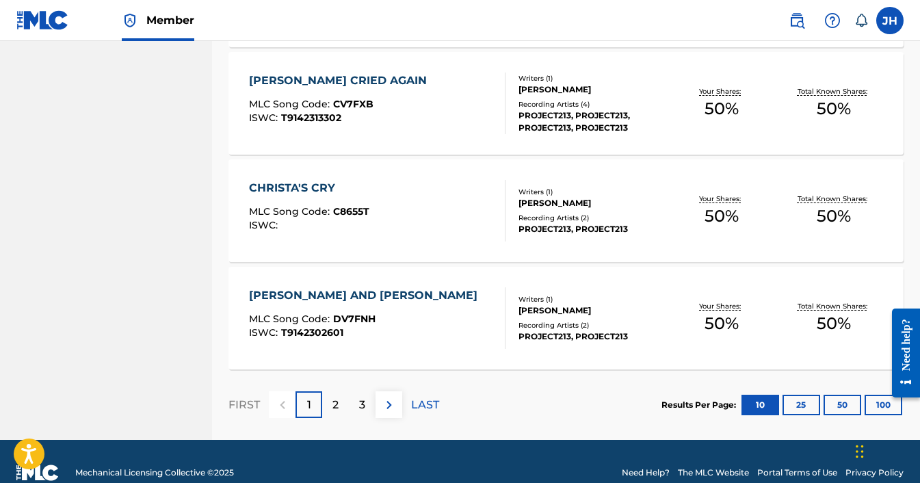
scroll to position [1083, 0]
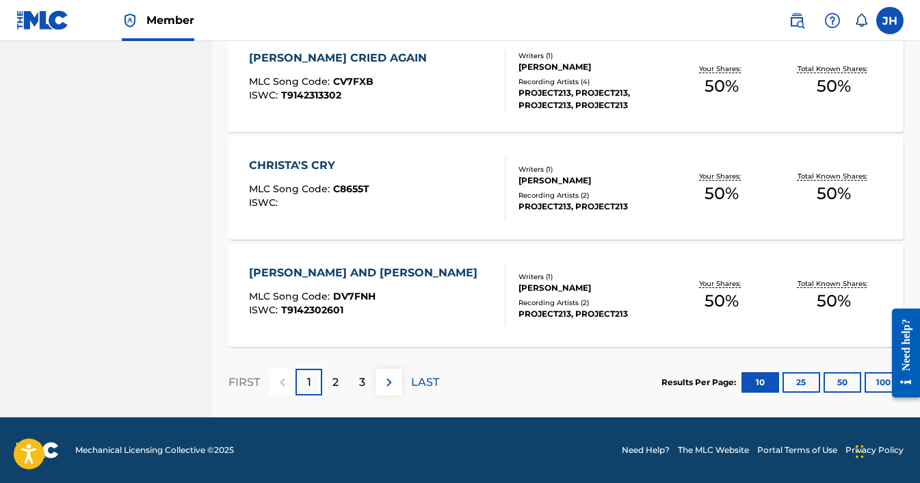
click at [342, 383] on div "2" at bounding box center [335, 382] width 27 height 27
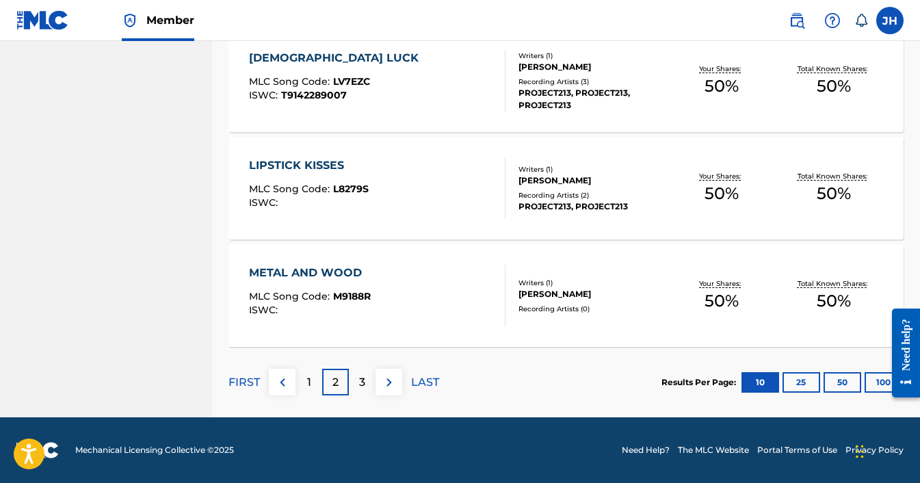
click at [364, 375] on p "3" at bounding box center [362, 382] width 6 height 16
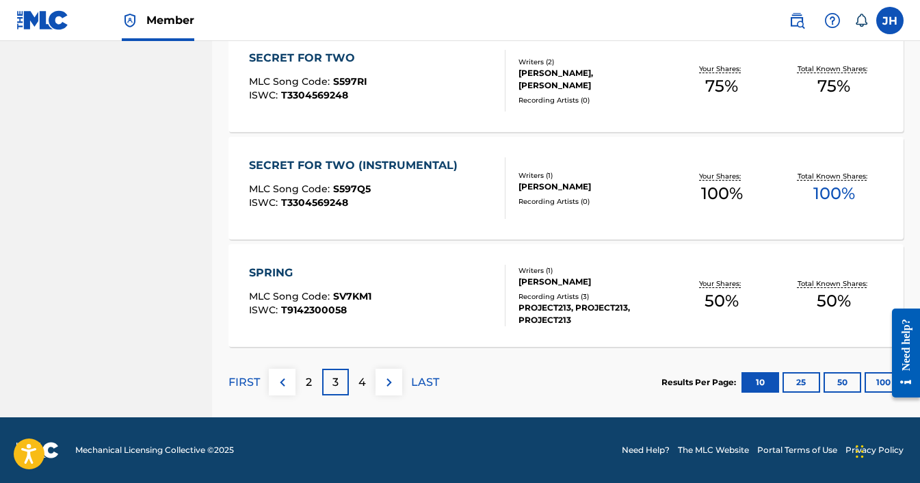
click at [362, 380] on p "4" at bounding box center [363, 382] width 8 height 16
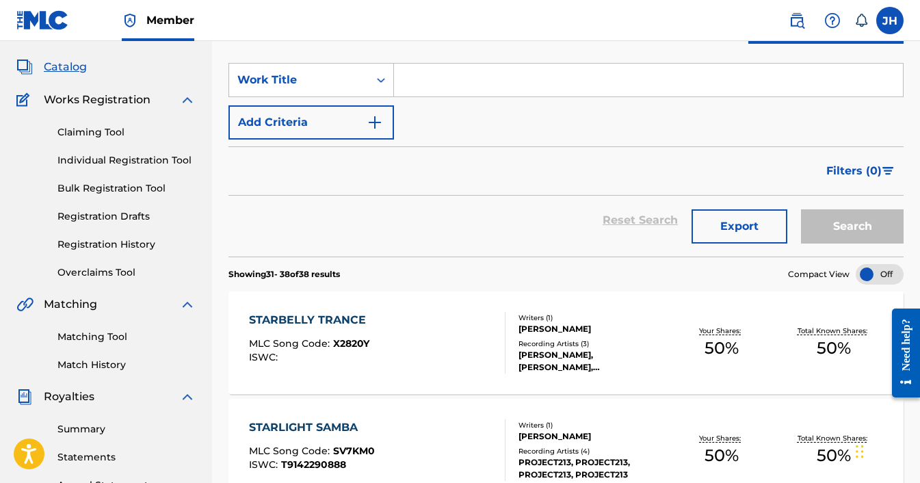
scroll to position [0, 0]
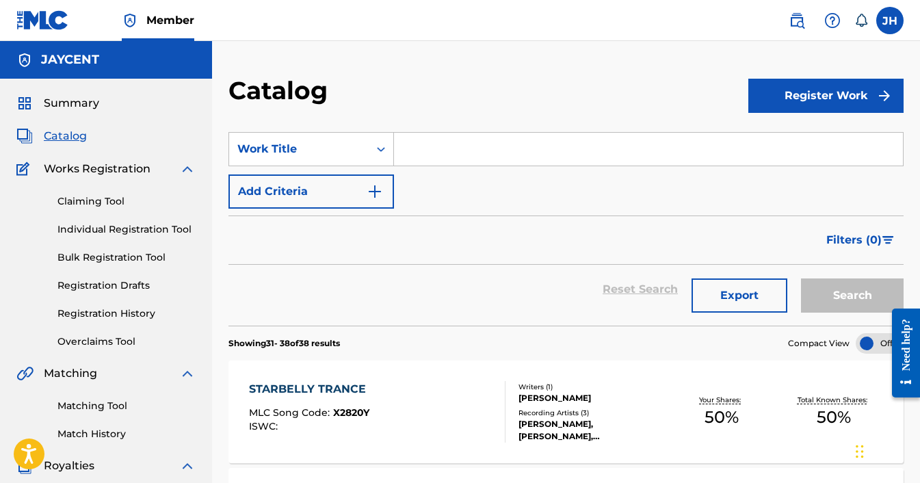
click at [86, 340] on link "Overclaims Tool" at bounding box center [126, 342] width 138 height 14
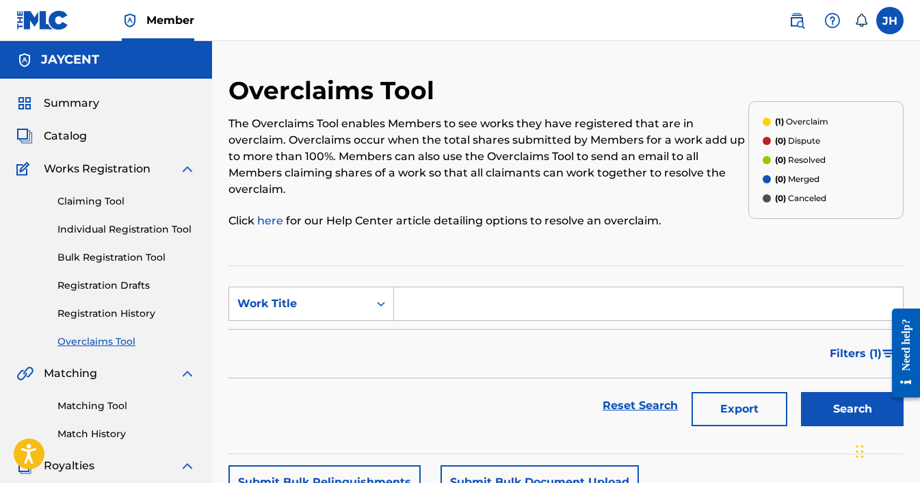
click at [91, 202] on link "Claiming Tool" at bounding box center [126, 201] width 138 height 14
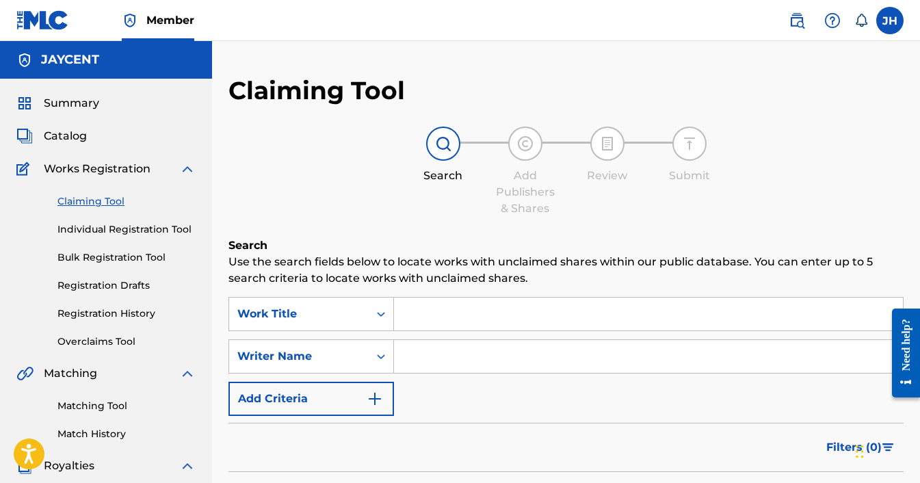
click at [61, 101] on span "Summary" at bounding box center [71, 103] width 55 height 16
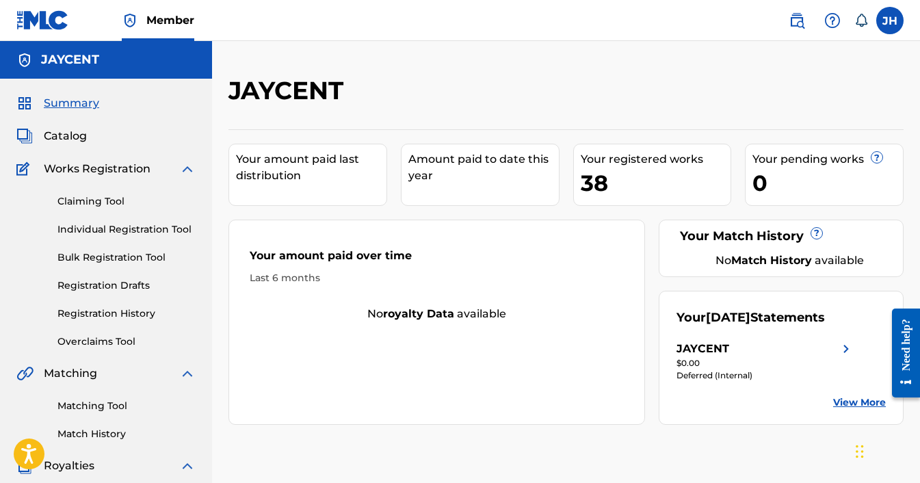
scroll to position [12, 0]
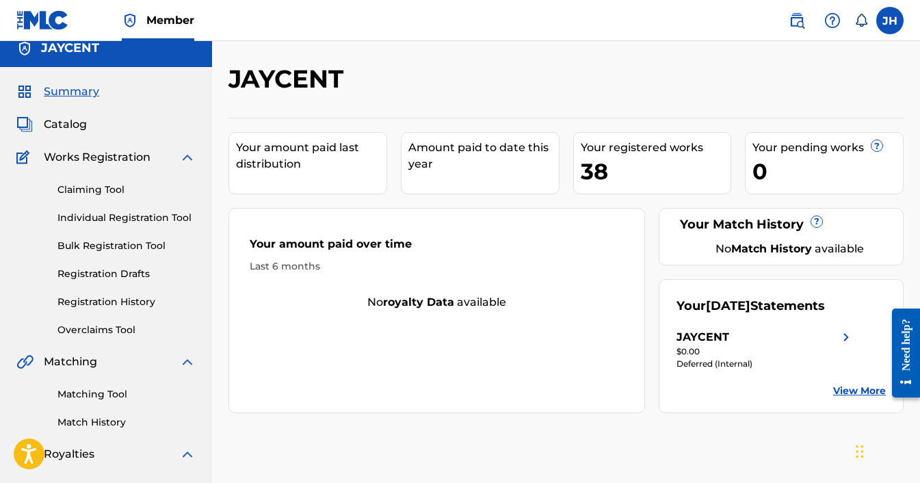
click at [66, 124] on span "Catalog" at bounding box center [65, 124] width 43 height 16
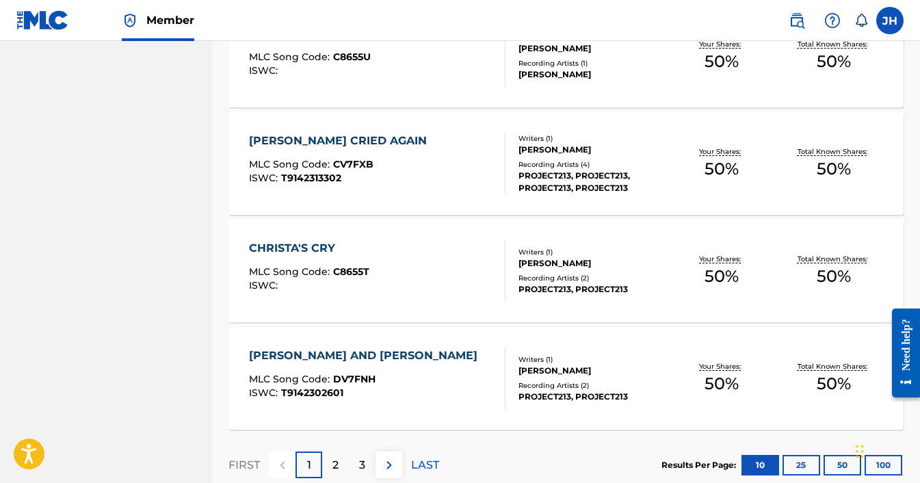
scroll to position [1083, 0]
